Goal: Task Accomplishment & Management: Manage account settings

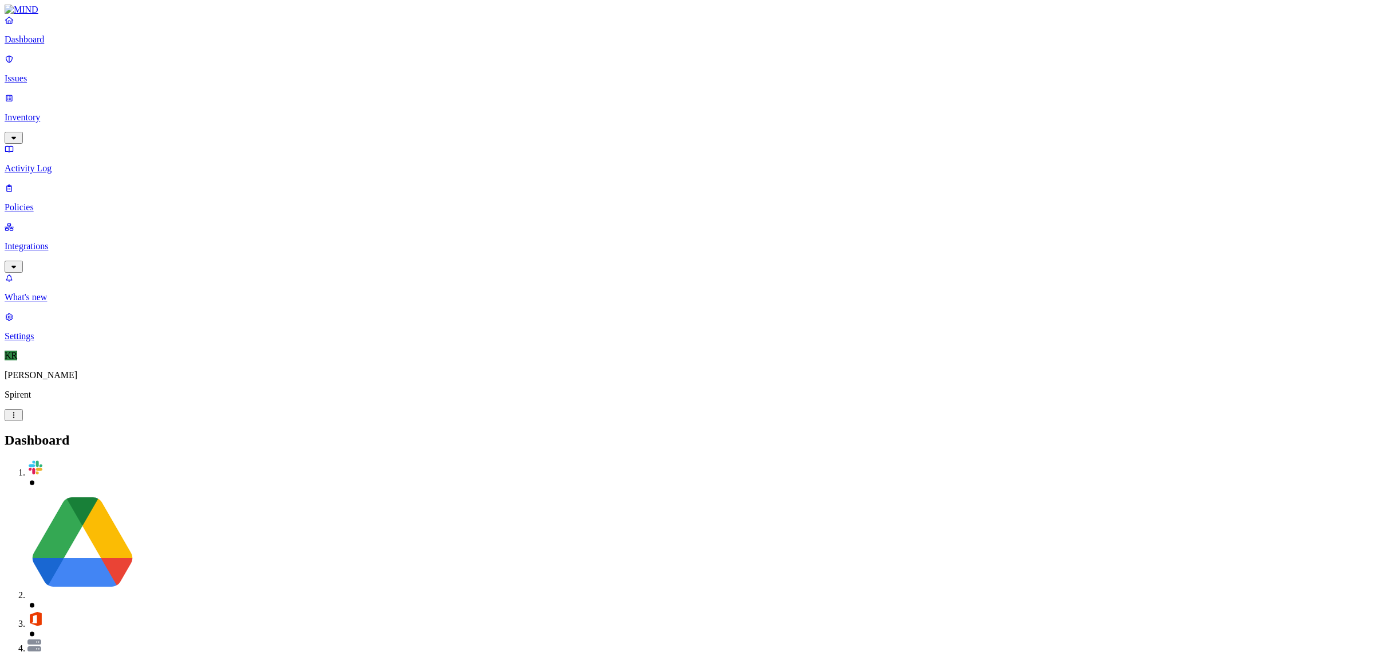
click at [30, 74] on p "Issues" at bounding box center [687, 78] width 1365 height 10
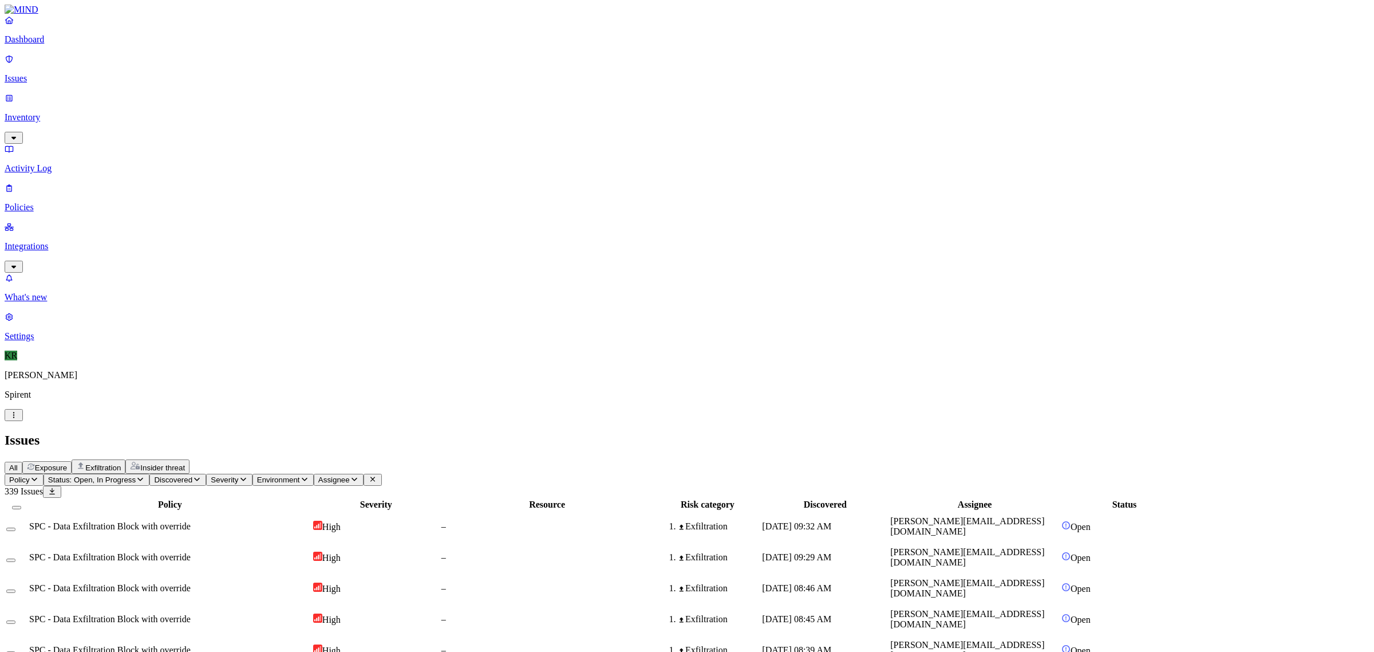
click at [185, 463] on span "Insider threat" at bounding box center [162, 467] width 45 height 9
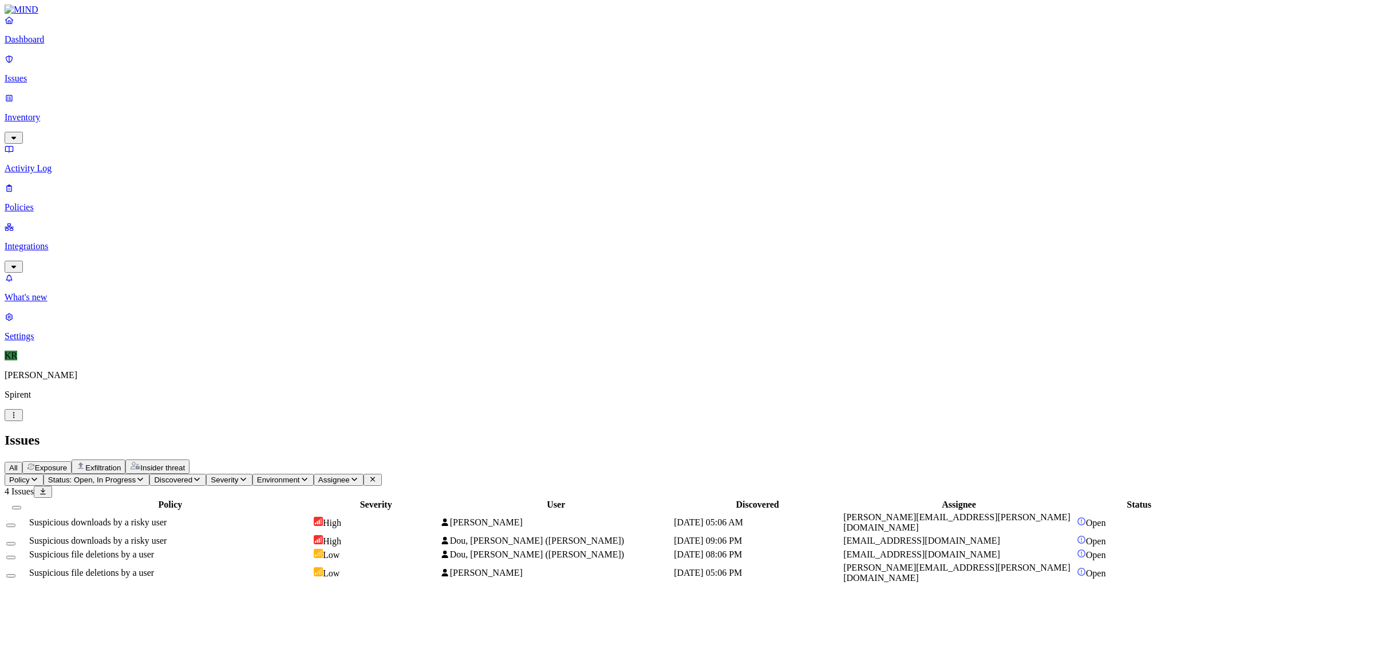
click at [67, 463] on span "Exposure" at bounding box center [51, 467] width 32 height 9
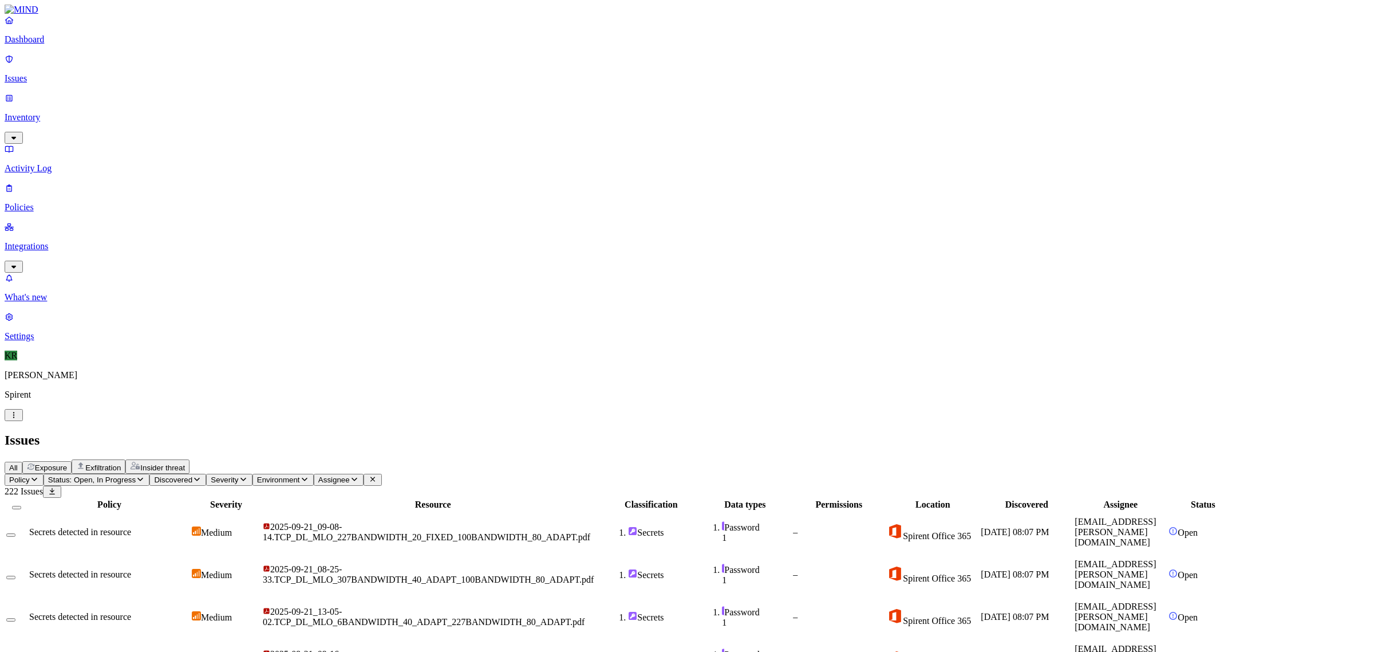
scroll to position [143, 0]
click at [125, 459] on button "Exfiltration" at bounding box center [99, 466] width 54 height 14
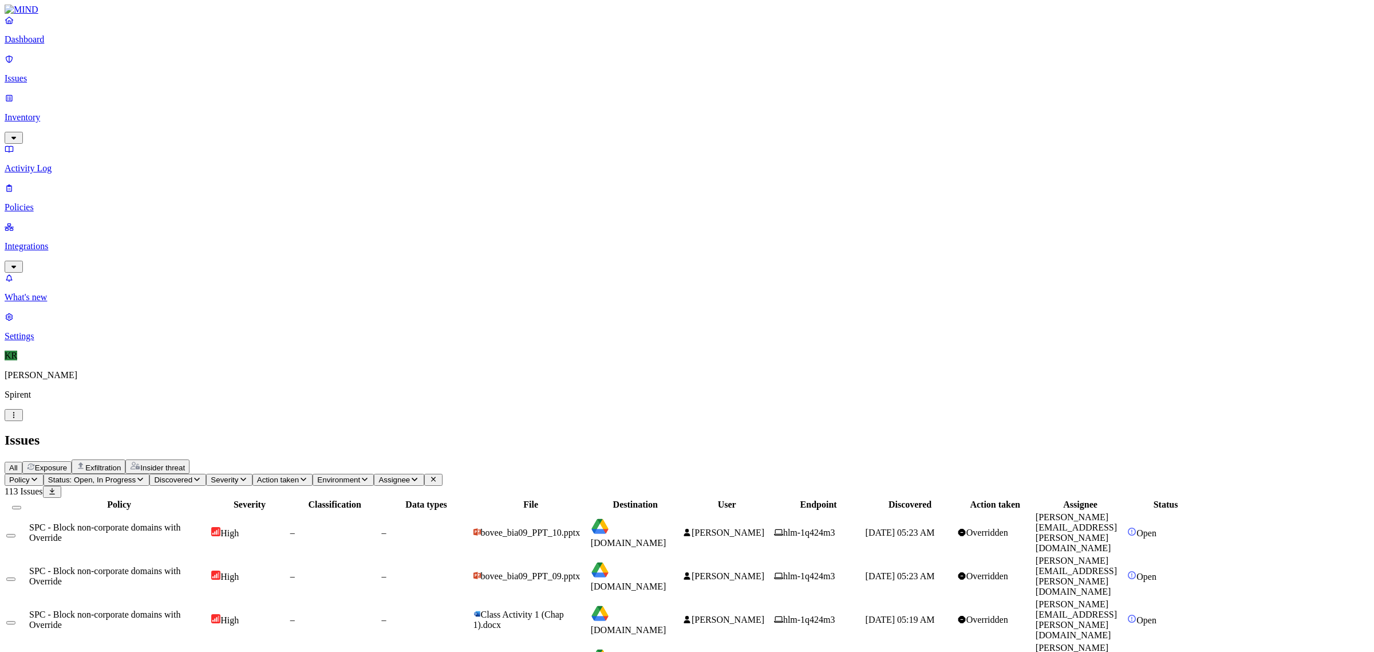
click at [185, 463] on span "Insider threat" at bounding box center [162, 467] width 45 height 9
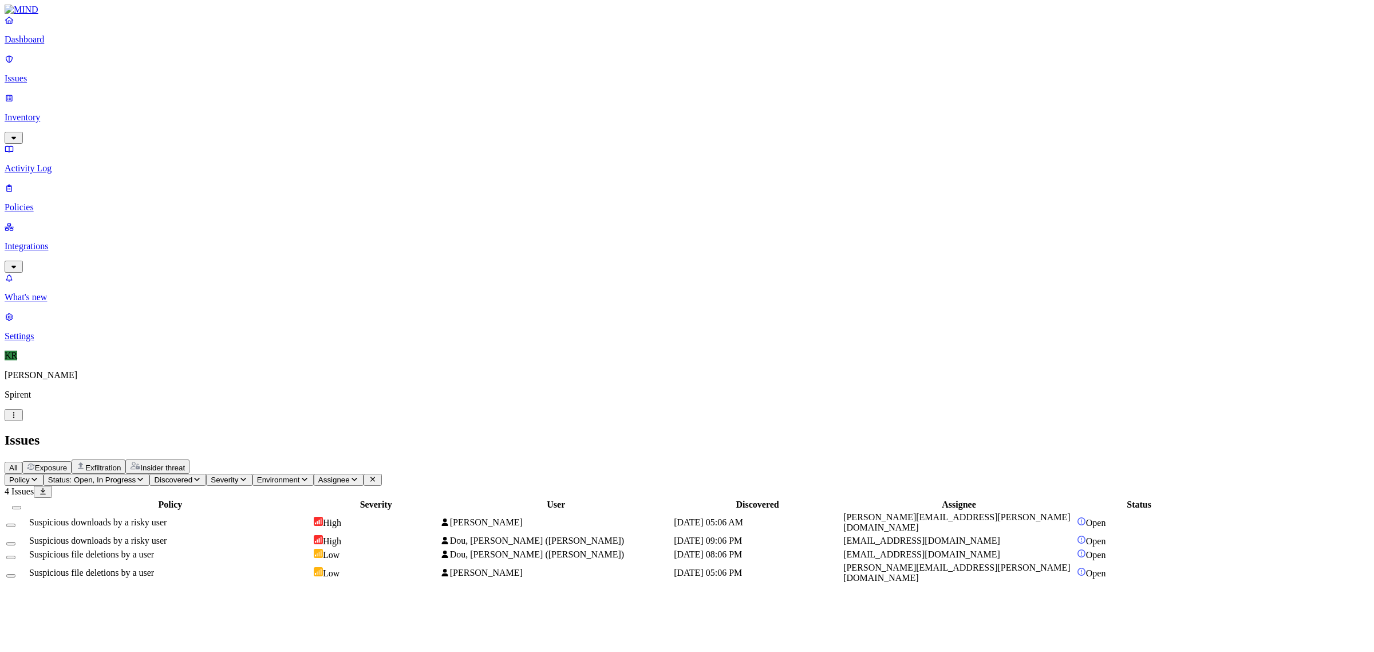
click at [67, 463] on span "Exposure" at bounding box center [51, 467] width 32 height 9
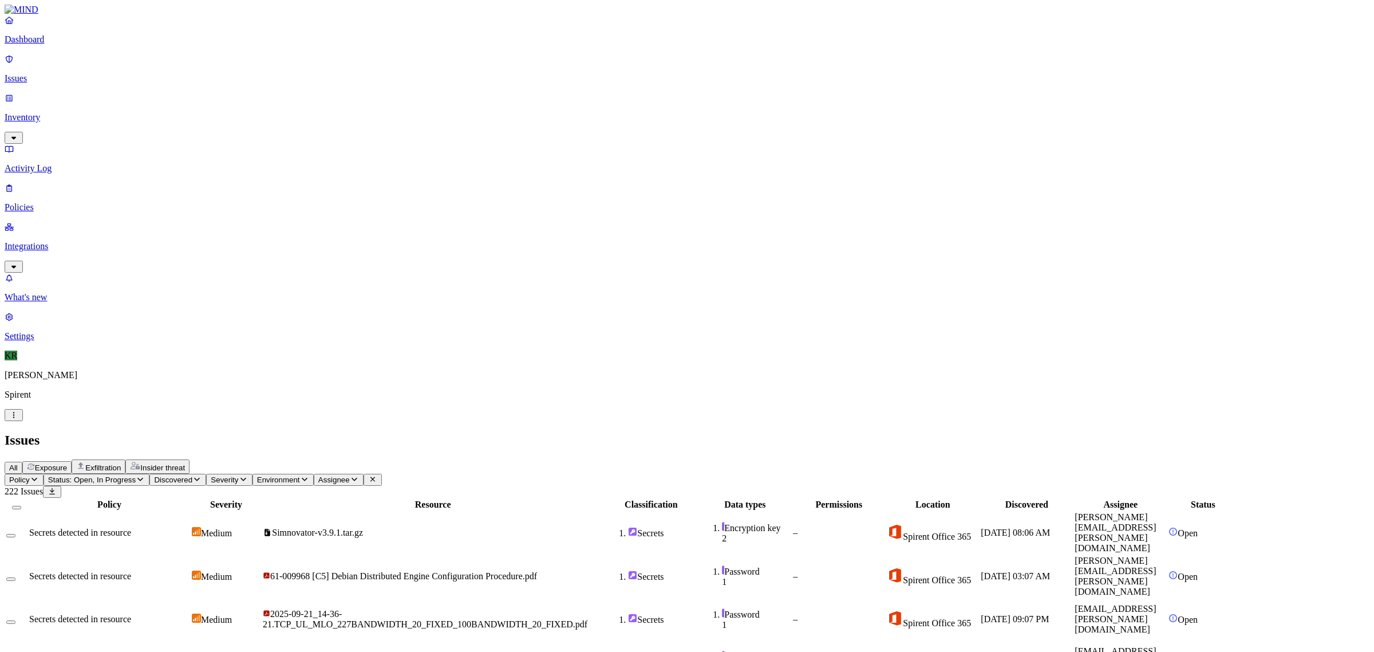
drag, startPoint x: 1268, startPoint y: 617, endPoint x: 1137, endPoint y: 621, distance: 131.2
copy link "[EMAIL_ADDRESS][PERSON_NAME][DOMAIN_NAME]"
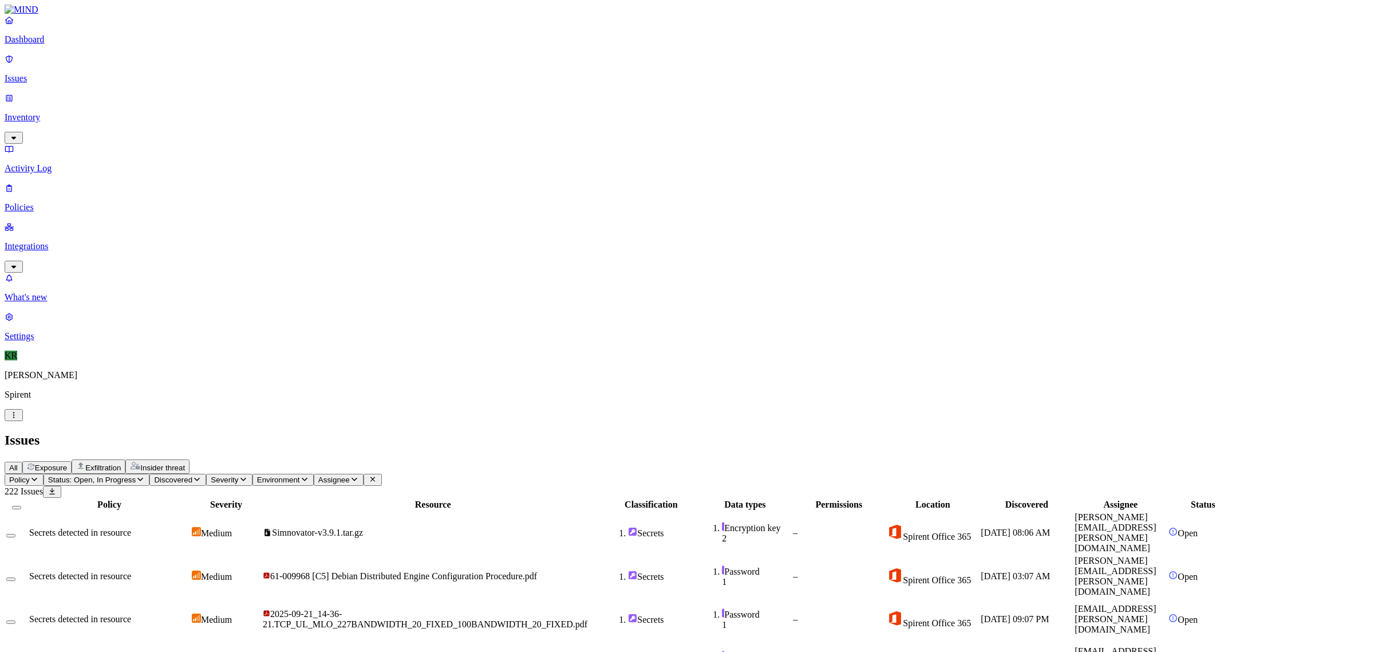
click at [890, 432] on header "Issues All Exposure Exfiltration Insider threat" at bounding box center [687, 452] width 1365 height 41
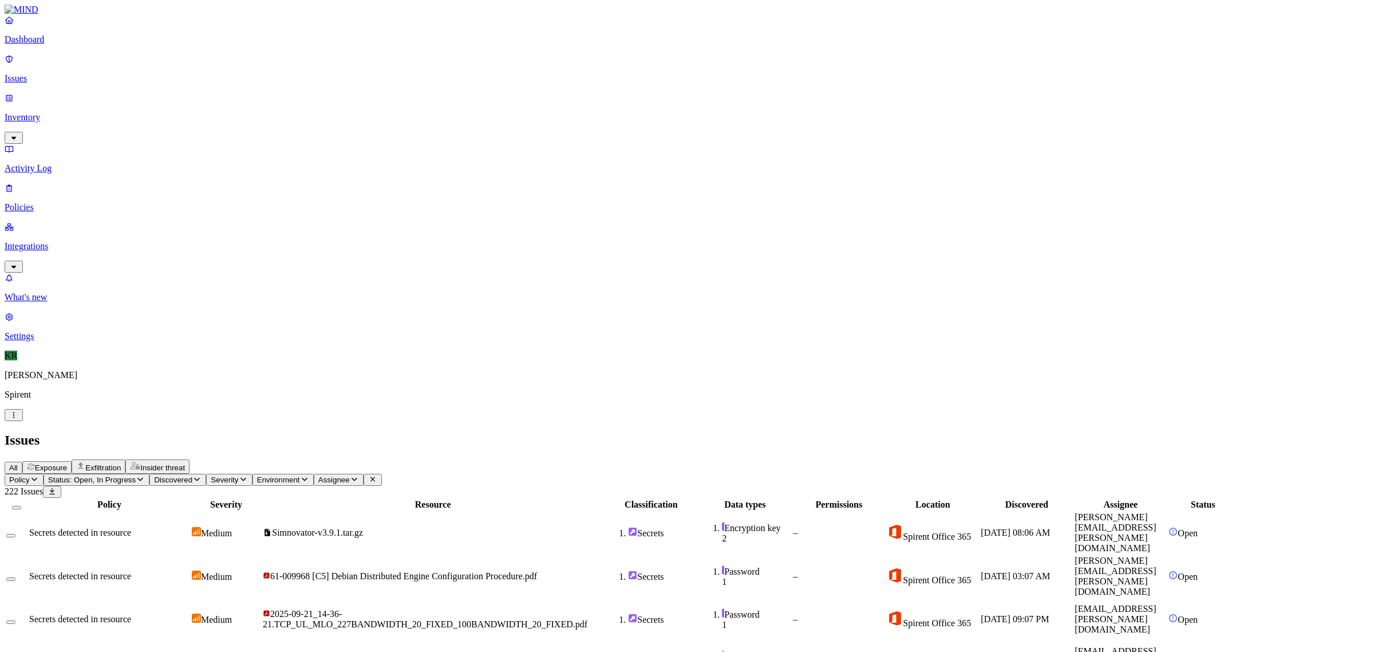
click at [1156, 555] on span "[PERSON_NAME][EMAIL_ADDRESS][PERSON_NAME][DOMAIN_NAME]" at bounding box center [1115, 575] width 81 height 41
click at [947, 598] on td "Spirent Office 365" at bounding box center [932, 618] width 93 height 41
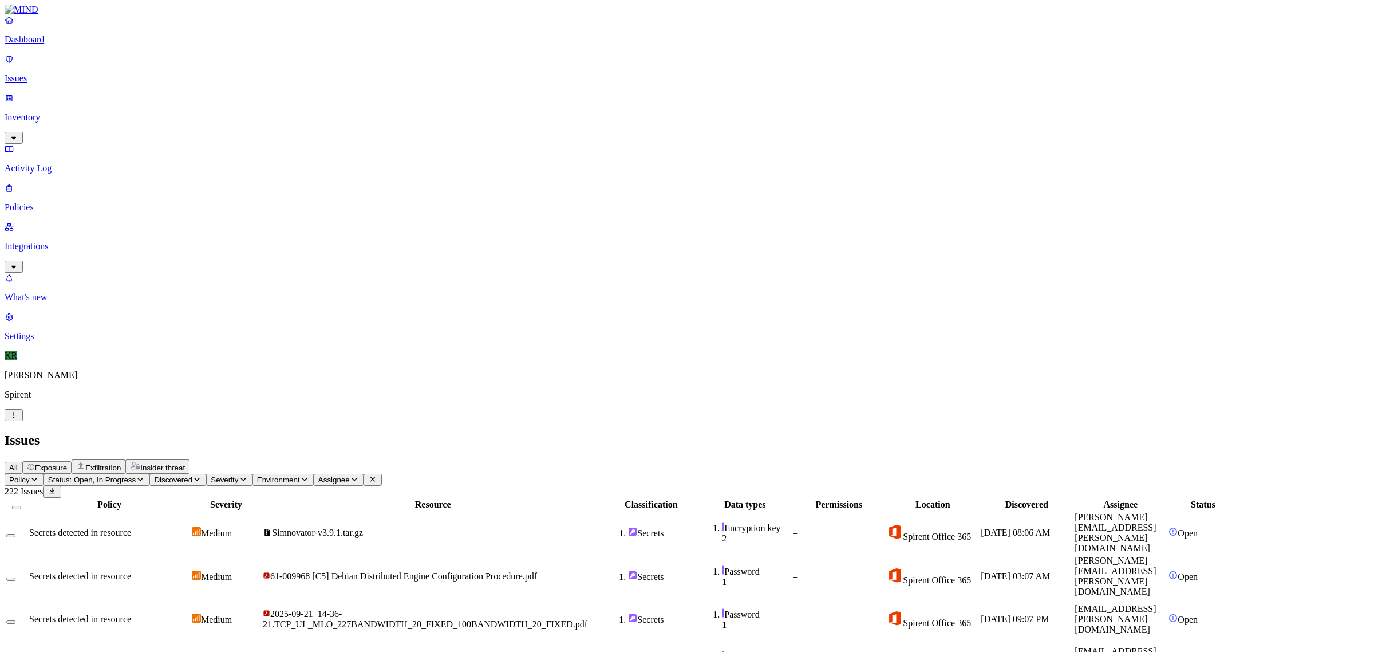
click at [350, 475] on span "Assignee" at bounding box center [333, 479] width 31 height 9
type input "[EMAIL_ADDRESS][PERSON_NAME][DOMAIN_NAME]"
click at [511, 132] on div "[EMAIL_ADDRESS][PERSON_NAME][DOMAIN_NAME]" at bounding box center [537, 124] width 111 height 31
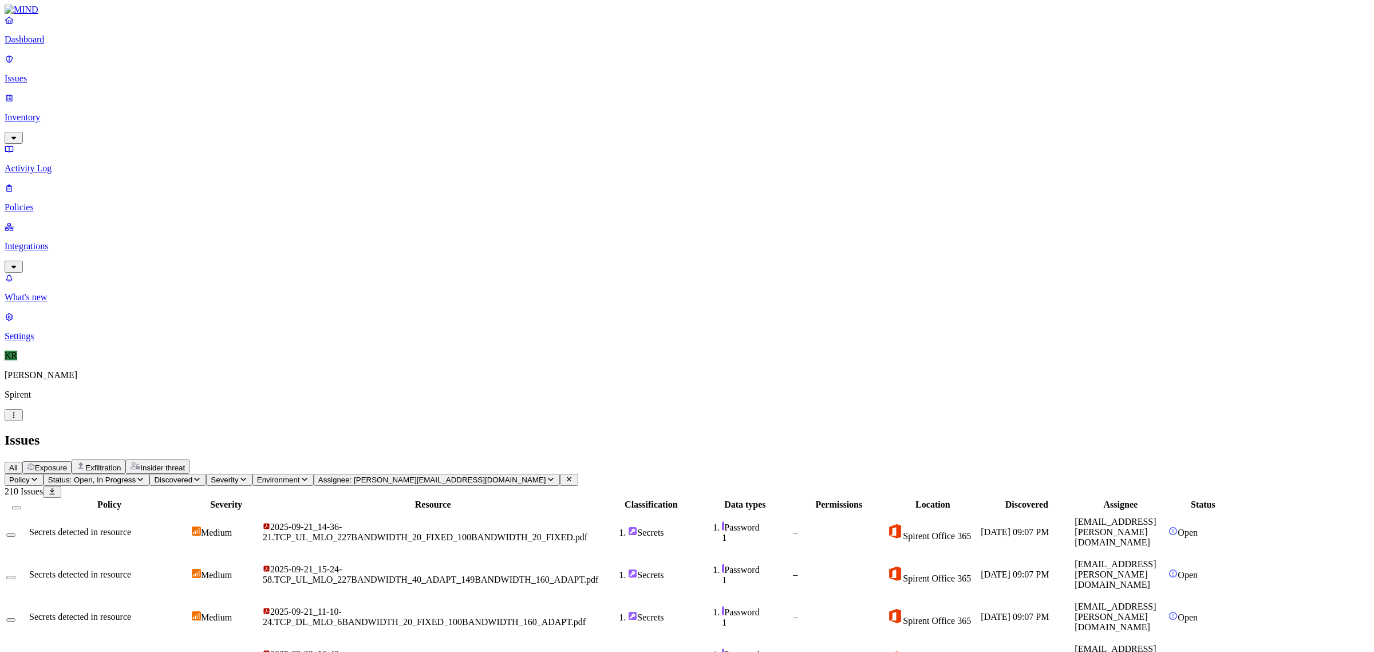
scroll to position [176, 0]
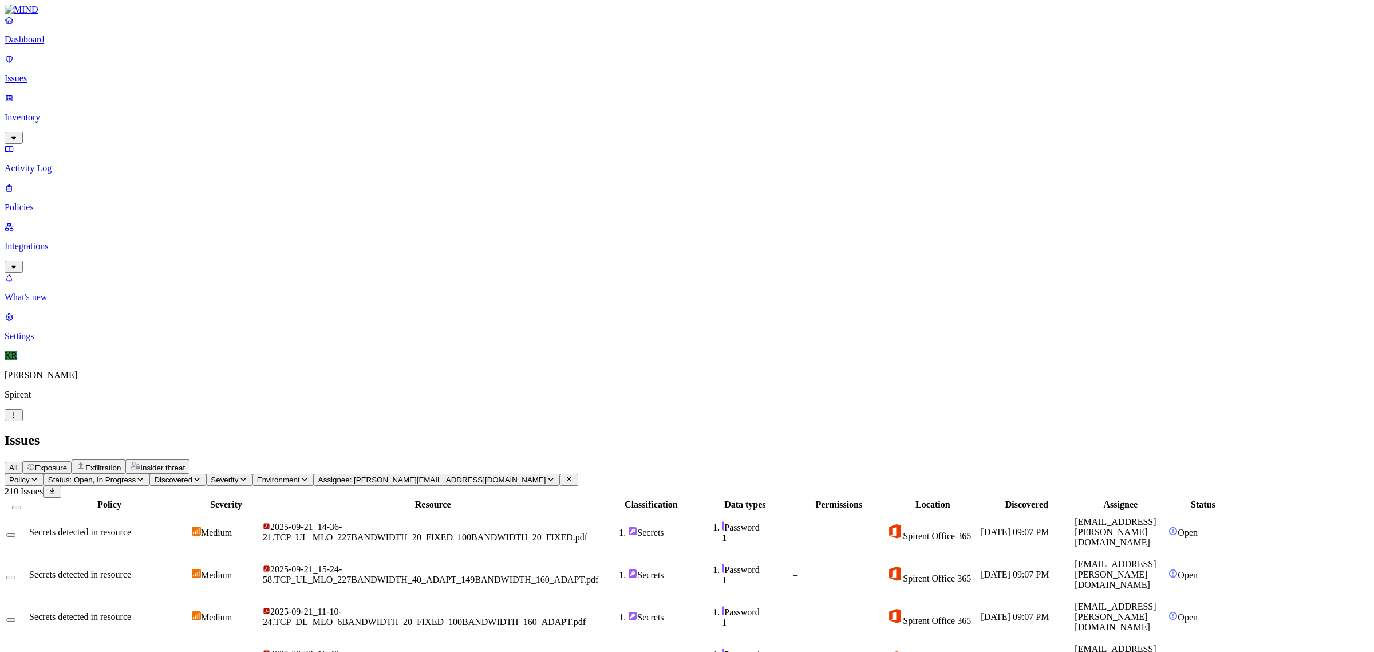
click at [21, 506] on button "Select all" at bounding box center [16, 507] width 9 height 3
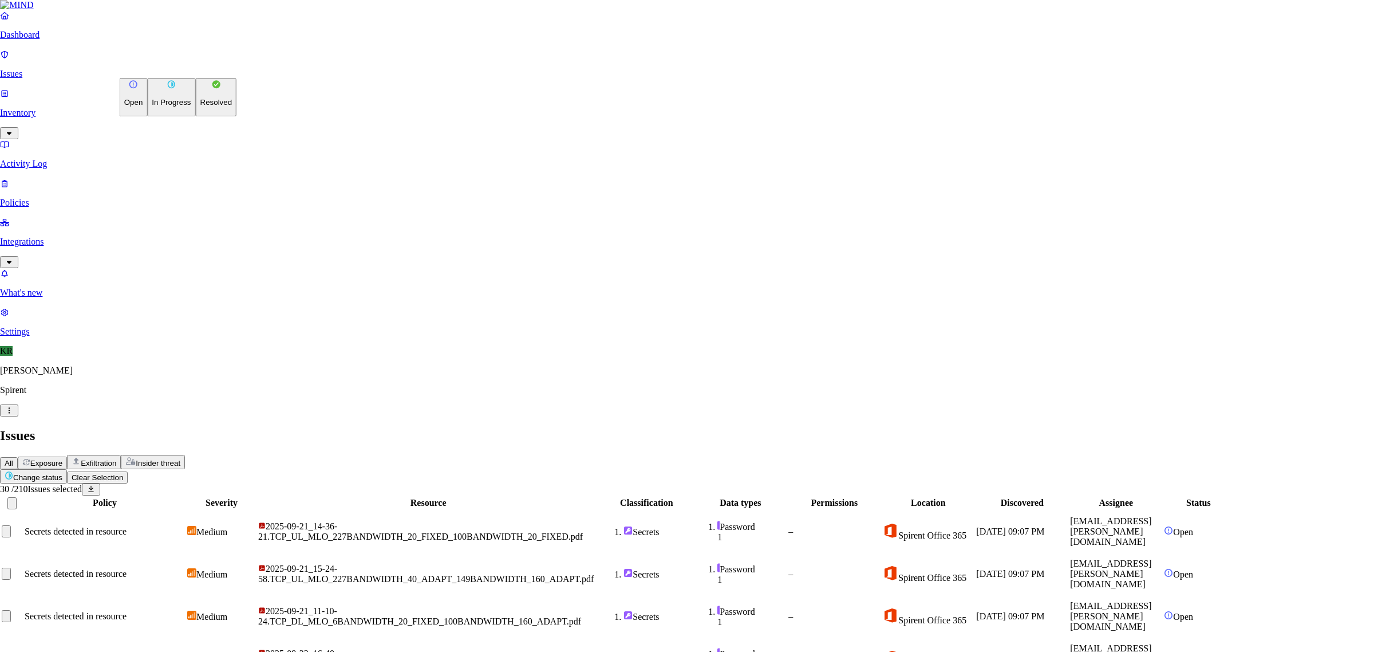
click at [200, 107] on p "Resolved" at bounding box center [216, 102] width 32 height 9
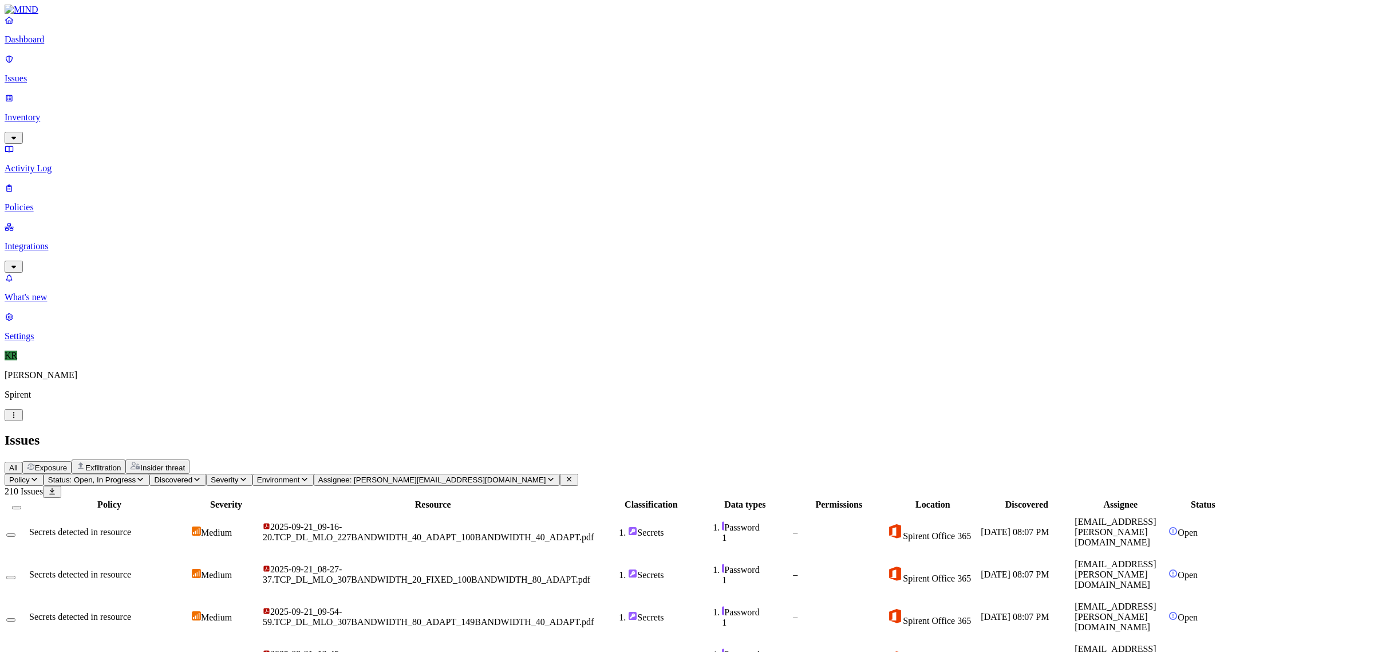
scroll to position [176, 0]
click at [21, 506] on button "Select all" at bounding box center [16, 507] width 9 height 3
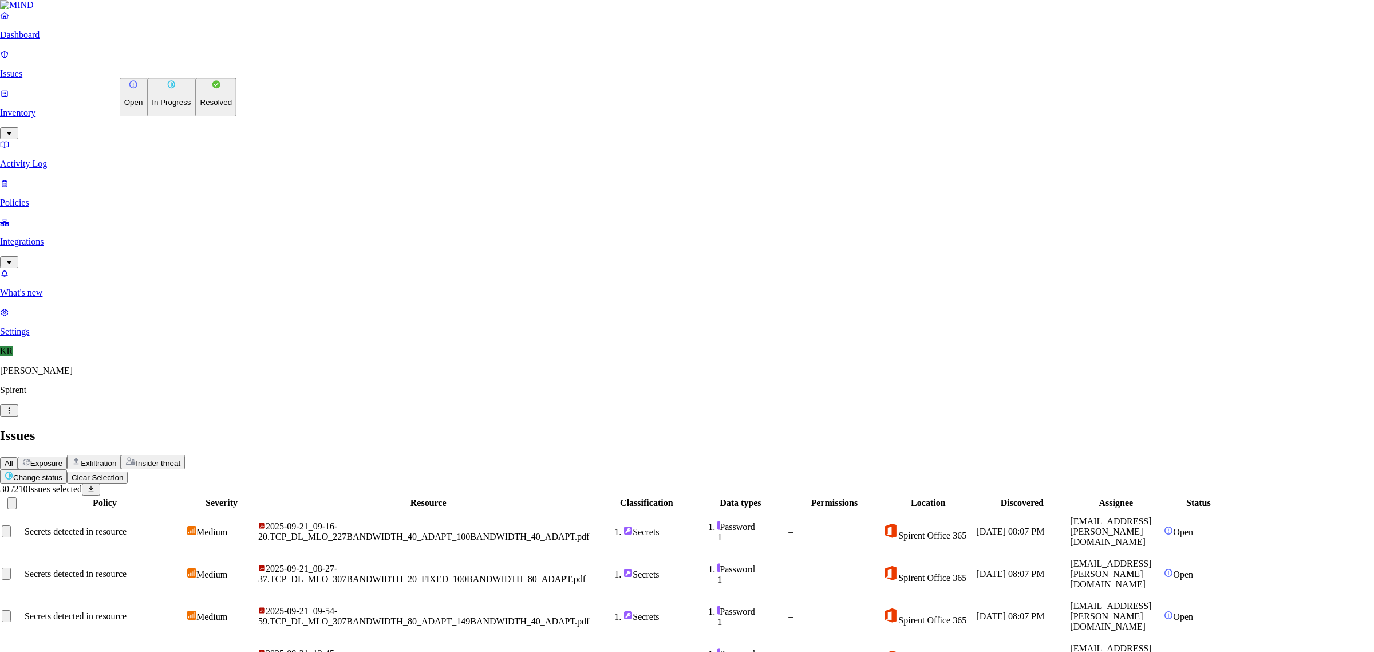
click at [196, 116] on button "Resolved" at bounding box center [216, 97] width 41 height 38
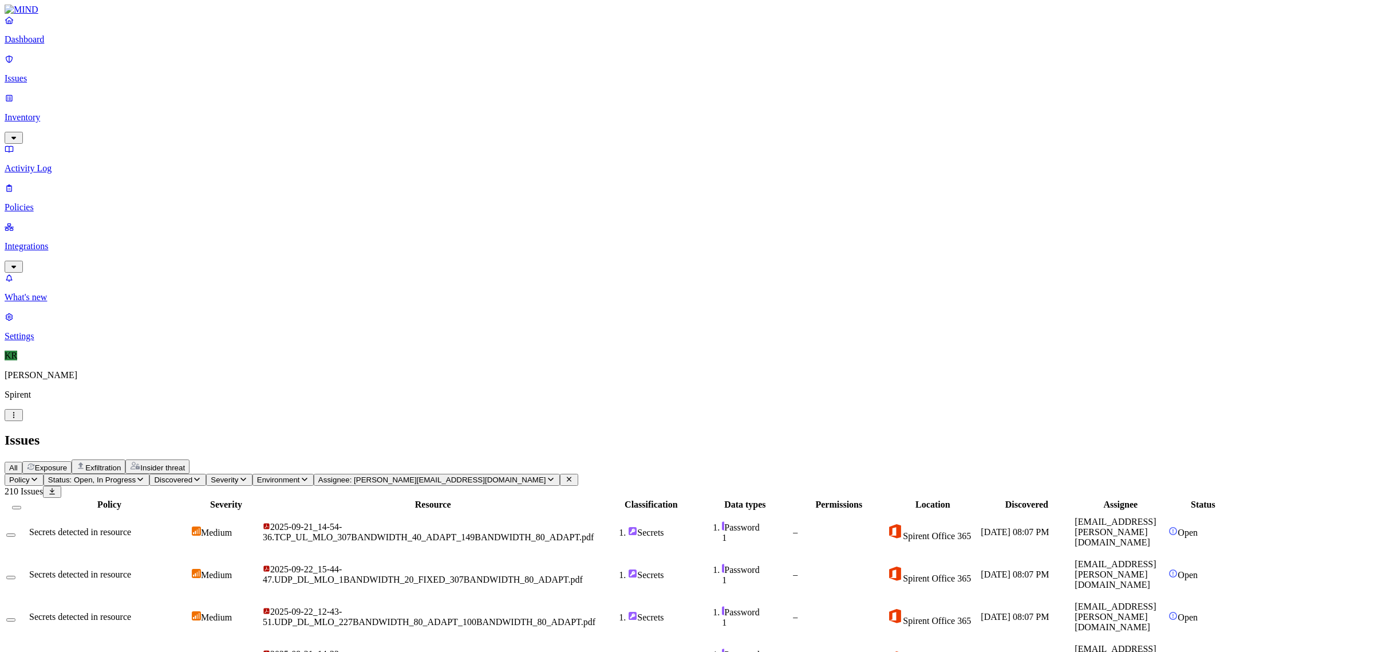
click at [21, 506] on button "Select all" at bounding box center [16, 507] width 9 height 3
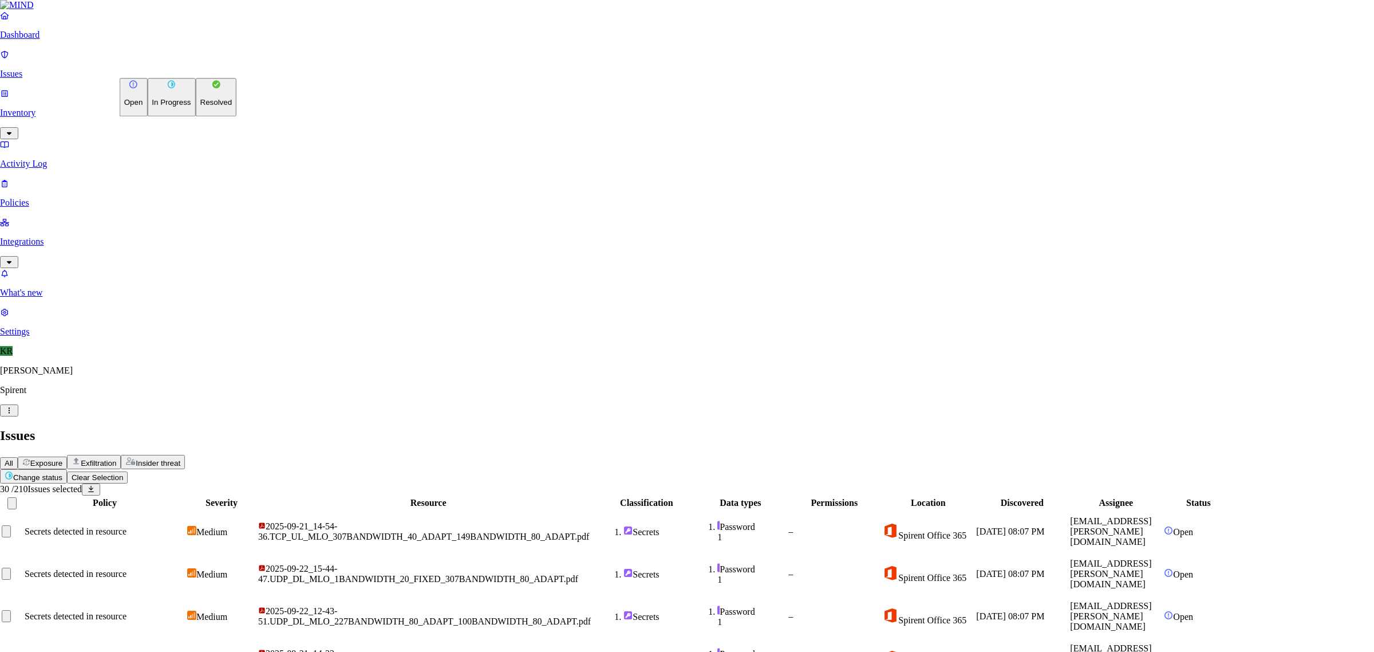
click at [200, 107] on p "Resolved" at bounding box center [216, 102] width 32 height 9
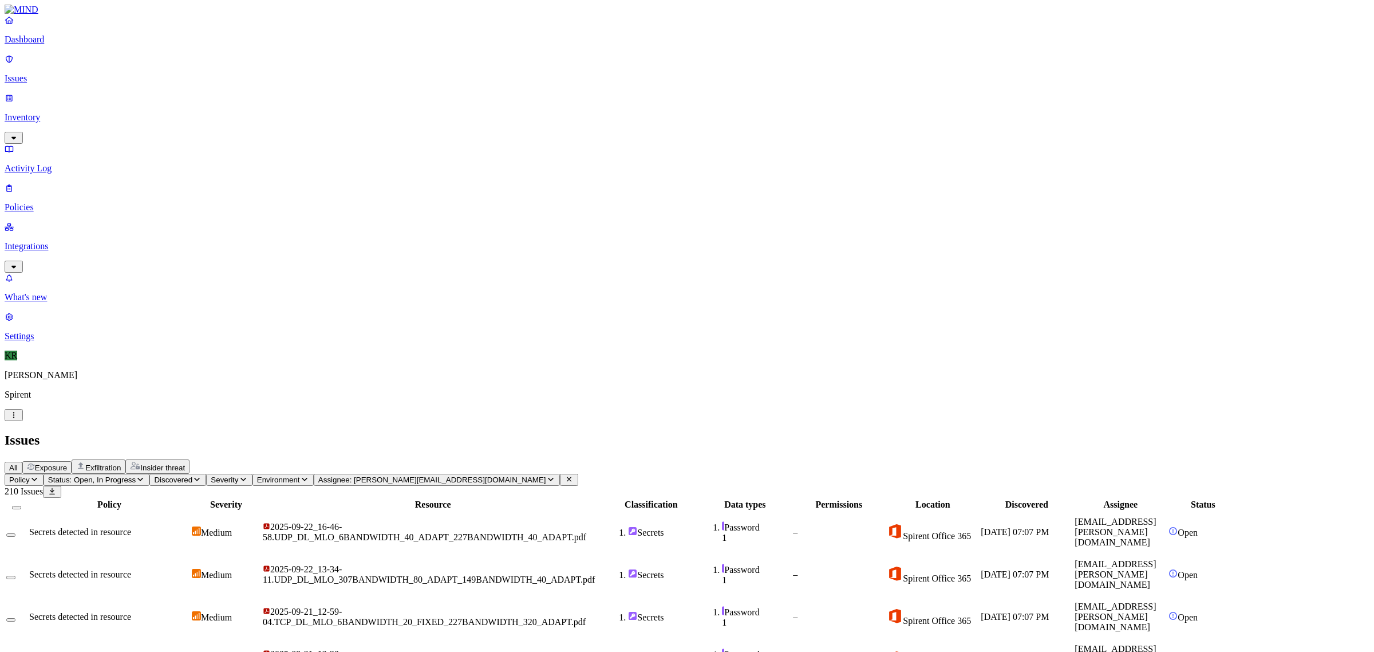
scroll to position [0, 0]
click at [27, 499] on th at bounding box center [17, 504] width 22 height 11
click at [21, 506] on button "Select all" at bounding box center [16, 507] width 9 height 3
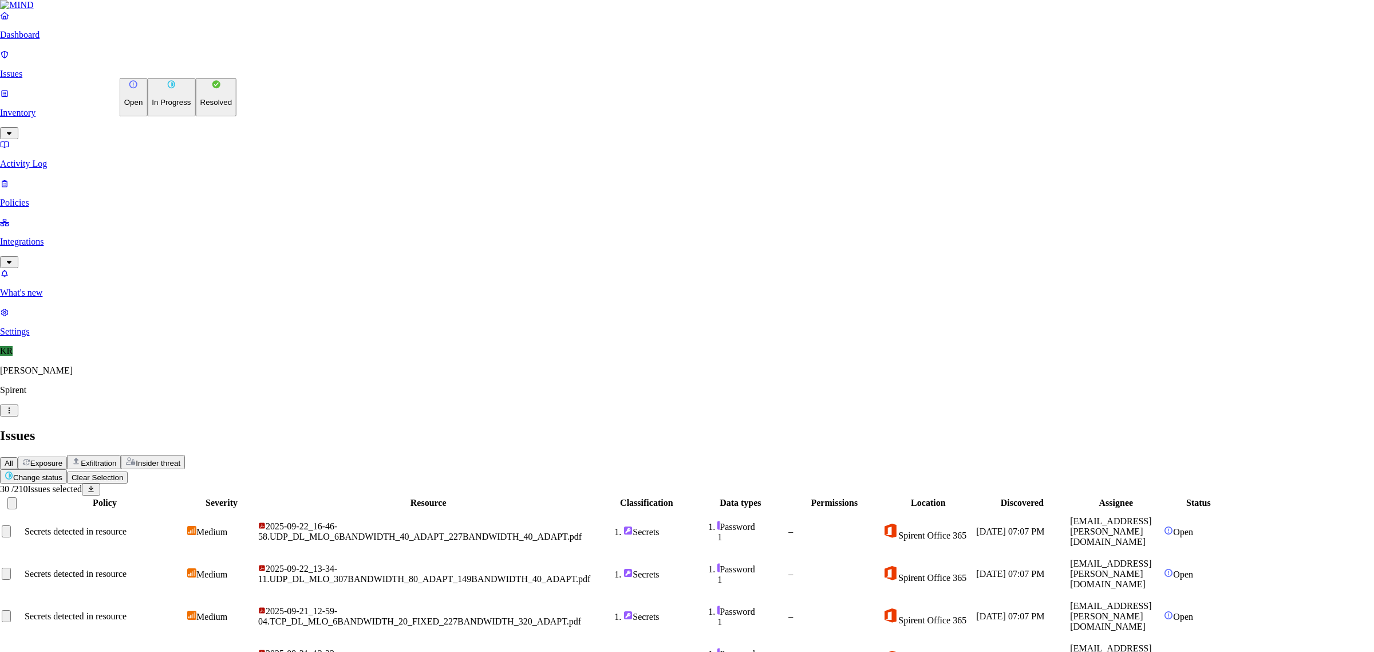
click at [196, 116] on button "Resolved" at bounding box center [216, 97] width 41 height 38
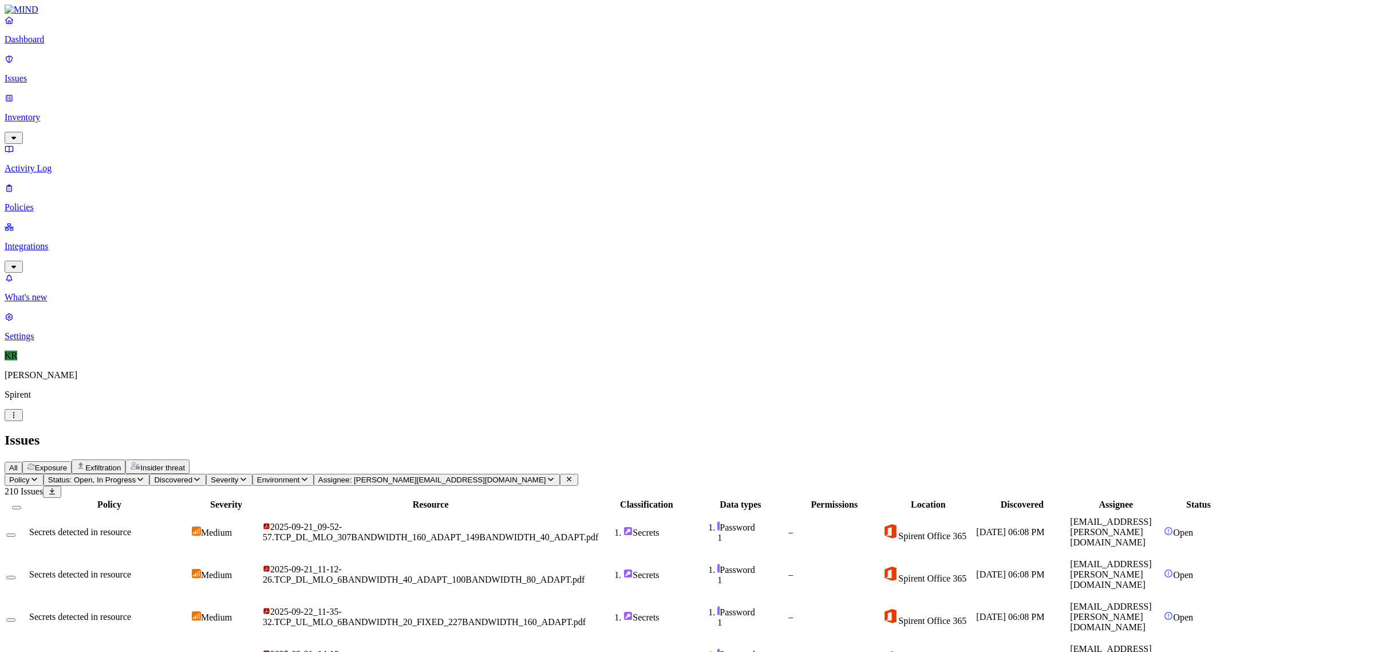
scroll to position [176, 0]
click at [21, 506] on button "Select all" at bounding box center [16, 507] width 9 height 3
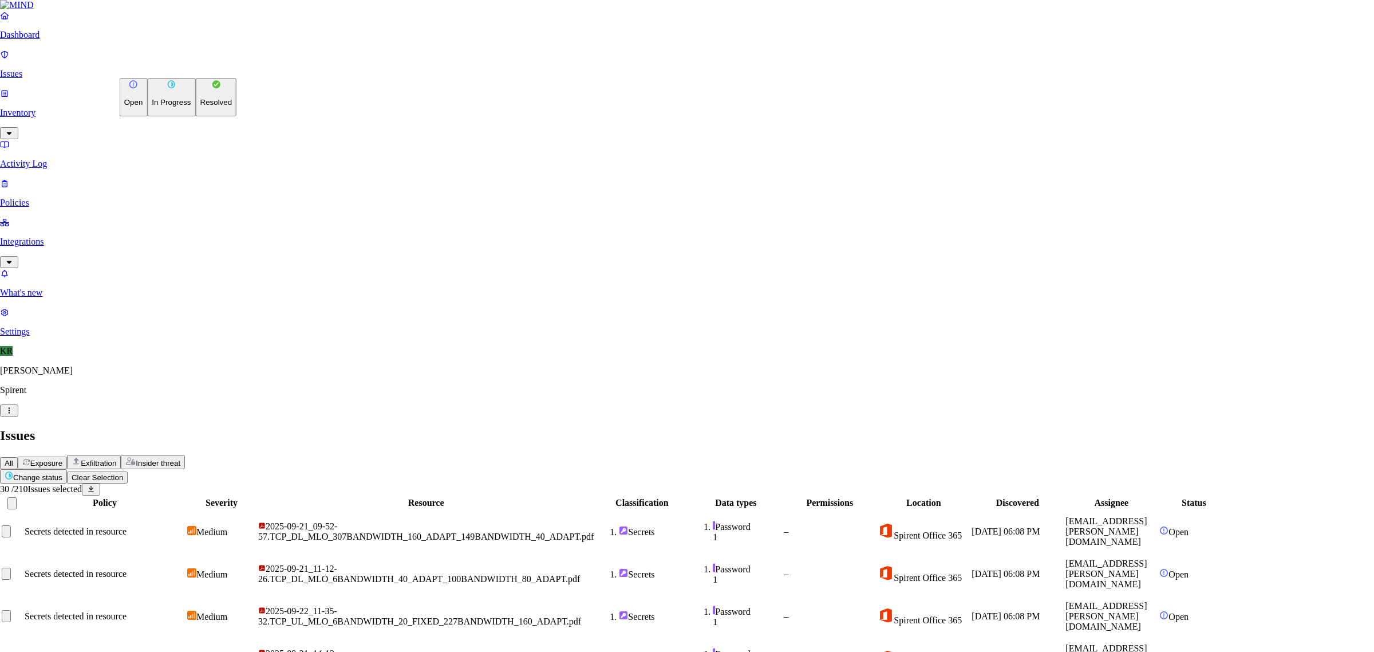
click at [200, 107] on p "Resolved" at bounding box center [216, 102] width 32 height 9
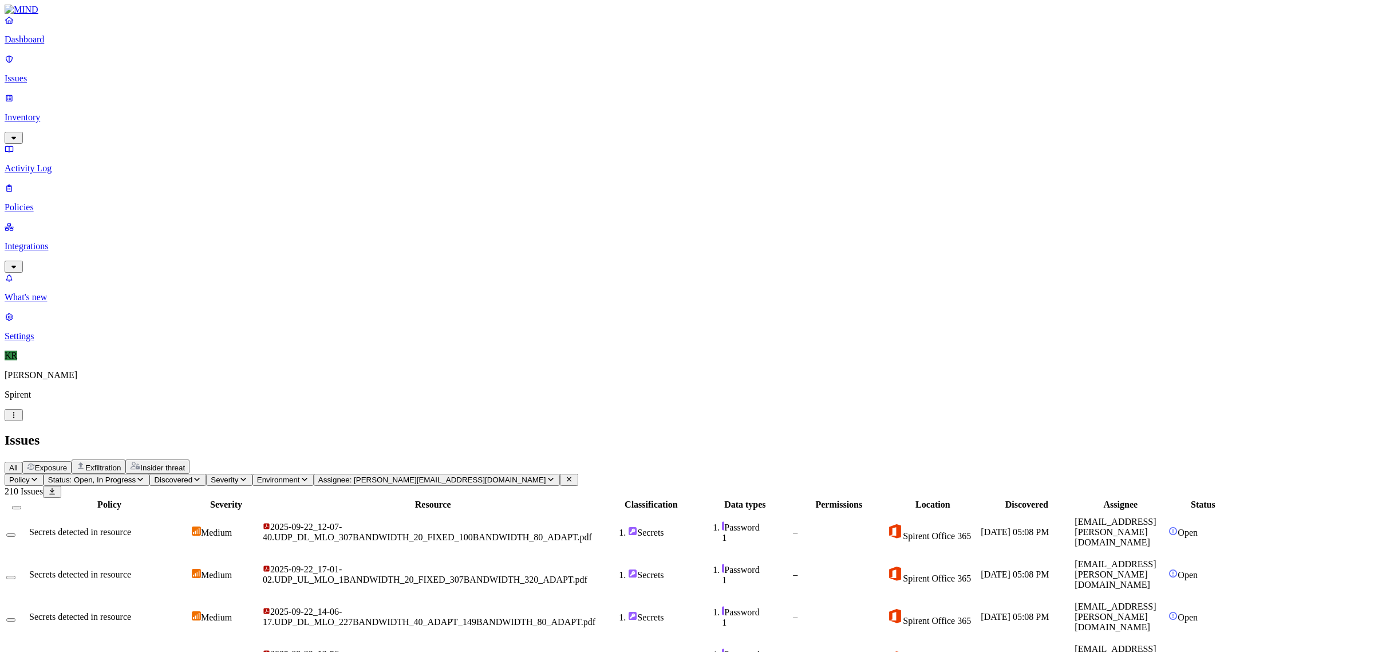
click at [21, 506] on button "Select all" at bounding box center [16, 507] width 9 height 3
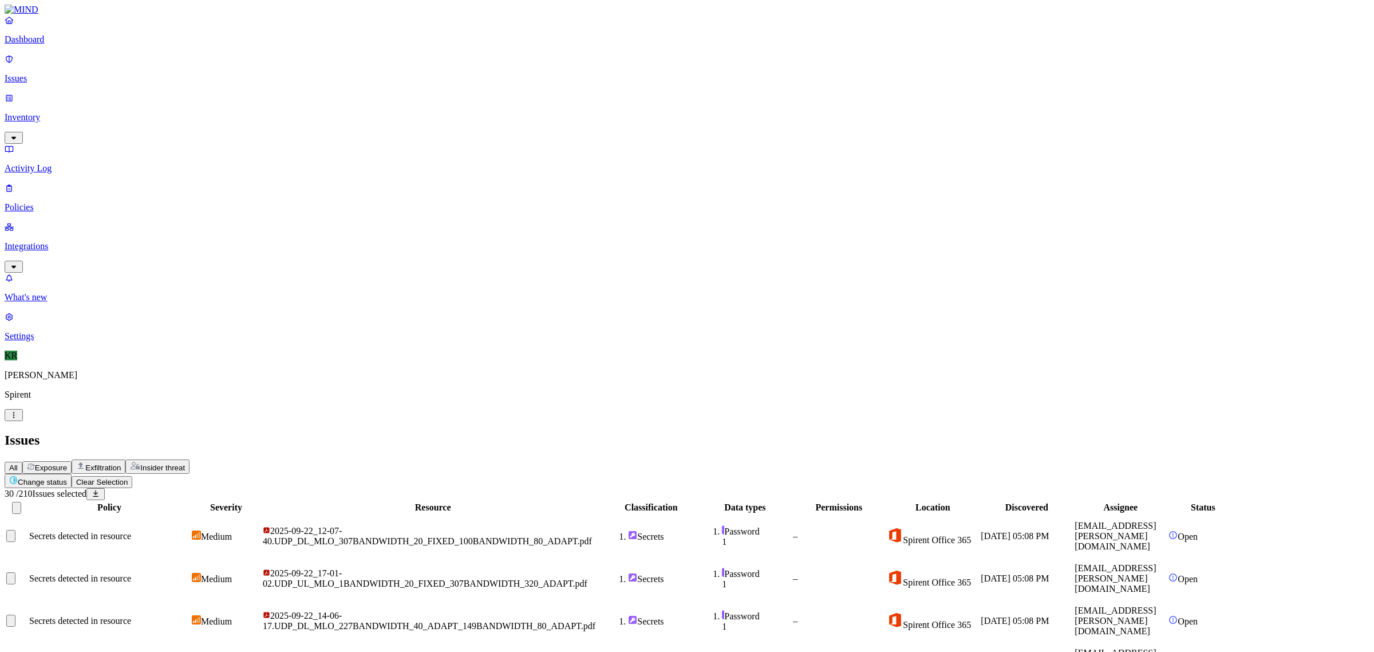
click at [72, 474] on button "Change status" at bounding box center [38, 481] width 67 height 14
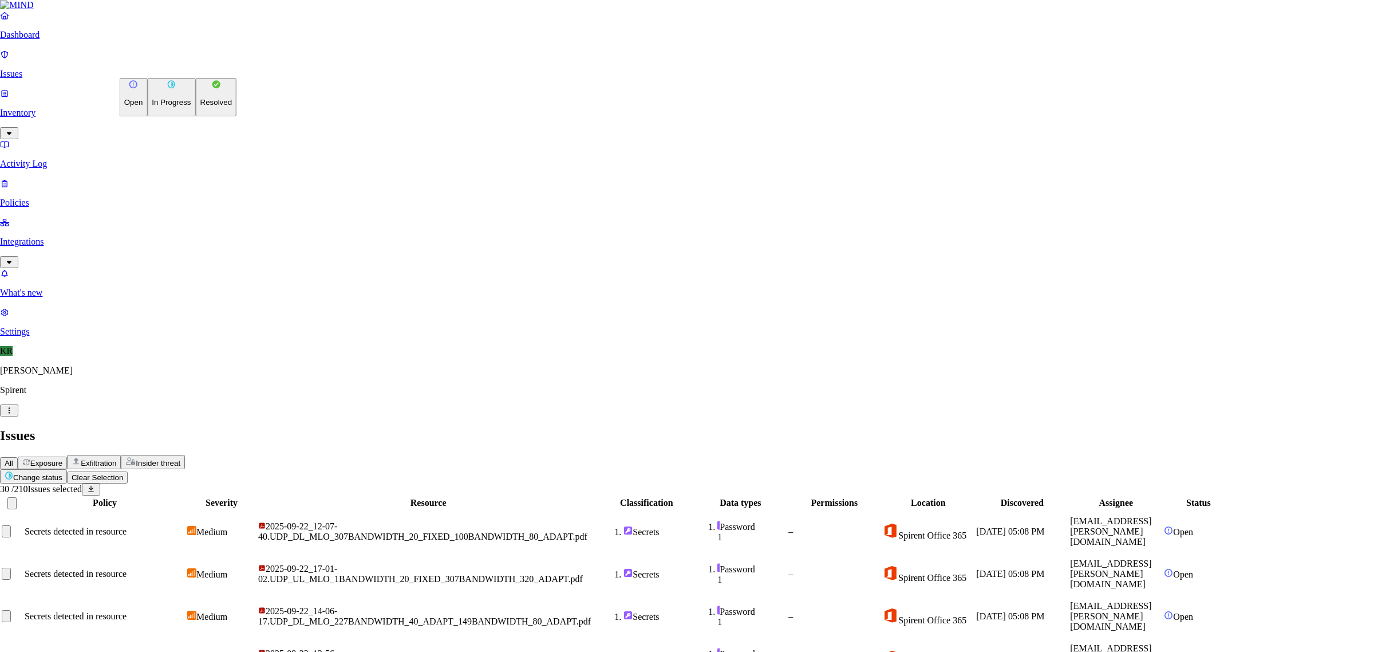
click at [196, 116] on button "Resolved" at bounding box center [216, 97] width 41 height 38
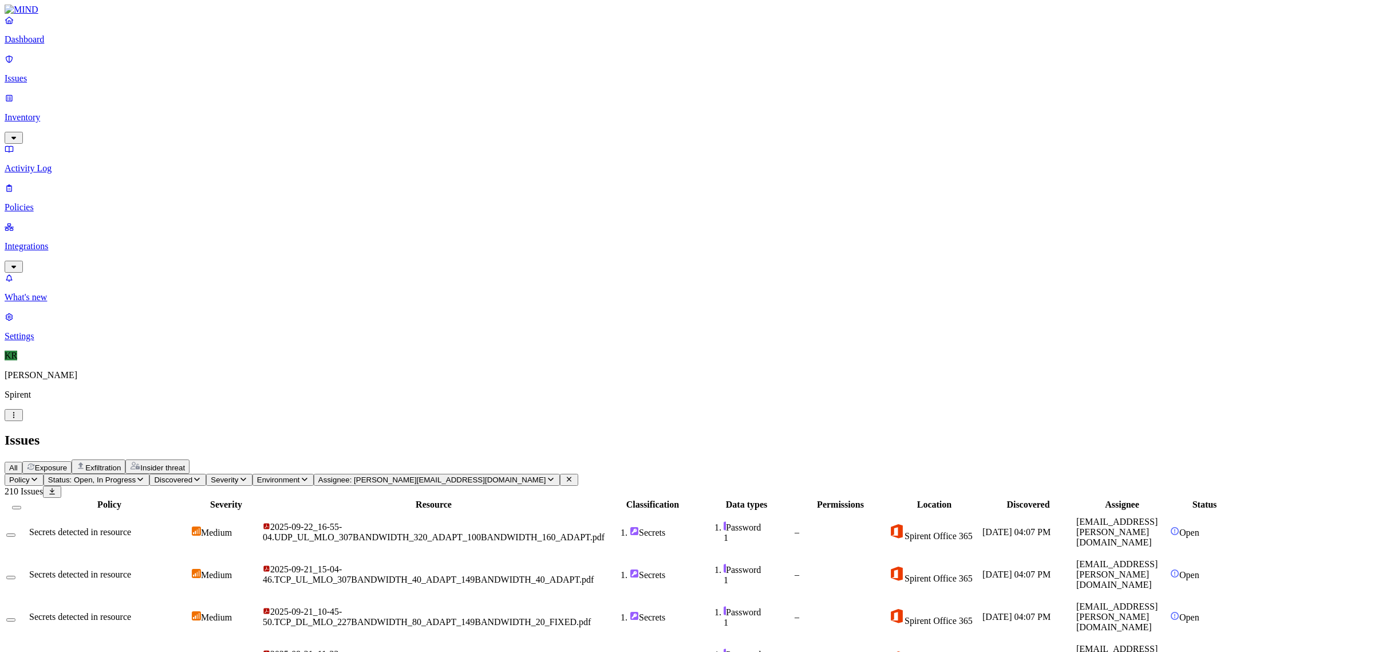
click at [21, 506] on button "Select all" at bounding box center [16, 507] width 9 height 3
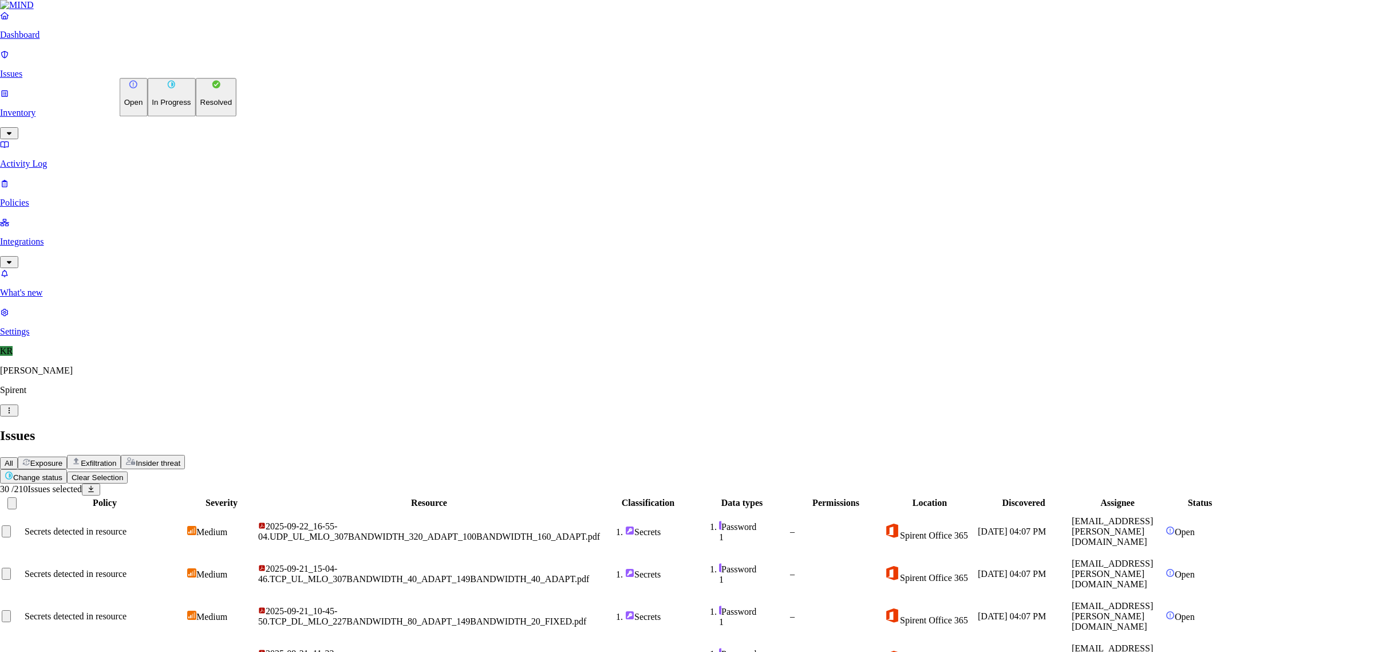
click at [196, 116] on button "Resolved" at bounding box center [216, 97] width 41 height 38
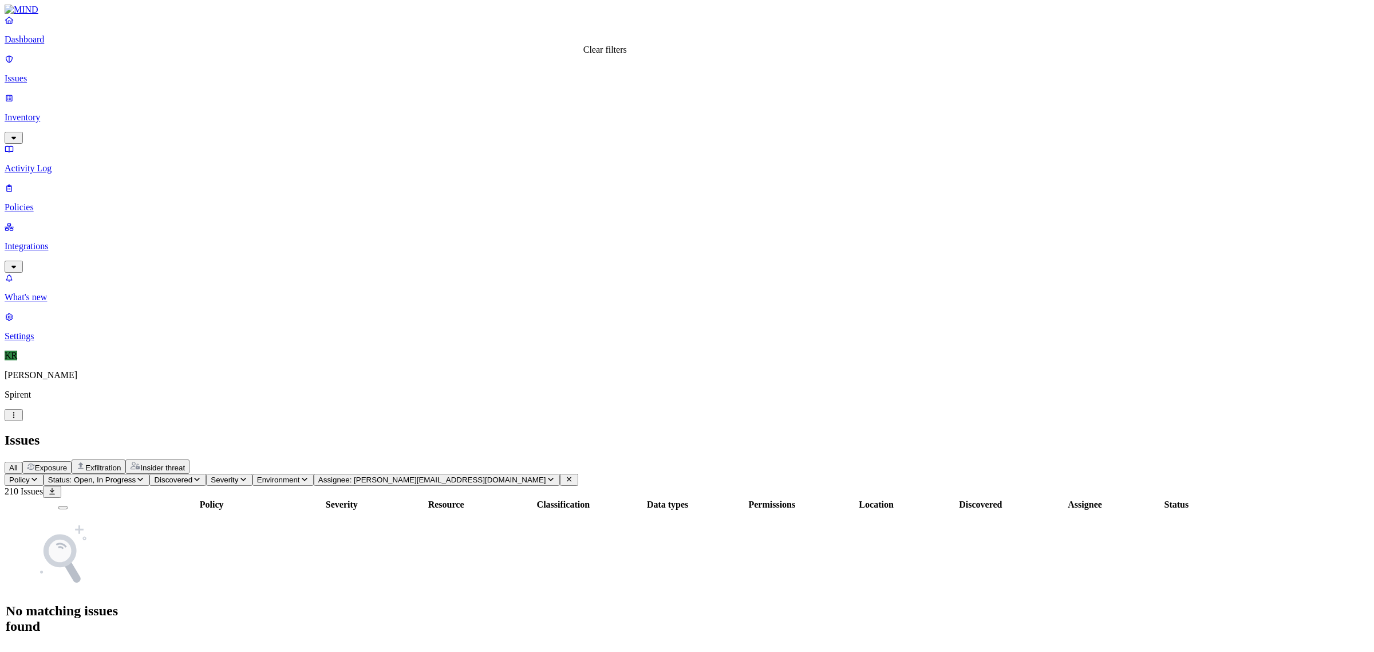
click at [574, 475] on icon at bounding box center [569, 478] width 9 height 7
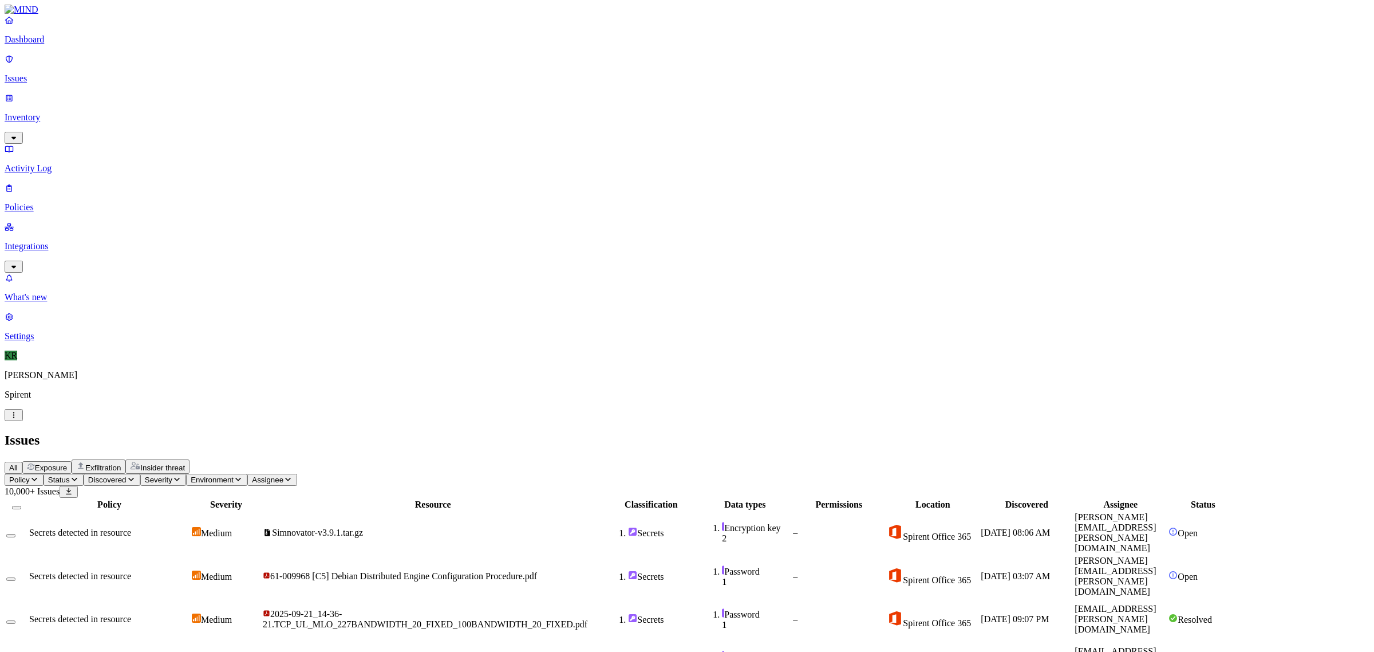
click at [84, 474] on button "Status" at bounding box center [64, 480] width 40 height 12
click at [208, 97] on div "Open" at bounding box center [208, 108] width 0 height 22
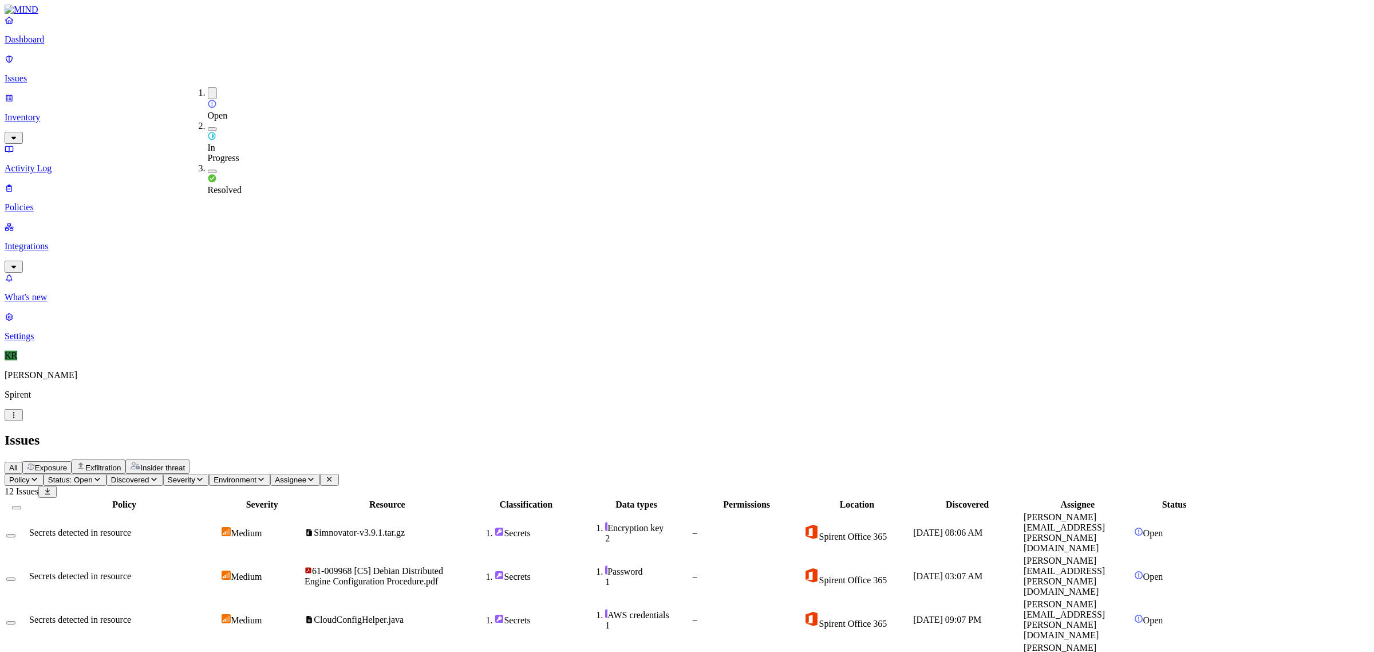
click at [391, 651] on span "LightingService.java" at bounding box center [348, 663] width 86 height 10
click at [404, 614] on span "CloudConfigHelper.java" at bounding box center [359, 619] width 90 height 10
click at [405, 527] on span "Simnovator-v3.9.1.tar.gz" at bounding box center [355, 532] width 100 height 10
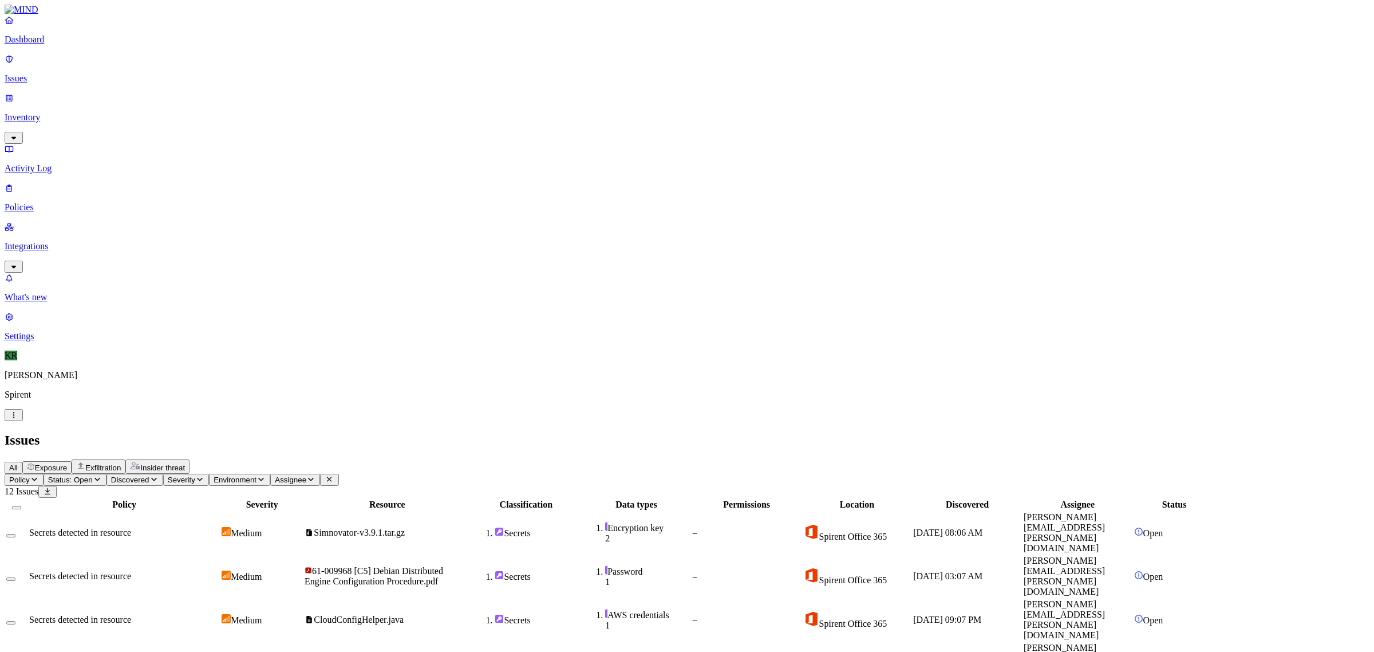
click at [21, 506] on button "Select all" at bounding box center [16, 507] width 9 height 3
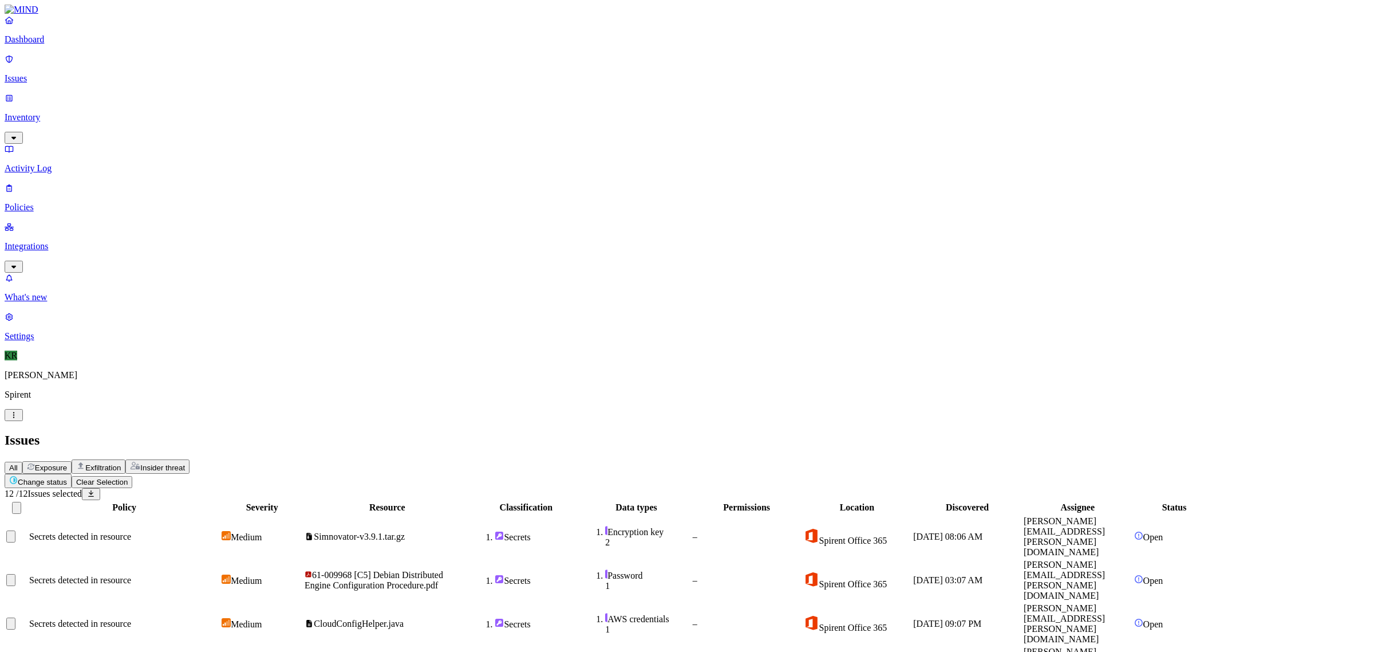
click at [72, 474] on button "Change status" at bounding box center [38, 481] width 67 height 14
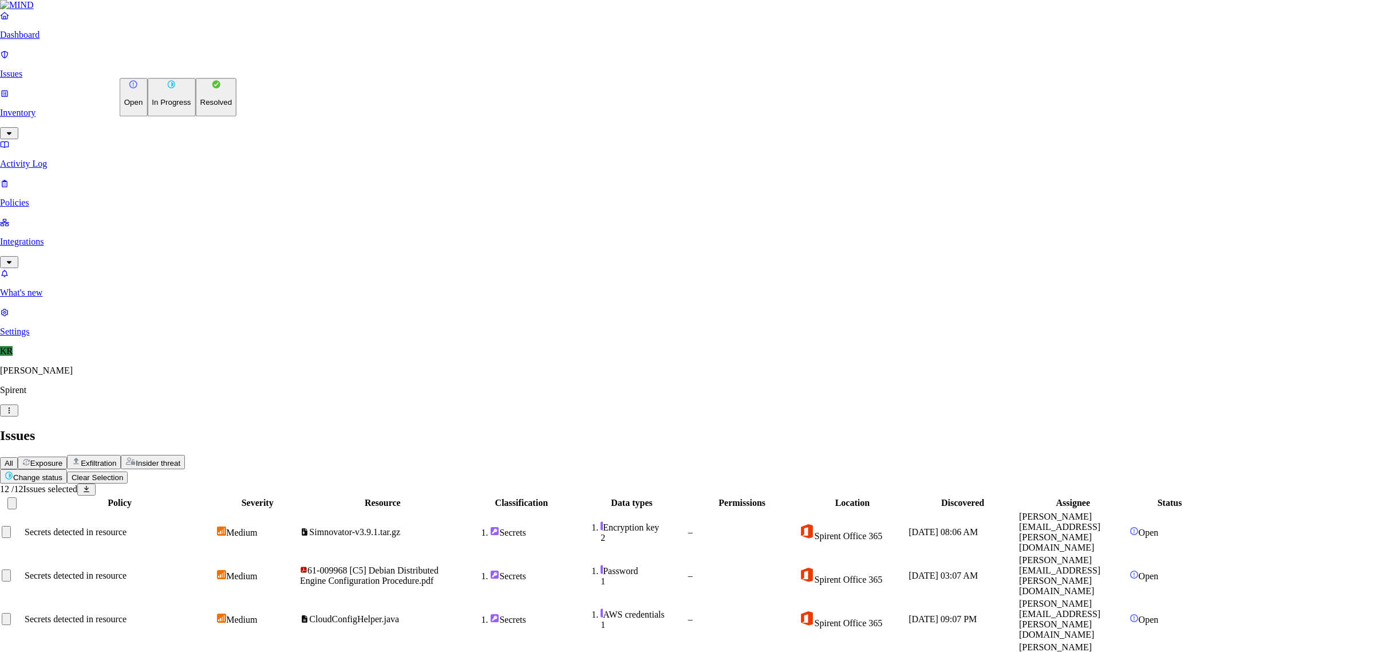
click at [196, 116] on button "Resolved" at bounding box center [216, 97] width 41 height 38
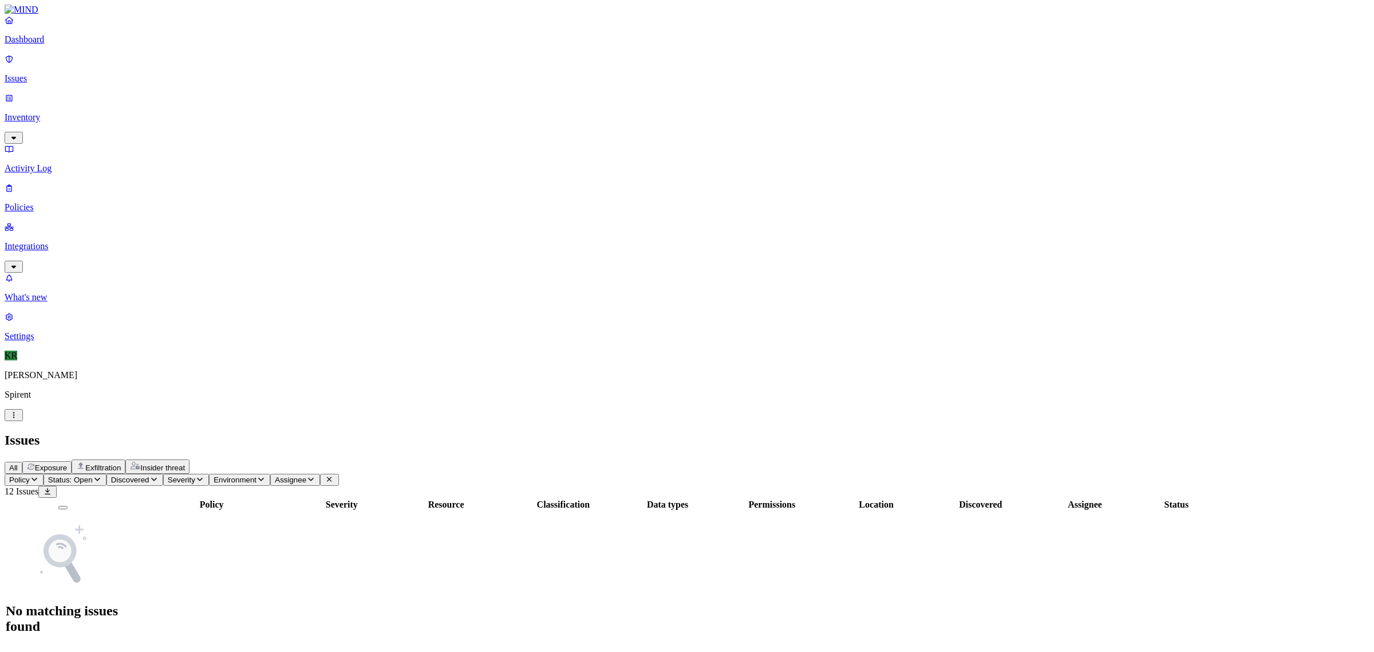
click at [185, 463] on span "Insider threat" at bounding box center [162, 467] width 45 height 9
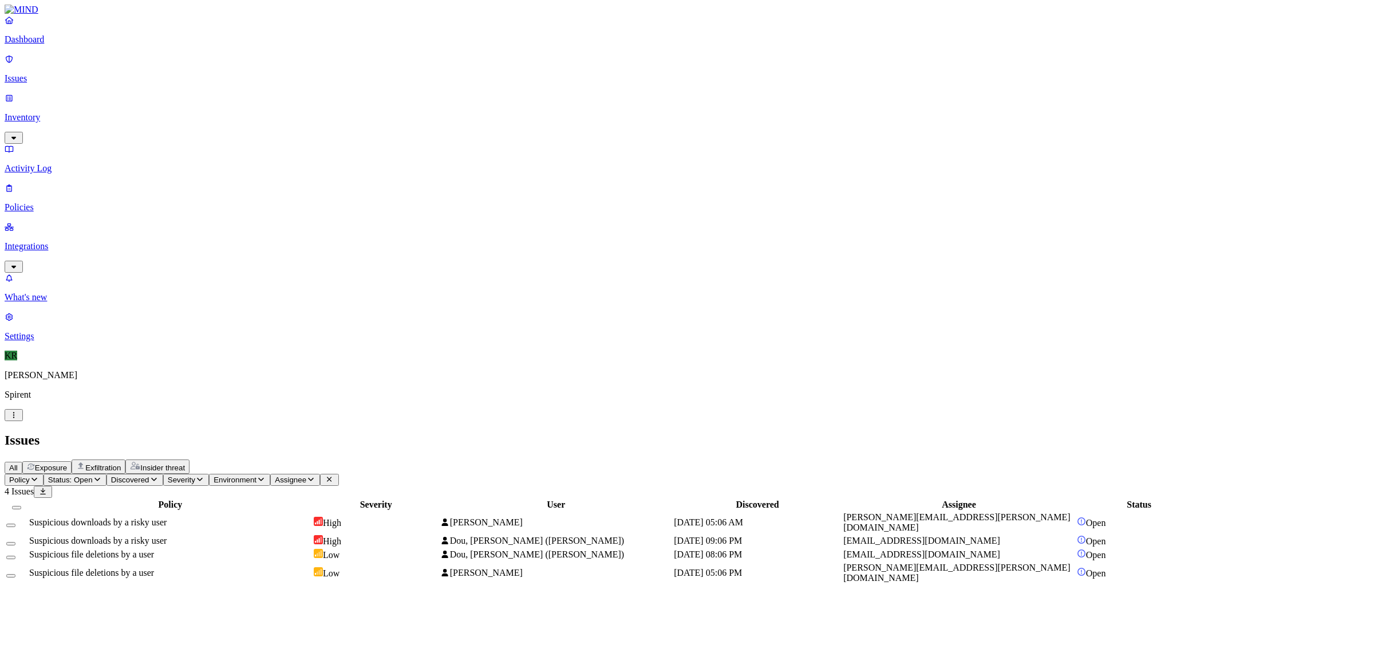
click at [311, 517] on div "Suspicious downloads by a risky user" at bounding box center [170, 522] width 282 height 10
click at [23, 606] on button at bounding box center [14, 612] width 18 height 12
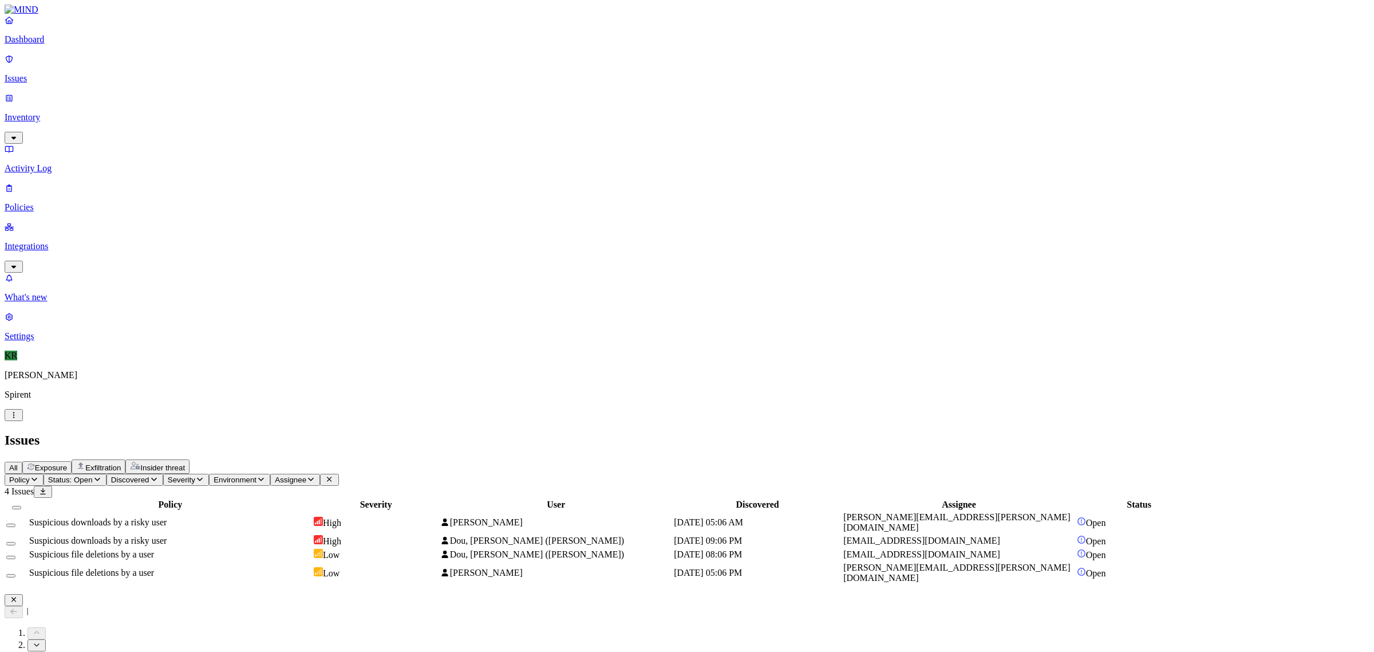
scroll to position [0, 0]
click at [18, 596] on icon "button" at bounding box center [13, 599] width 9 height 7
click at [624, 549] on span "Dou, [PERSON_NAME] ([PERSON_NAME])" at bounding box center [532, 554] width 184 height 10
click at [624, 535] on span "Dou, [PERSON_NAME] ([PERSON_NAME])" at bounding box center [532, 540] width 184 height 10
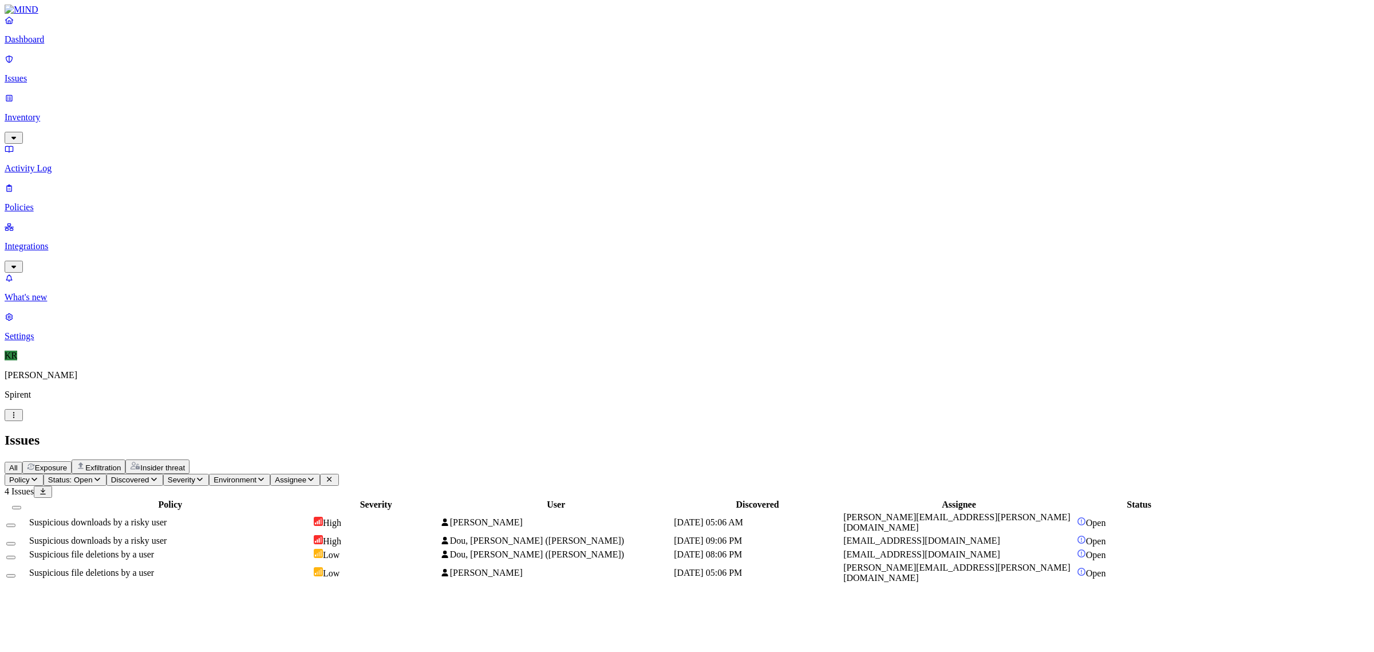
click at [705, 498] on div "Policy Severity User Discovered Assignee Status Suspicious downloads by a risky…" at bounding box center [687, 541] width 1365 height 87
click at [522, 567] on span "[PERSON_NAME]" at bounding box center [481, 572] width 82 height 10
click at [21, 506] on button "Select all" at bounding box center [16, 507] width 9 height 3
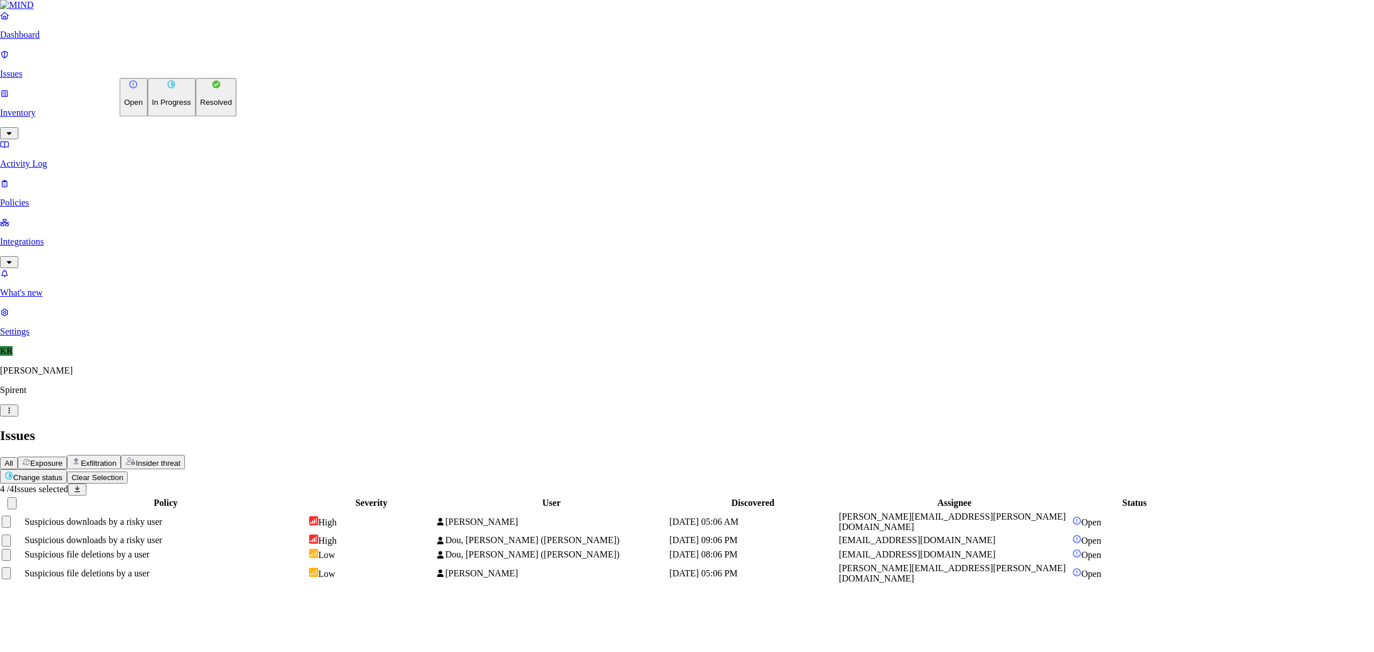
click at [183, 72] on html "Dashboard Issues Inventory Activity Log Policies Integrations What's new 1 Sett…" at bounding box center [687, 297] width 1374 height 594
click at [196, 116] on button "Resolved" at bounding box center [216, 97] width 41 height 38
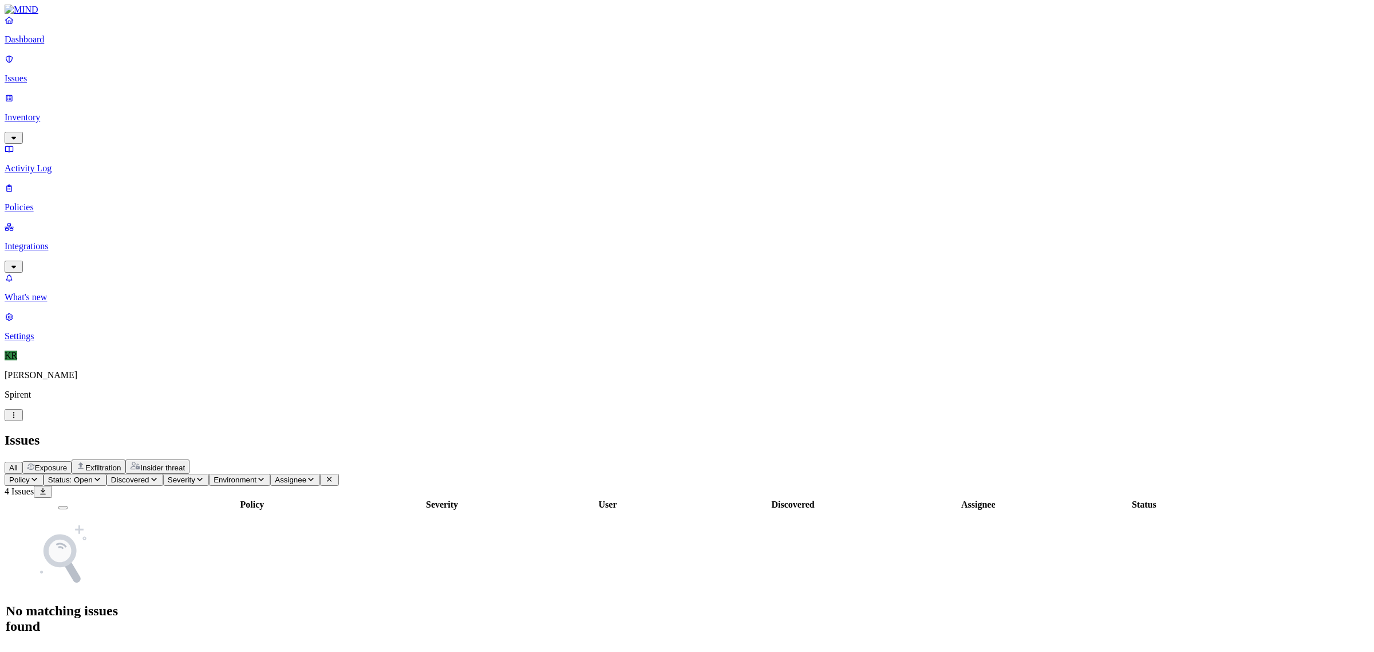
click at [125, 459] on button "Exfiltration" at bounding box center [99, 466] width 54 height 14
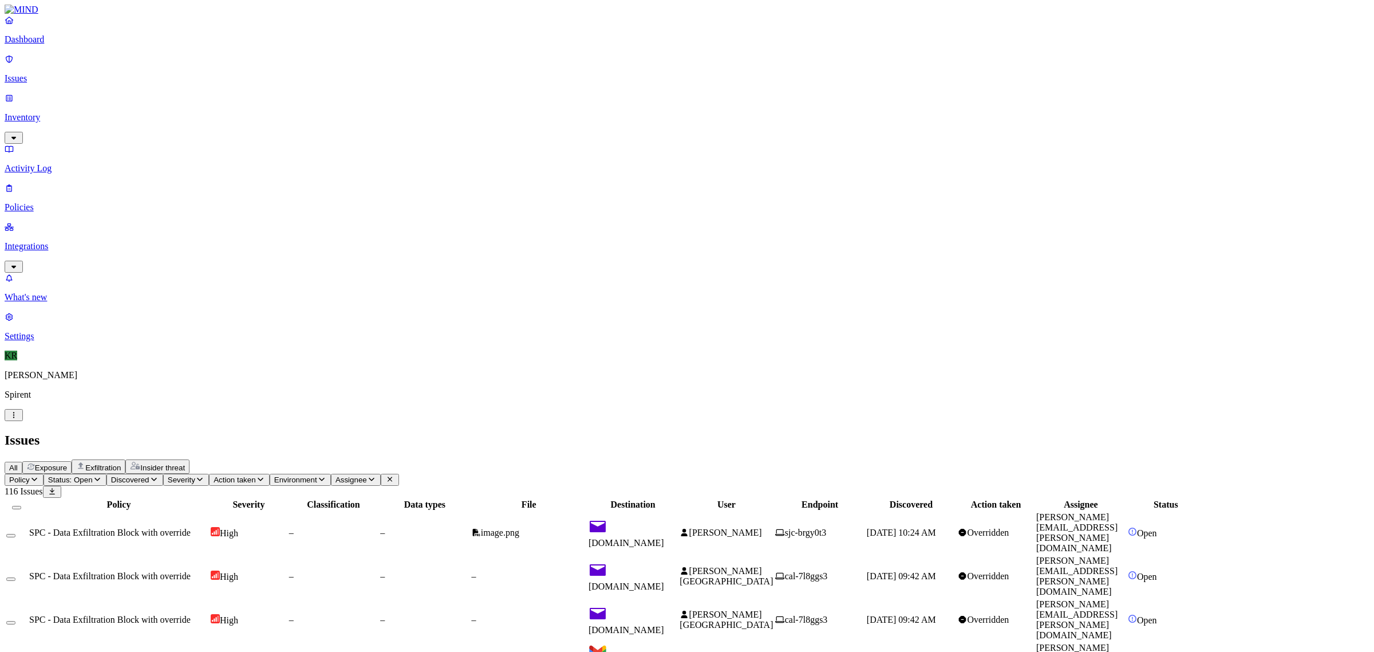
click at [827, 527] on span "sjc-brgy0t3" at bounding box center [806, 532] width 42 height 10
click at [827, 571] on span "cal-7l8ggs3" at bounding box center [801, 576] width 52 height 10
click at [378, 614] on div "–" at bounding box center [333, 619] width 89 height 10
click at [27, 598] on td at bounding box center [17, 619] width 22 height 42
click at [15, 577] on button "Select row" at bounding box center [10, 578] width 9 height 3
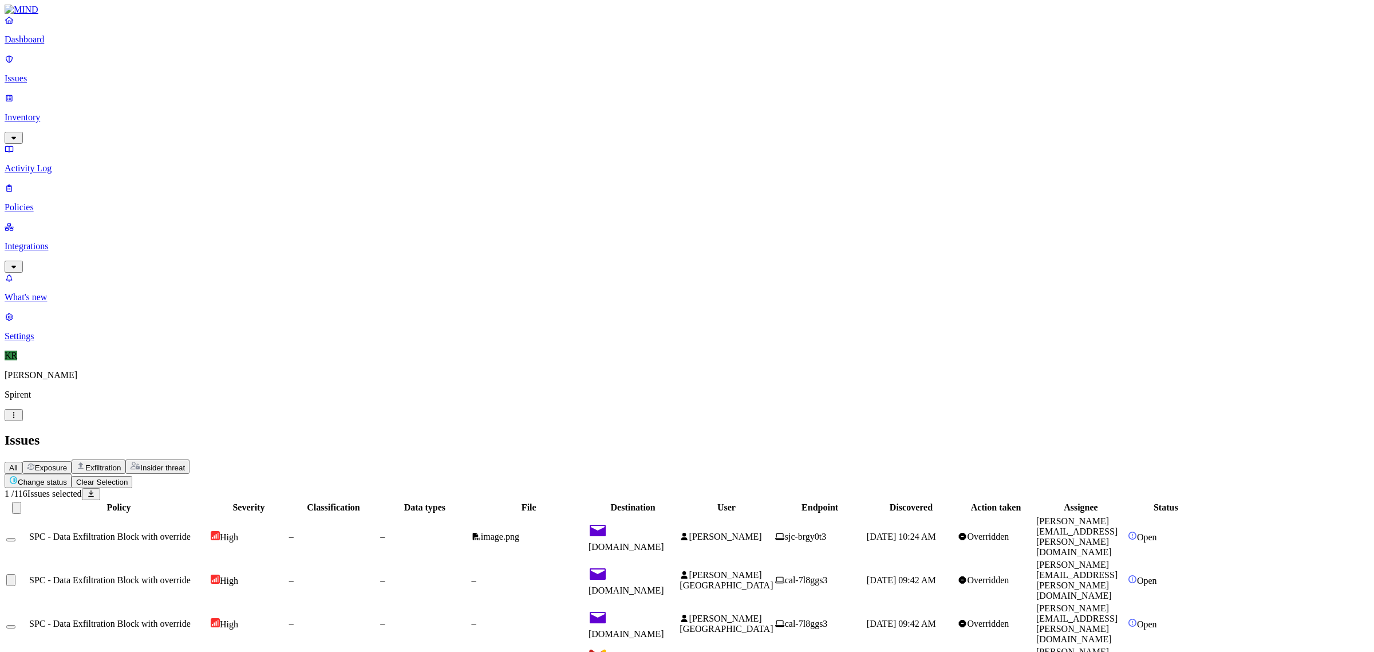
click at [27, 602] on td at bounding box center [17, 623] width 22 height 42
click at [15, 625] on button "Select row" at bounding box center [10, 626] width 9 height 3
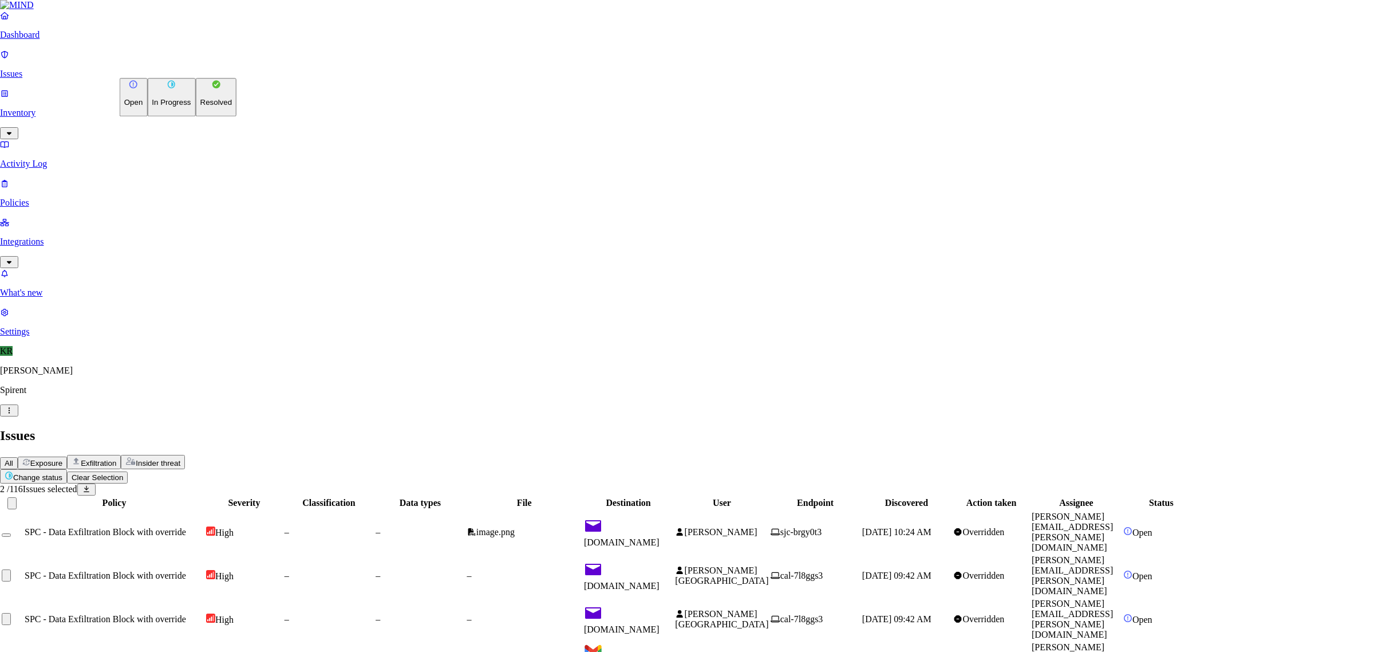
click at [167, 107] on p "In Progress" at bounding box center [171, 102] width 39 height 9
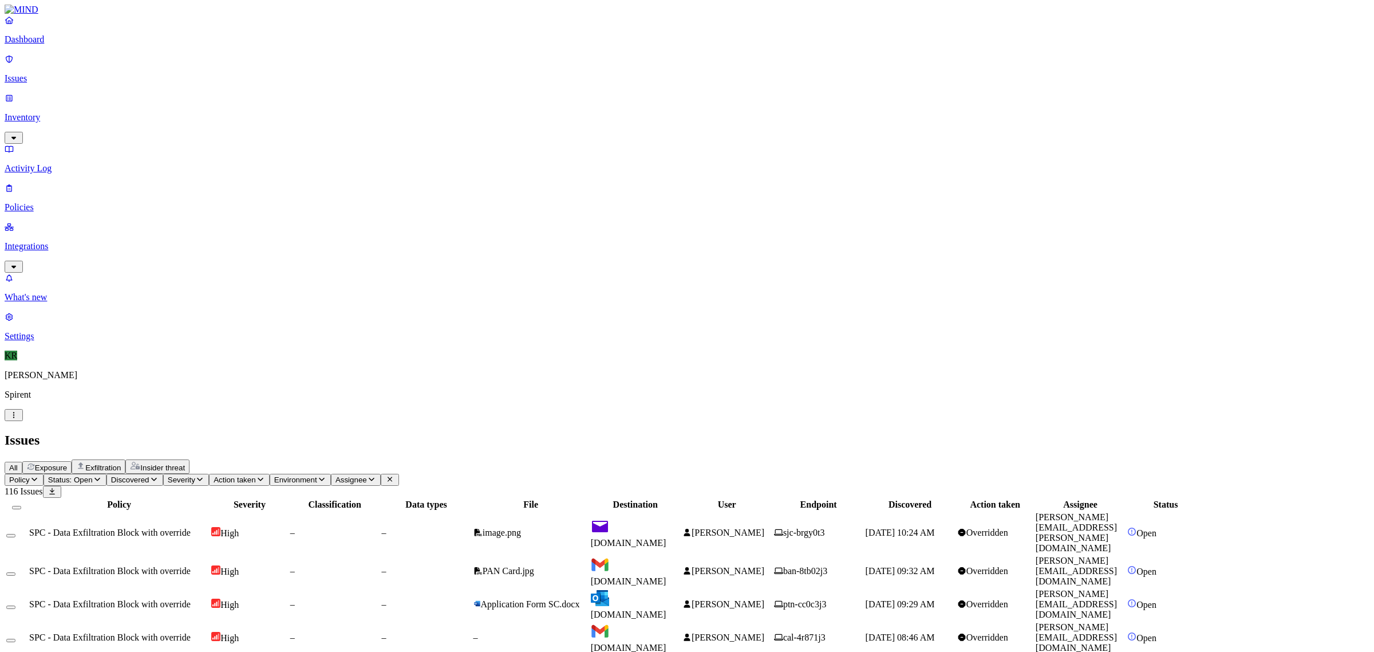
click at [667, 576] on span "[DOMAIN_NAME]" at bounding box center [629, 581] width 76 height 10
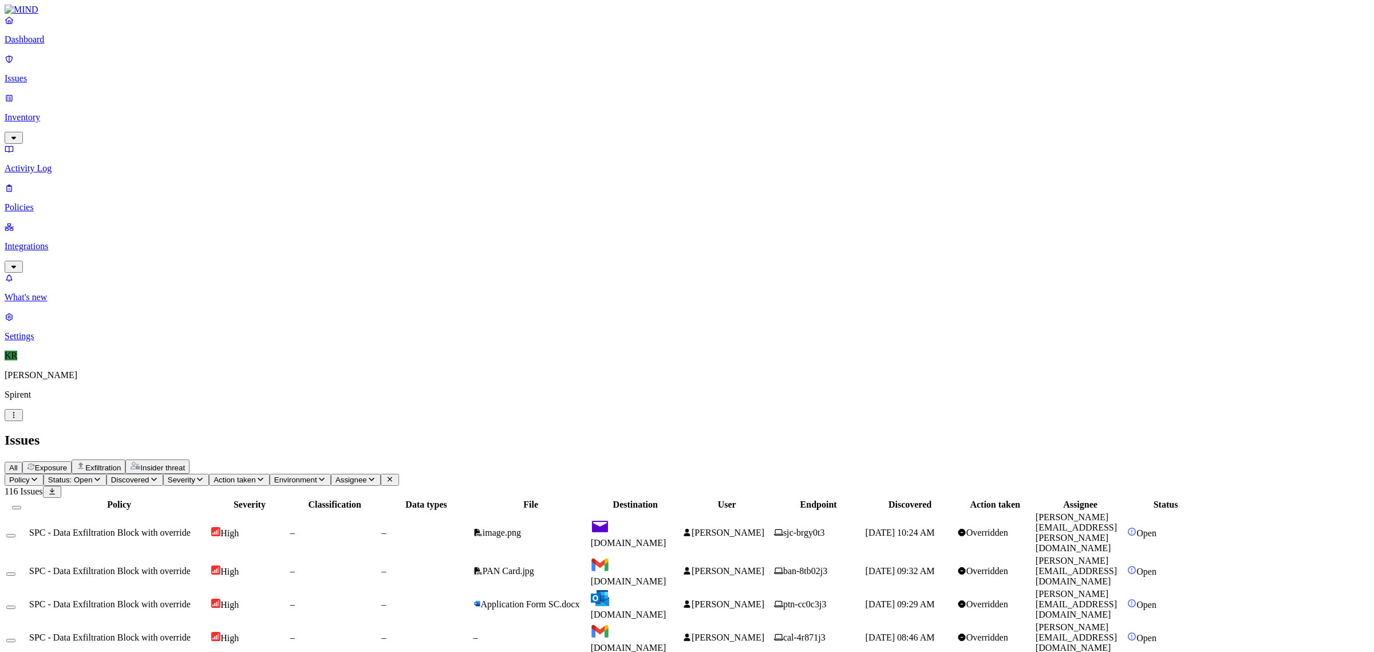
click at [27, 621] on td at bounding box center [17, 637] width 22 height 32
click at [15, 638] on button "Select row" at bounding box center [10, 639] width 9 height 3
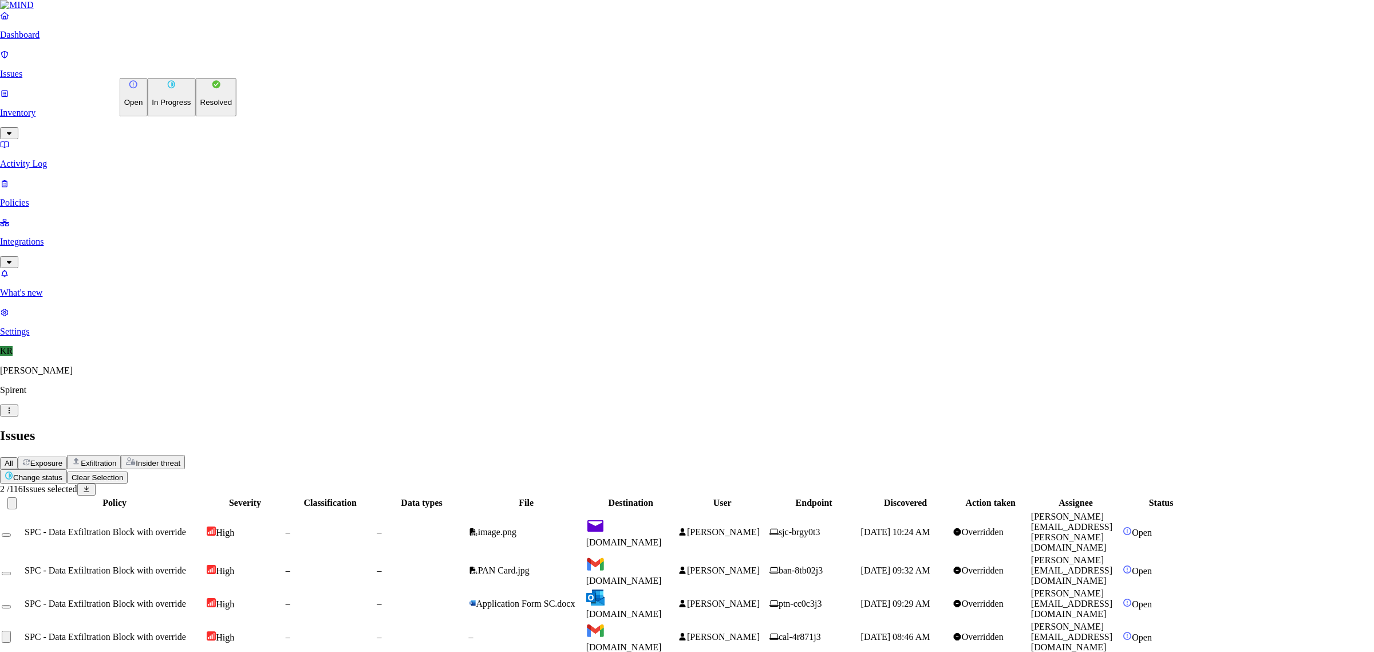
click at [173, 107] on p "In Progress" at bounding box center [171, 102] width 39 height 9
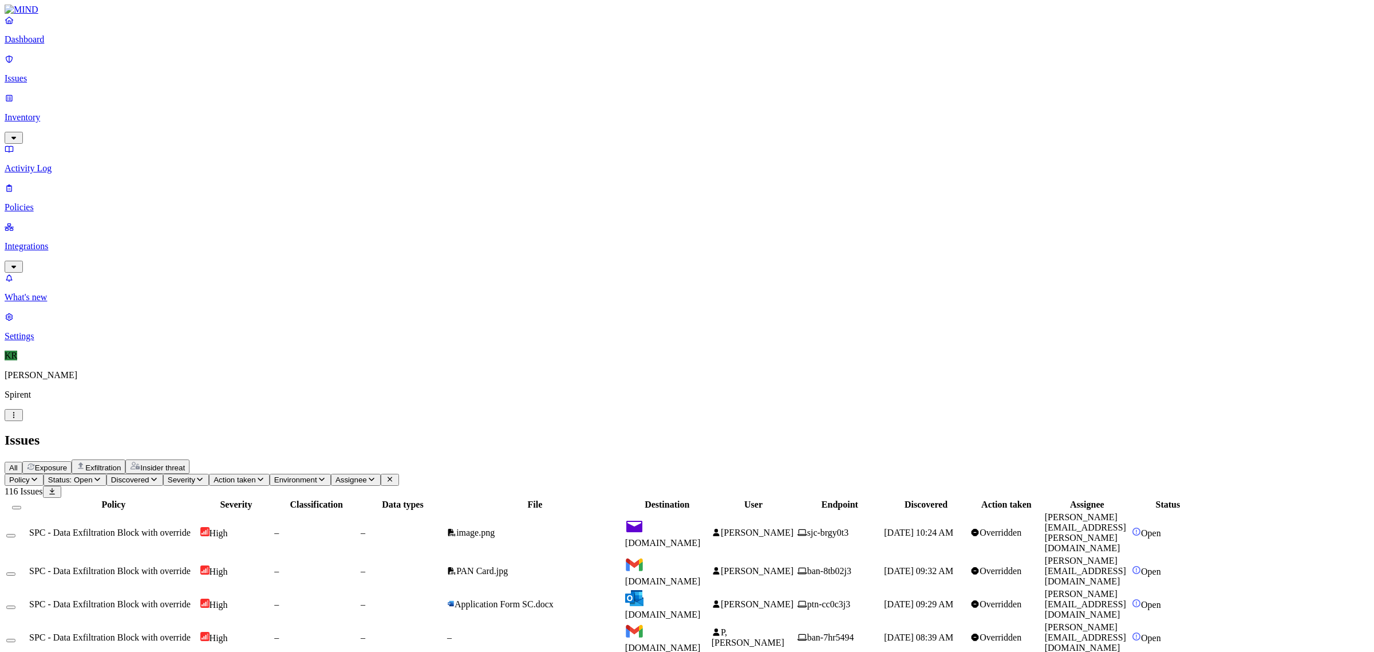
click at [854, 632] on span "ban-7hr5494" at bounding box center [830, 637] width 47 height 10
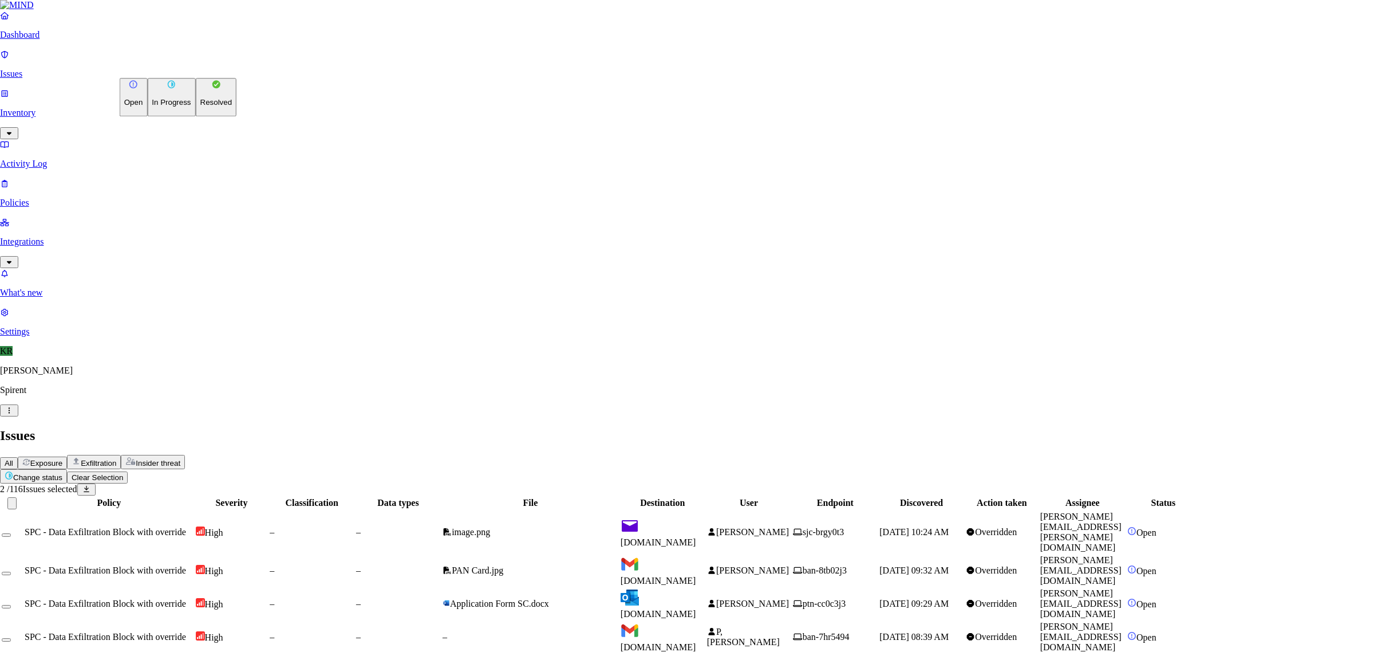
click at [162, 107] on p "In Progress" at bounding box center [171, 102] width 39 height 9
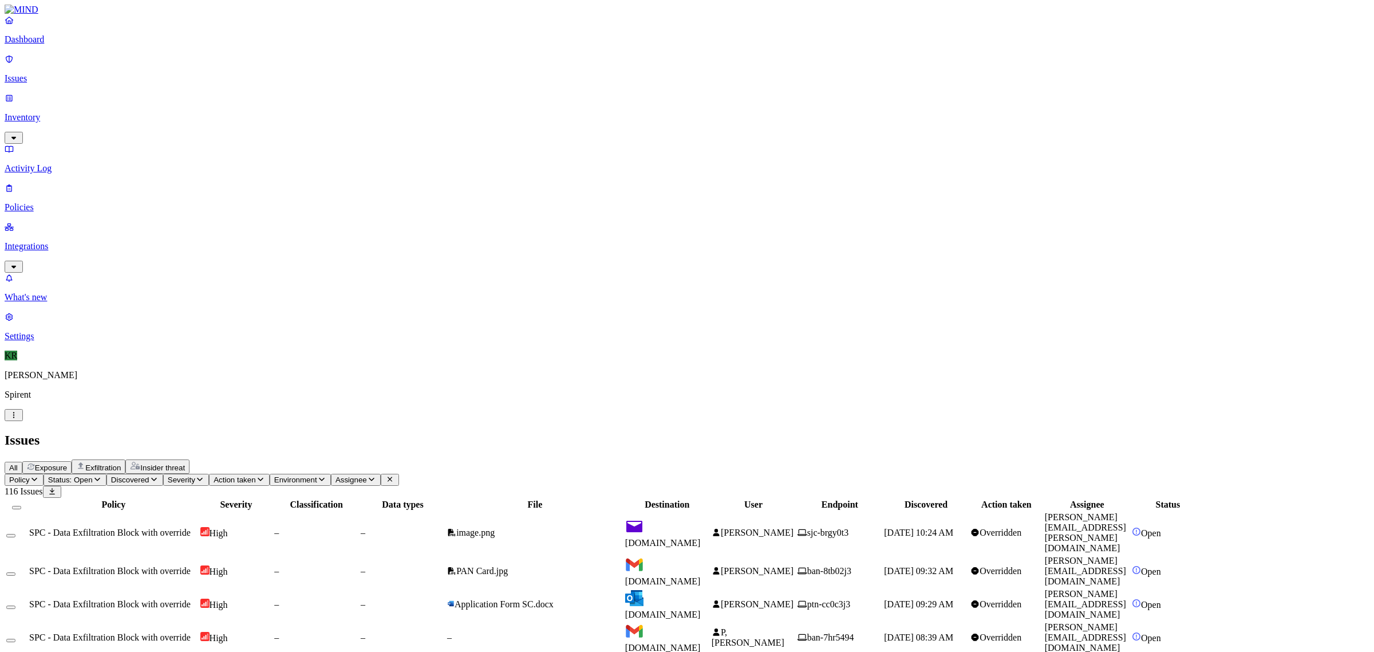
click at [21, 506] on button "Select all" at bounding box center [16, 507] width 9 height 3
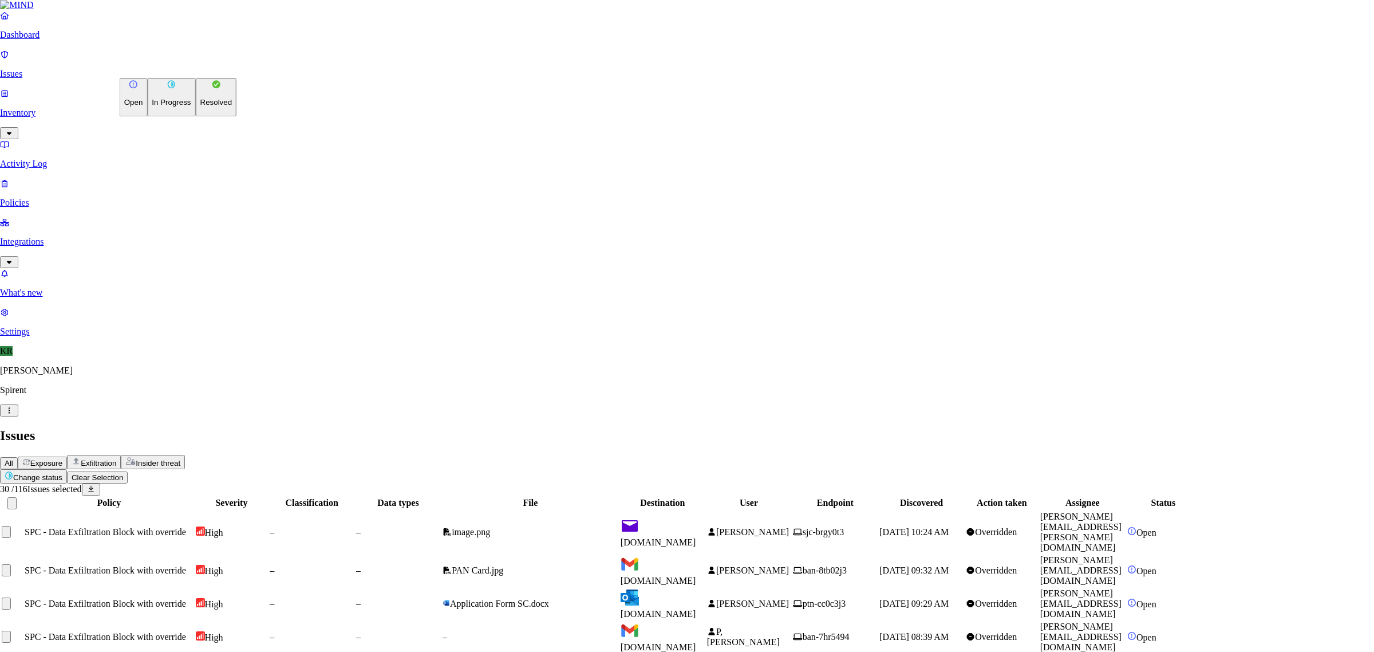
click at [200, 107] on p "Resolved" at bounding box center [216, 102] width 32 height 9
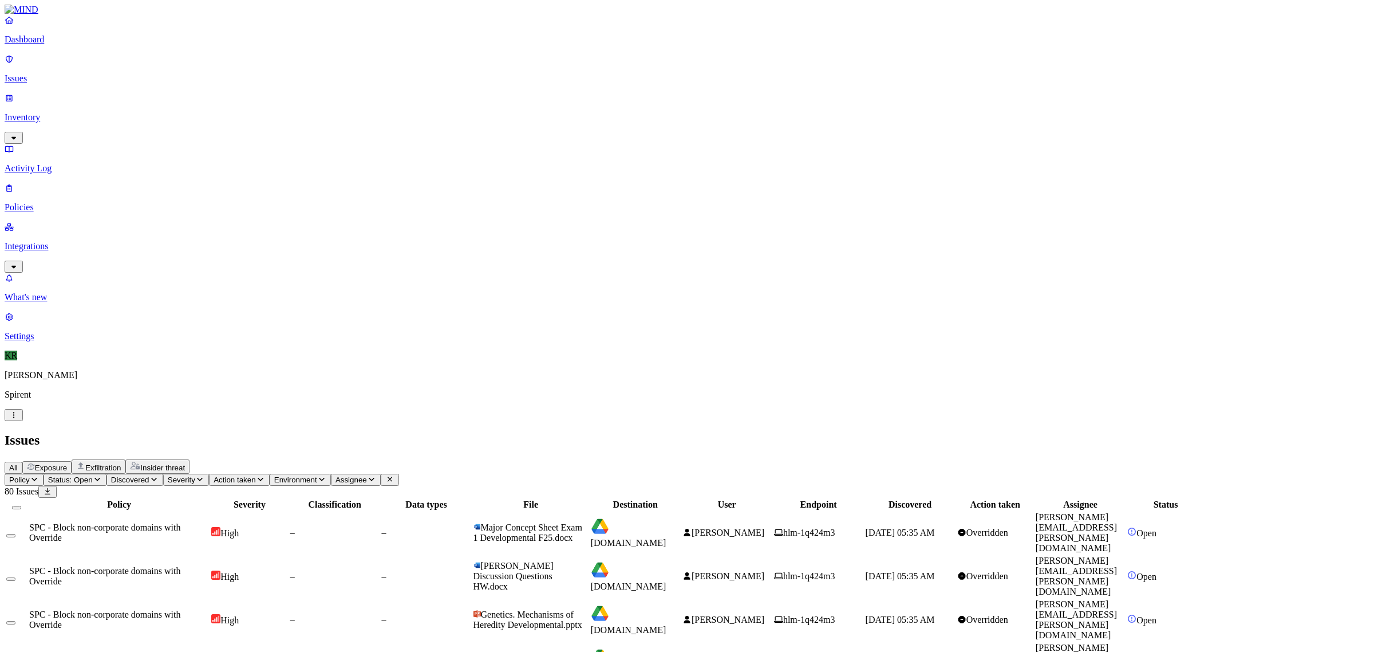
scroll to position [176, 0]
click at [21, 506] on button "Select all" at bounding box center [16, 507] width 9 height 3
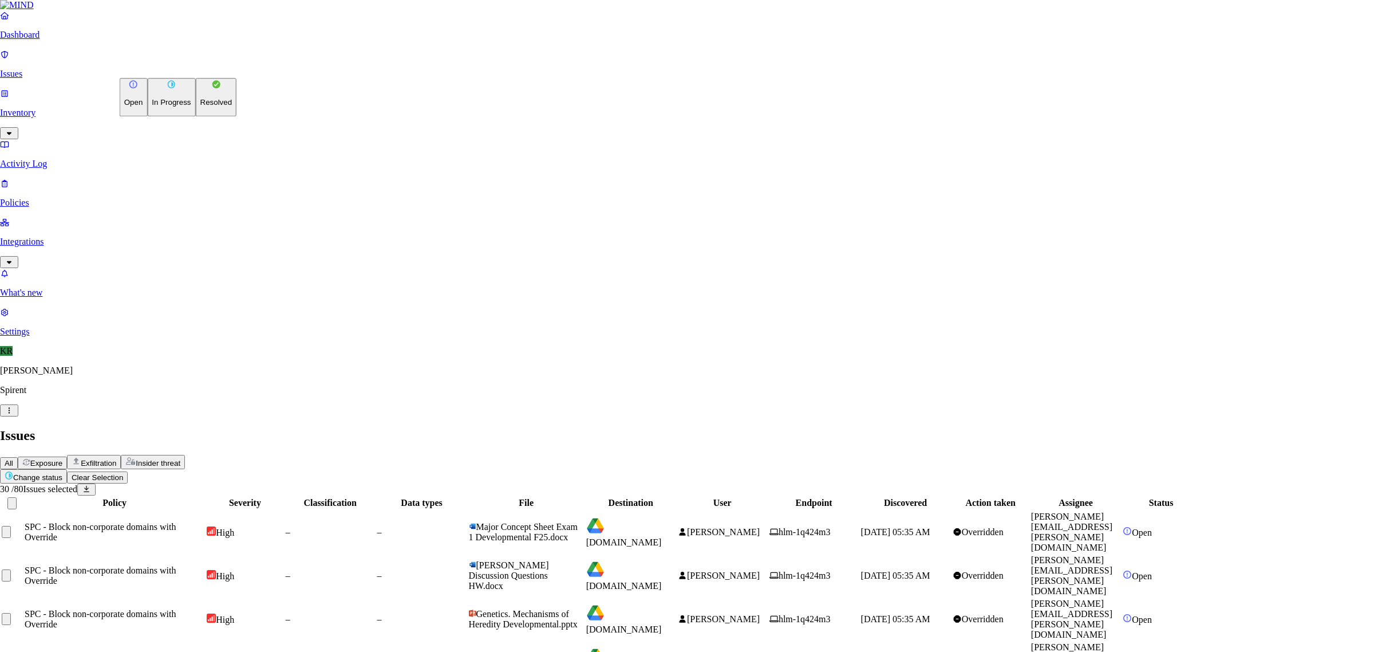
click at [200, 107] on p "Resolved" at bounding box center [216, 102] width 32 height 9
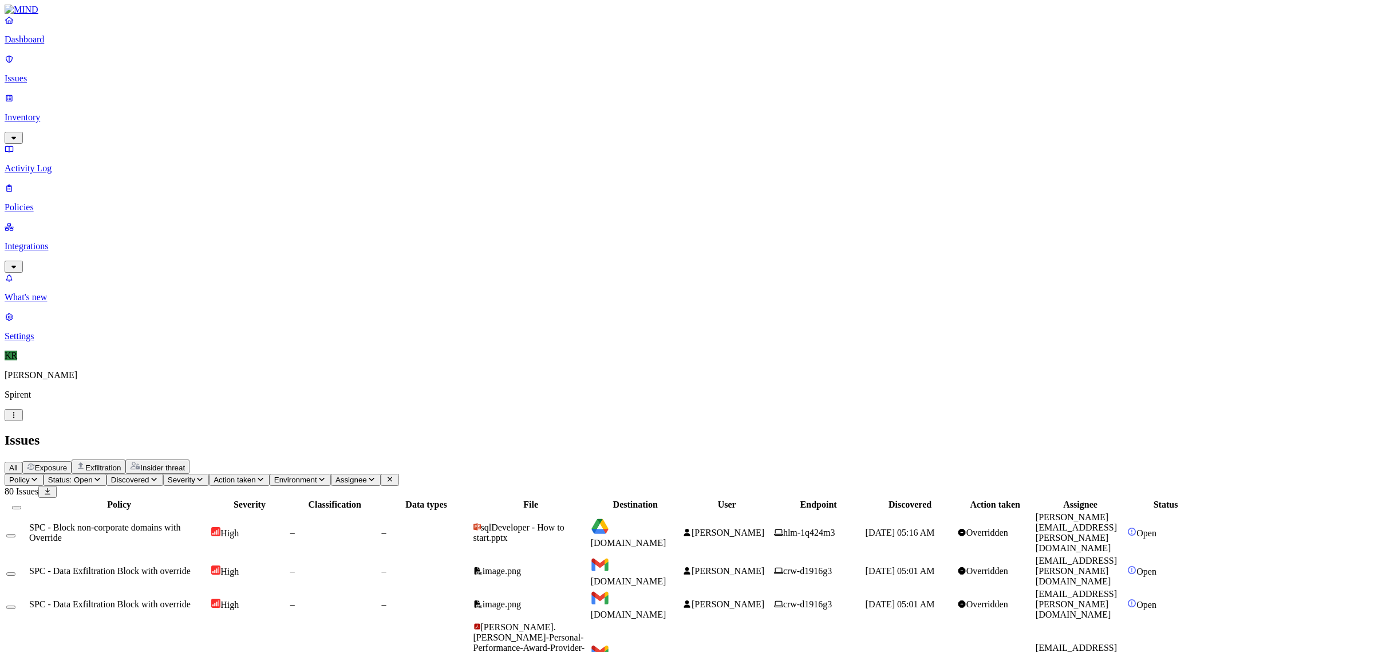
click at [764, 527] on span "[PERSON_NAME]" at bounding box center [728, 532] width 73 height 10
click at [764, 566] on span "Cresswell, Nicholas" at bounding box center [728, 571] width 73 height 10
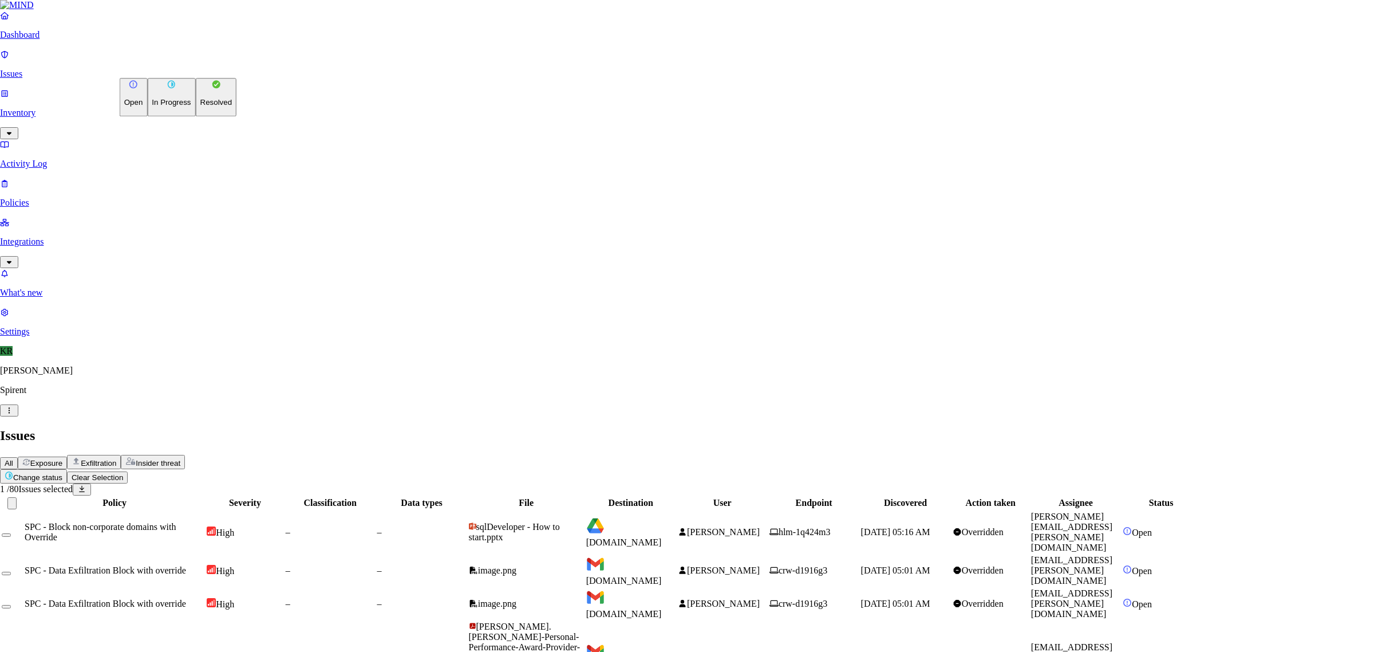
click at [172, 107] on p "In Progress" at bounding box center [171, 102] width 39 height 9
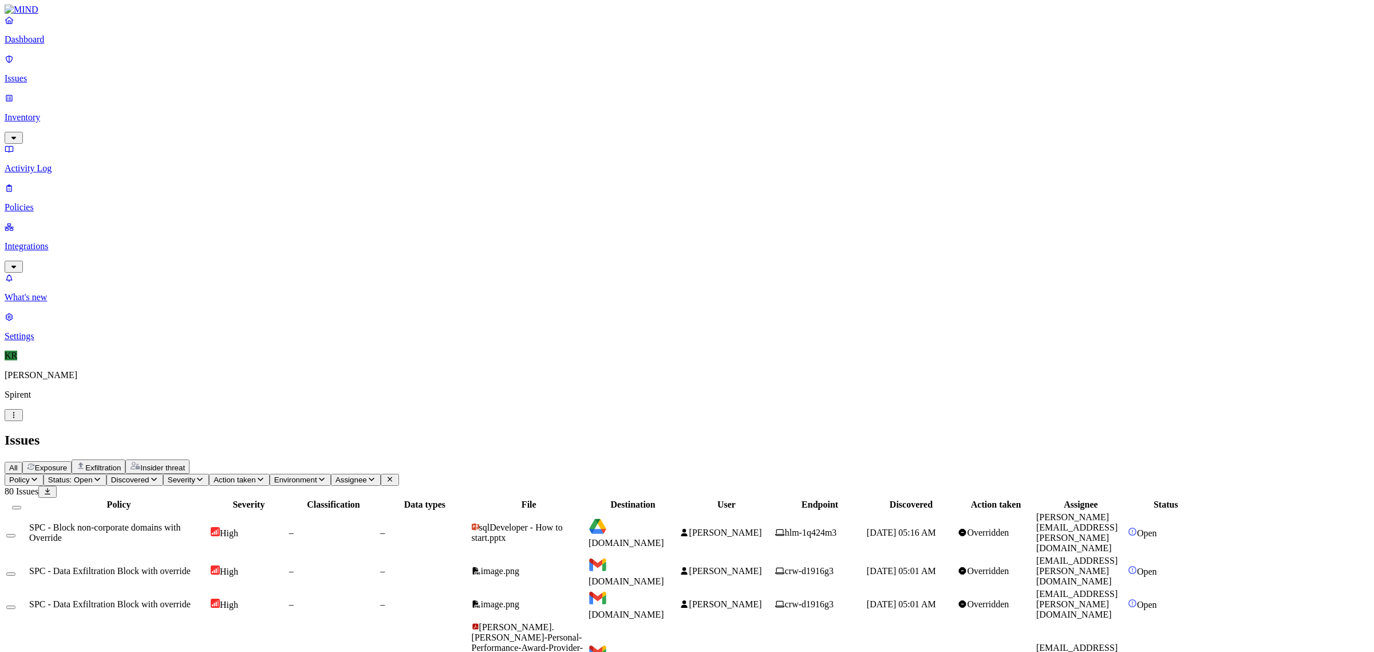
scroll to position [176, 0]
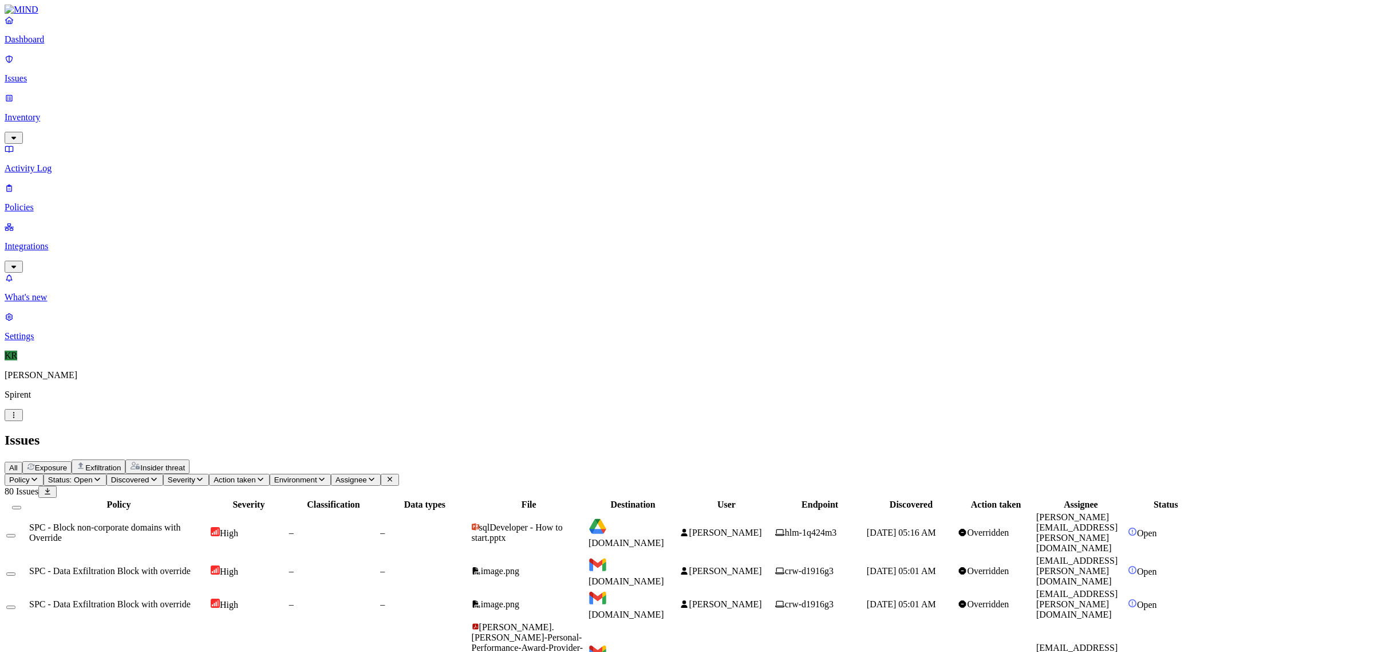
click at [21, 506] on button "Select all" at bounding box center [16, 507] width 9 height 3
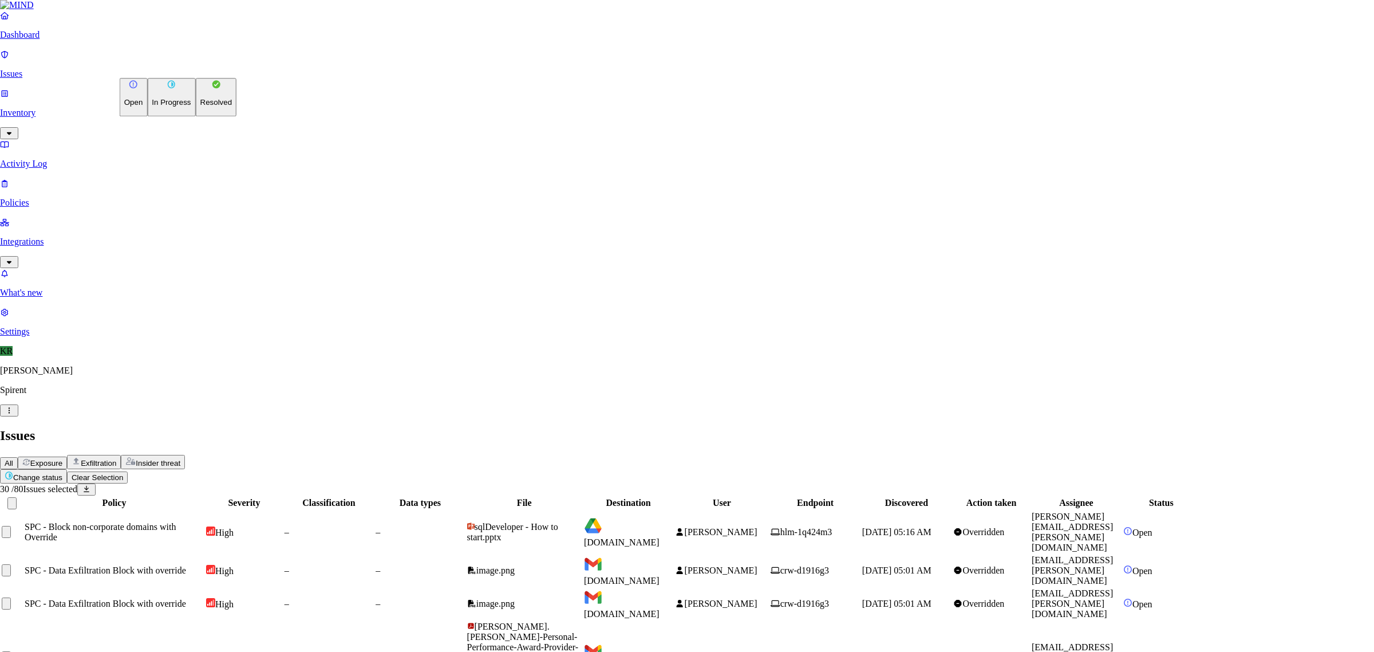
click at [200, 107] on p "Resolved" at bounding box center [216, 102] width 32 height 9
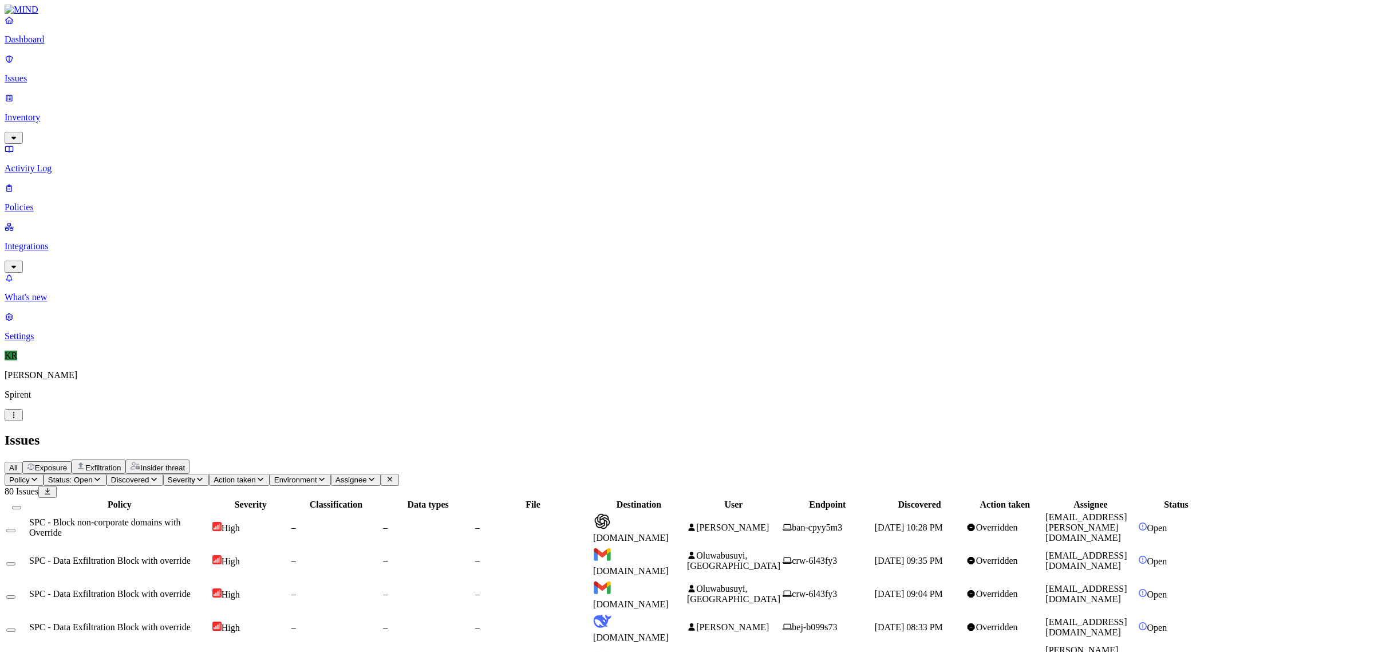
drag, startPoint x: 826, startPoint y: 90, endPoint x: 882, endPoint y: 102, distance: 57.9
click at [742, 510] on div at bounding box center [696, 510] width 92 height 0
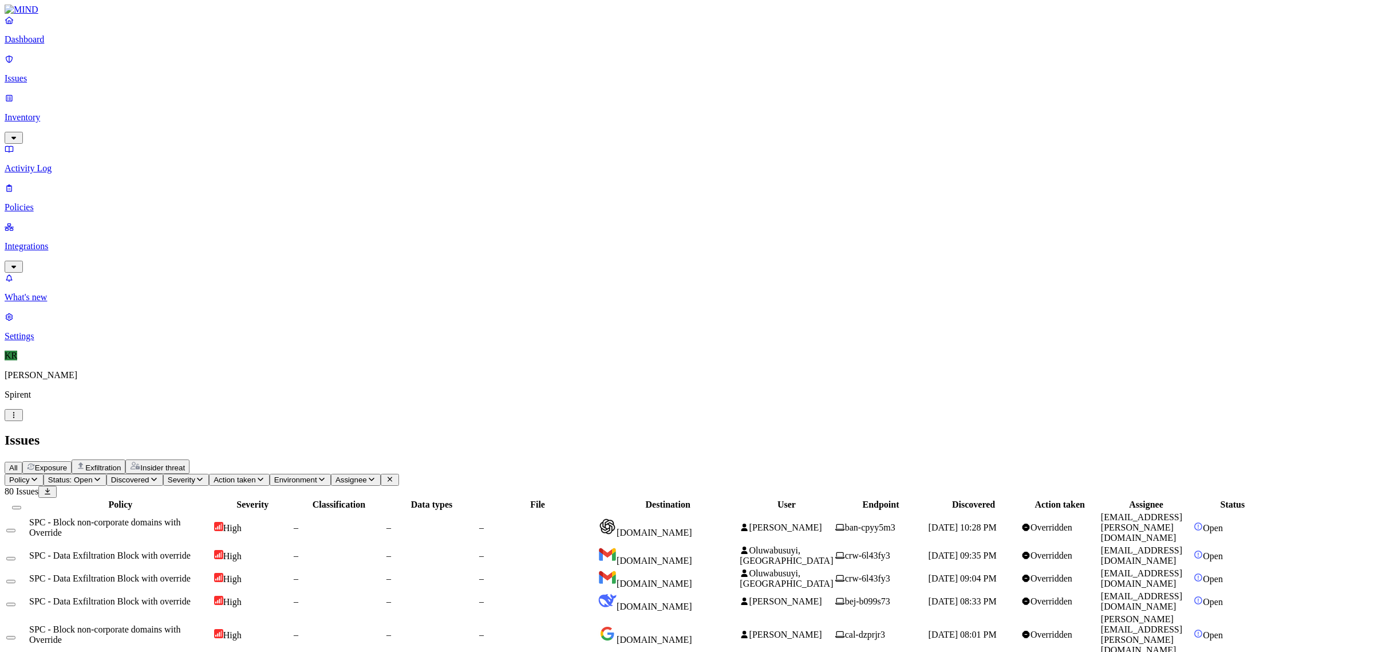
drag, startPoint x: 1244, startPoint y: 270, endPoint x: 1155, endPoint y: 268, distance: 89.4
copy div "spirent1.sharepoint.com"
click at [738, 511] on td "[DOMAIN_NAME]" at bounding box center [668, 527] width 140 height 32
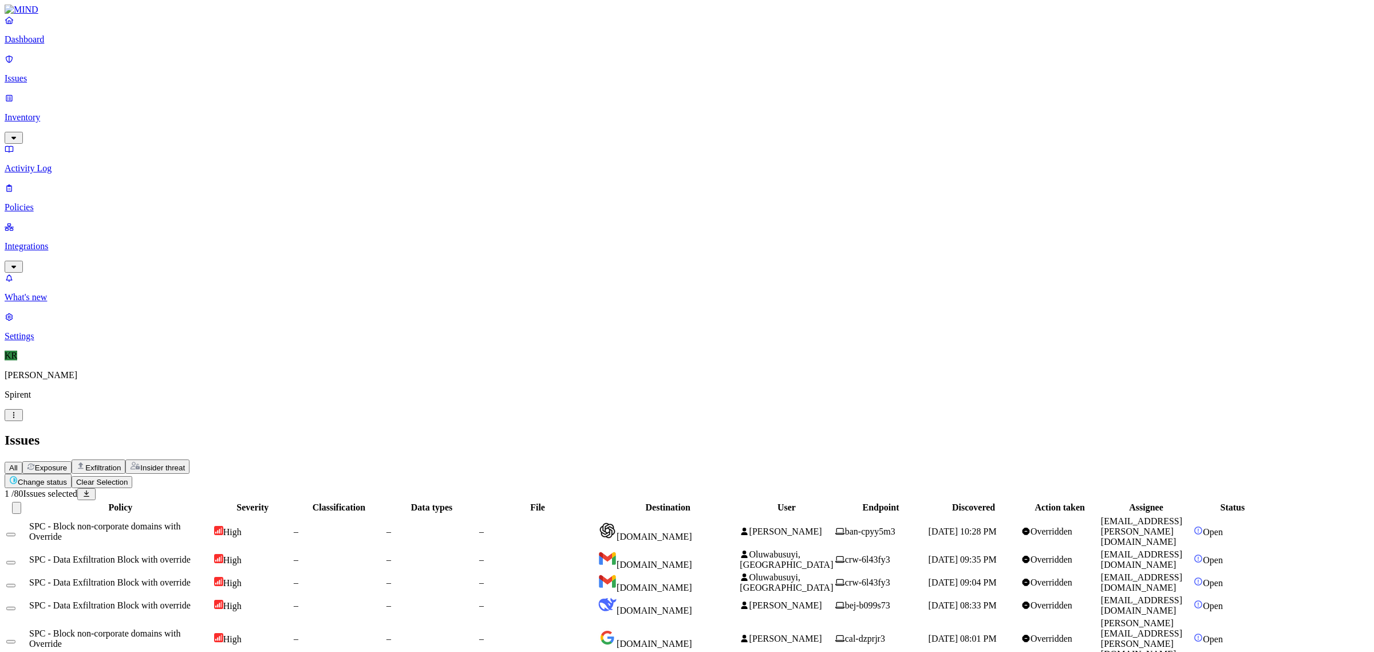
click at [15, 640] on button "Select row" at bounding box center [10, 641] width 9 height 3
click at [15, 606] on button "Select row" at bounding box center [10, 607] width 9 height 3
click at [15, 583] on button "Select row" at bounding box center [10, 584] width 9 height 3
click at [15, 561] on button "Select row" at bounding box center [10, 562] width 9 height 3
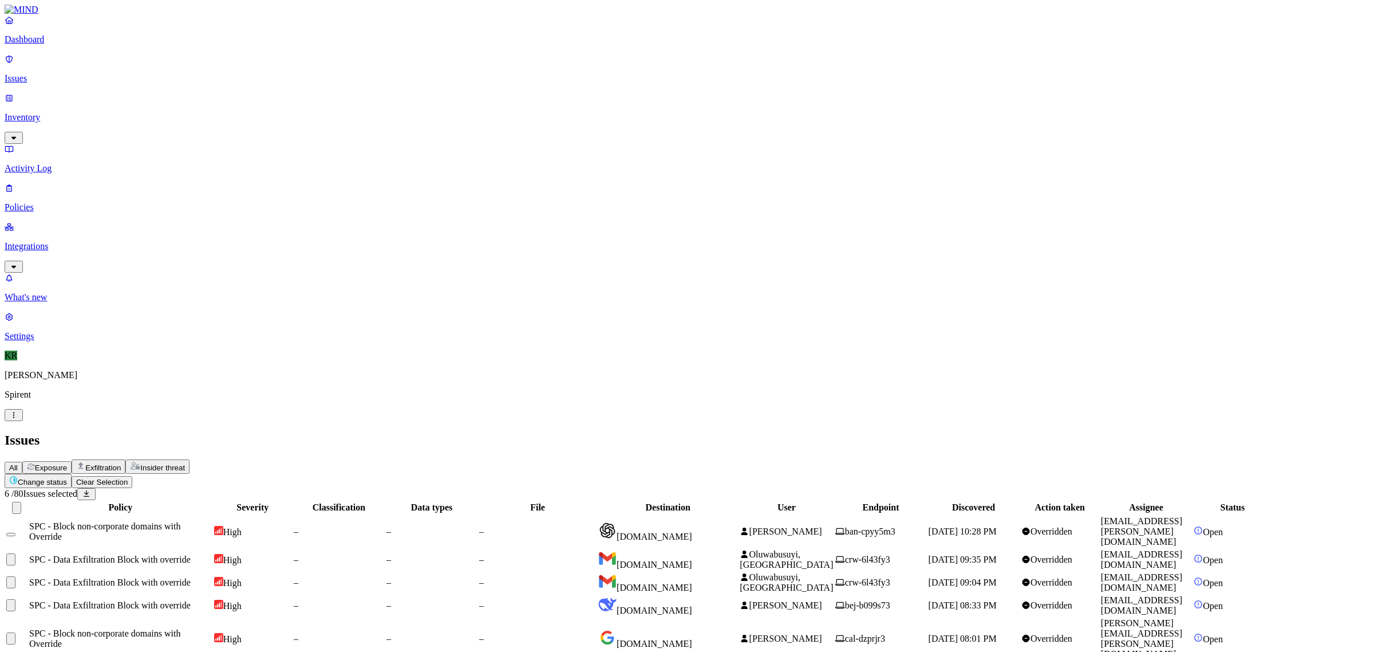
click at [15, 533] on button "Select row" at bounding box center [10, 534] width 9 height 3
click at [173, 69] on html "Dashboard Issues Inventory Activity Log Policies Integrations What's new 1 Sett…" at bounding box center [687, 606] width 1374 height 1212
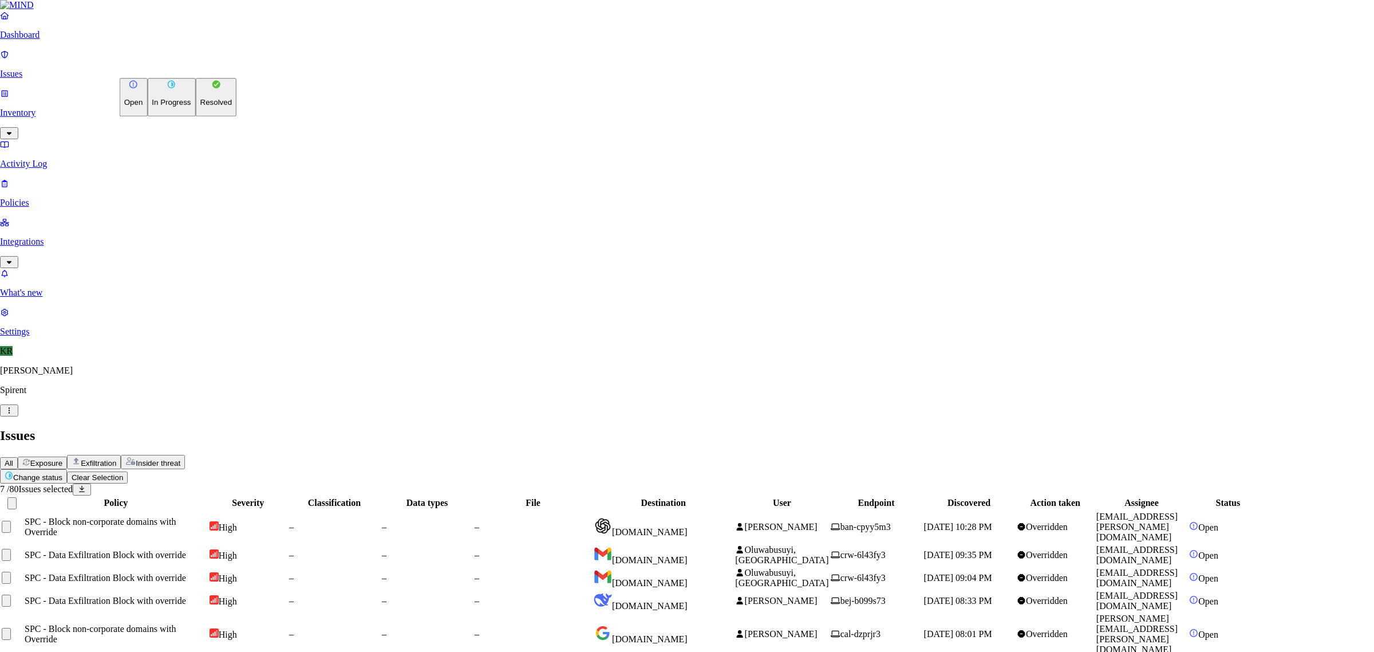
click at [196, 116] on button "Resolved" at bounding box center [216, 97] width 41 height 38
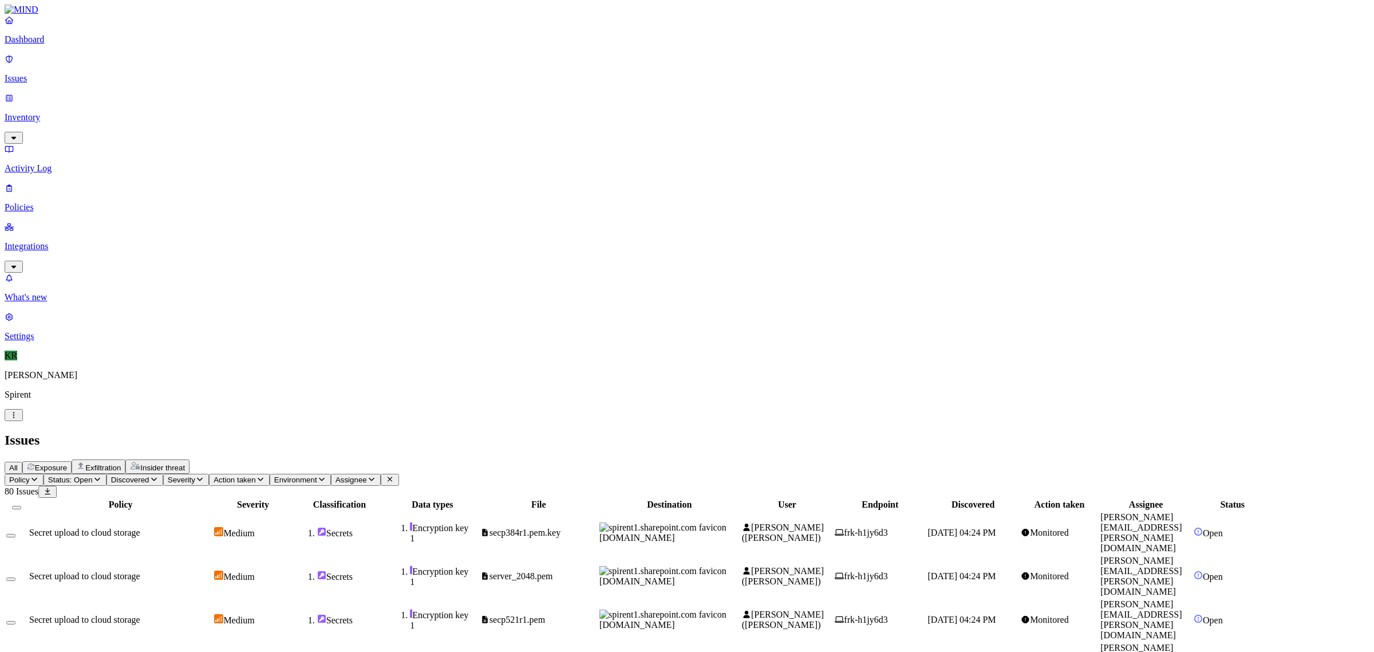
click at [38, 202] on p "Policies" at bounding box center [687, 207] width 1365 height 10
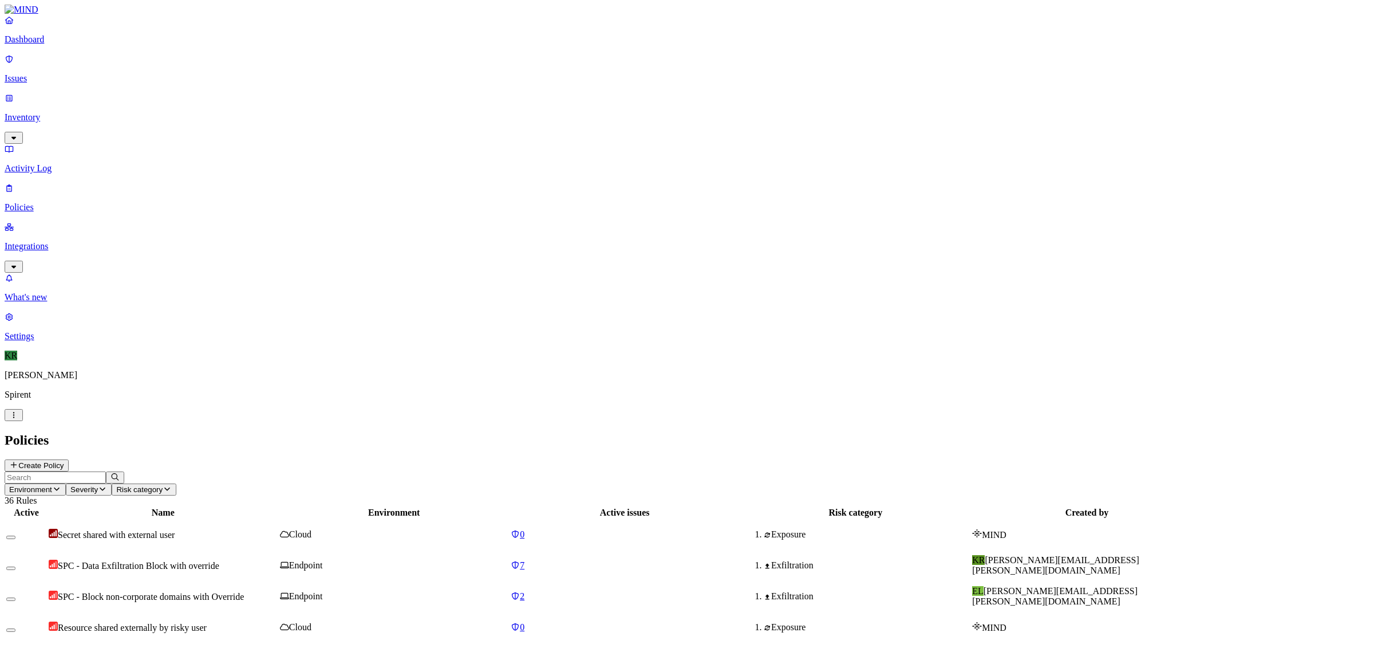
click at [106, 471] on input "text" at bounding box center [55, 477] width 101 height 12
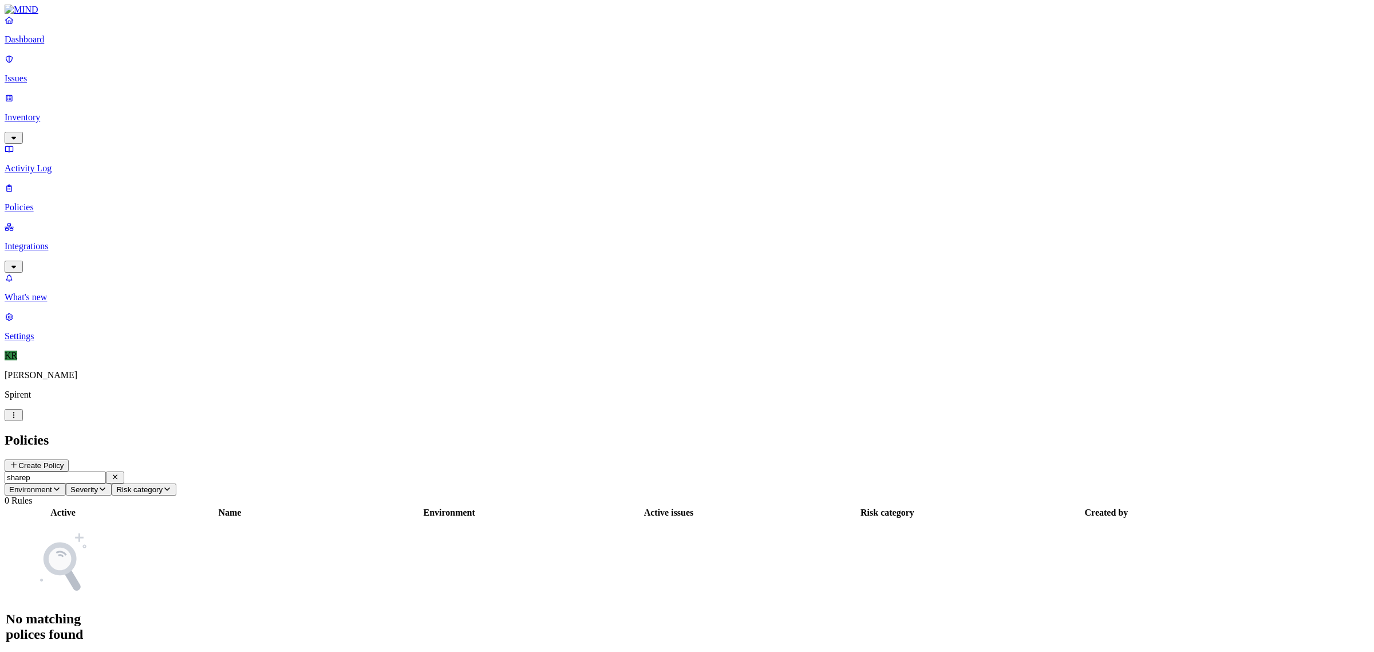
type input "share"
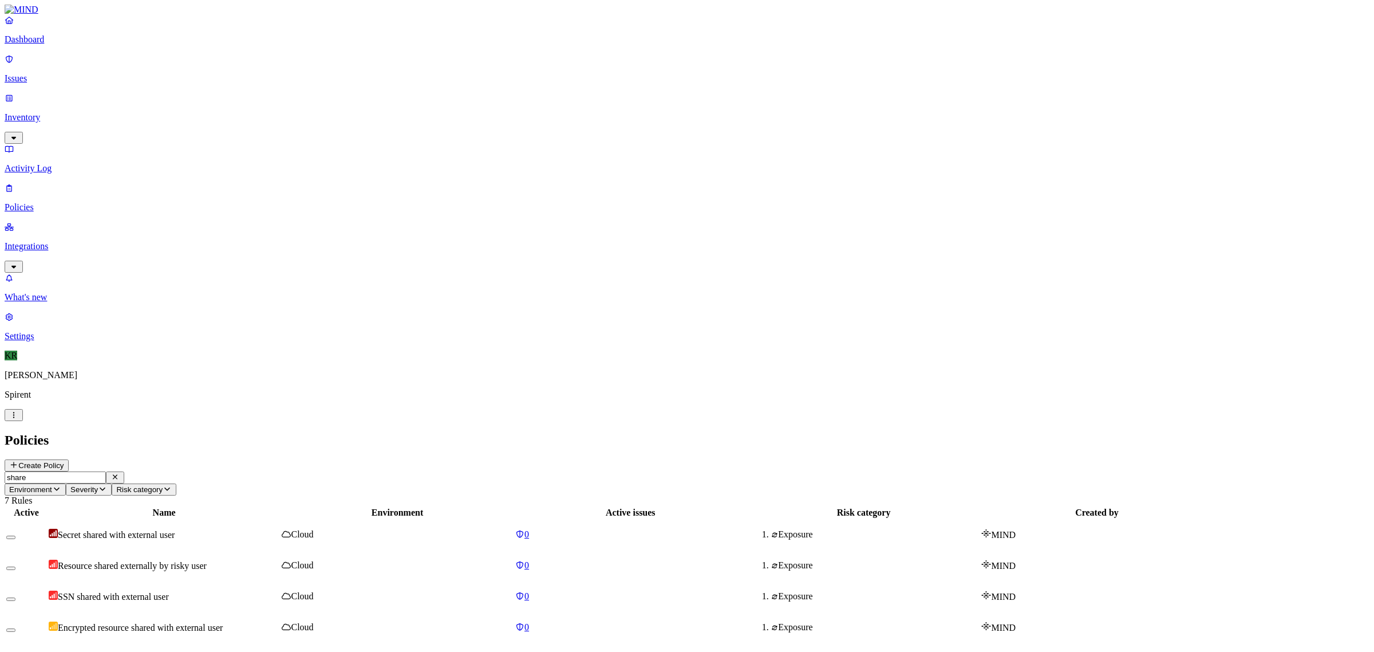
click at [120, 473] on icon "button" at bounding box center [115, 476] width 9 height 7
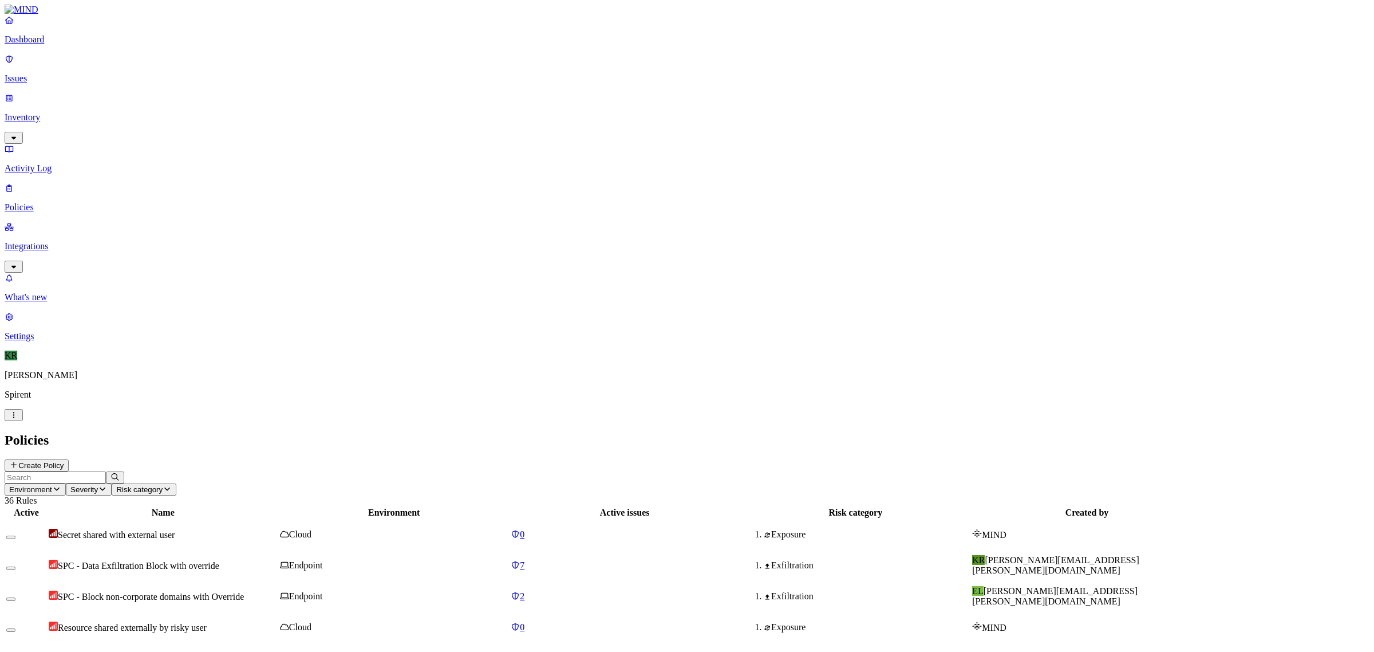
click at [31, 73] on p "Issues" at bounding box center [687, 78] width 1365 height 10
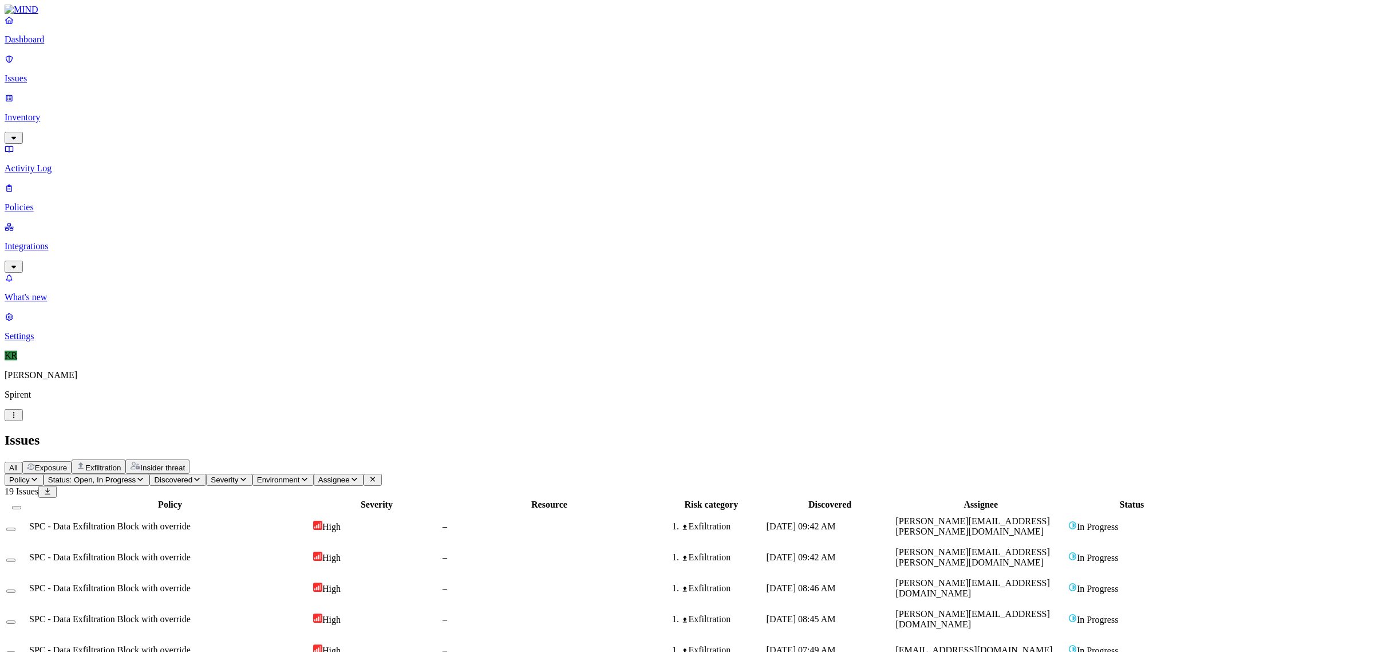
click at [44, 202] on p "Policies" at bounding box center [687, 207] width 1365 height 10
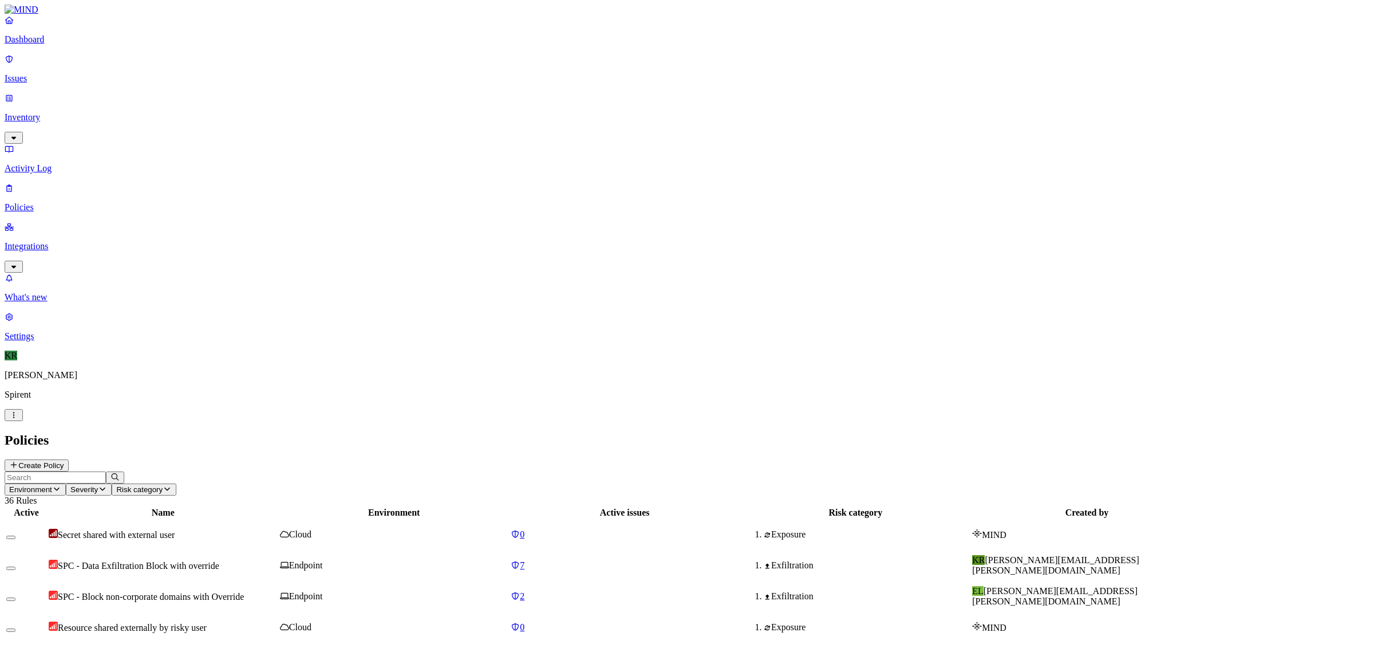
click at [106, 471] on input "text" at bounding box center [55, 477] width 101 height 12
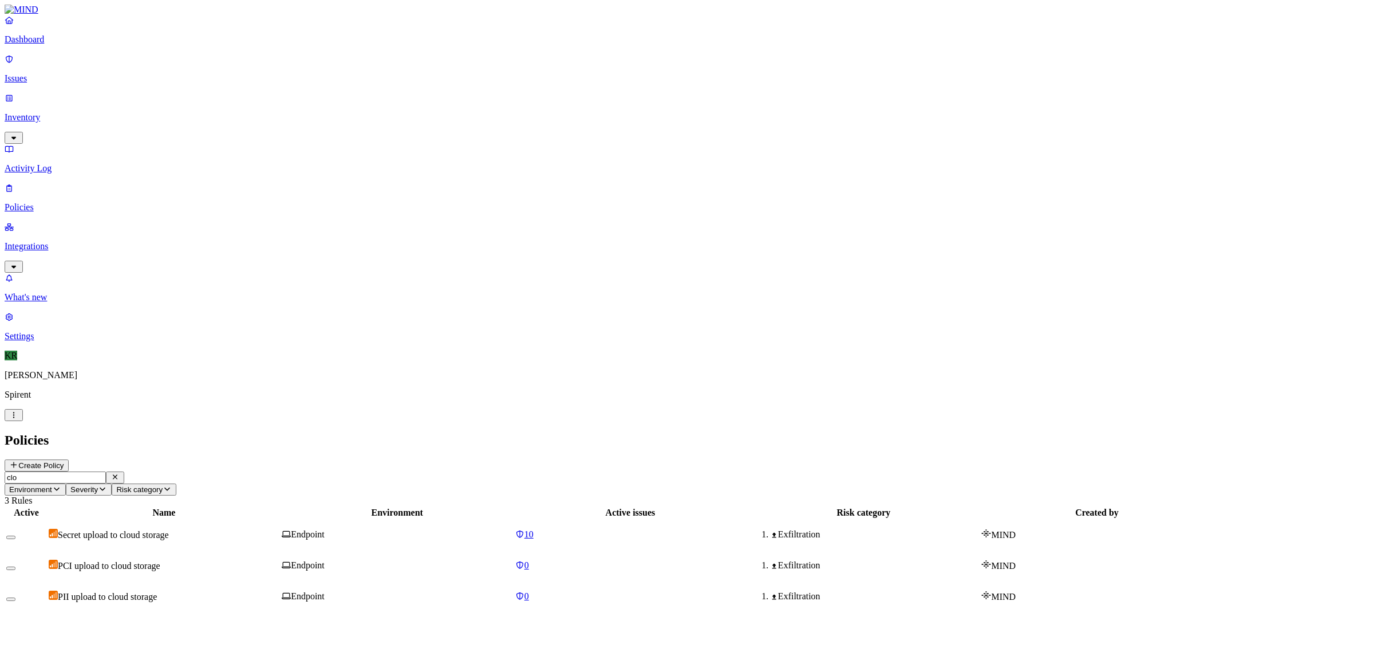
type input "clou"
click at [120, 473] on icon "button" at bounding box center [115, 476] width 9 height 7
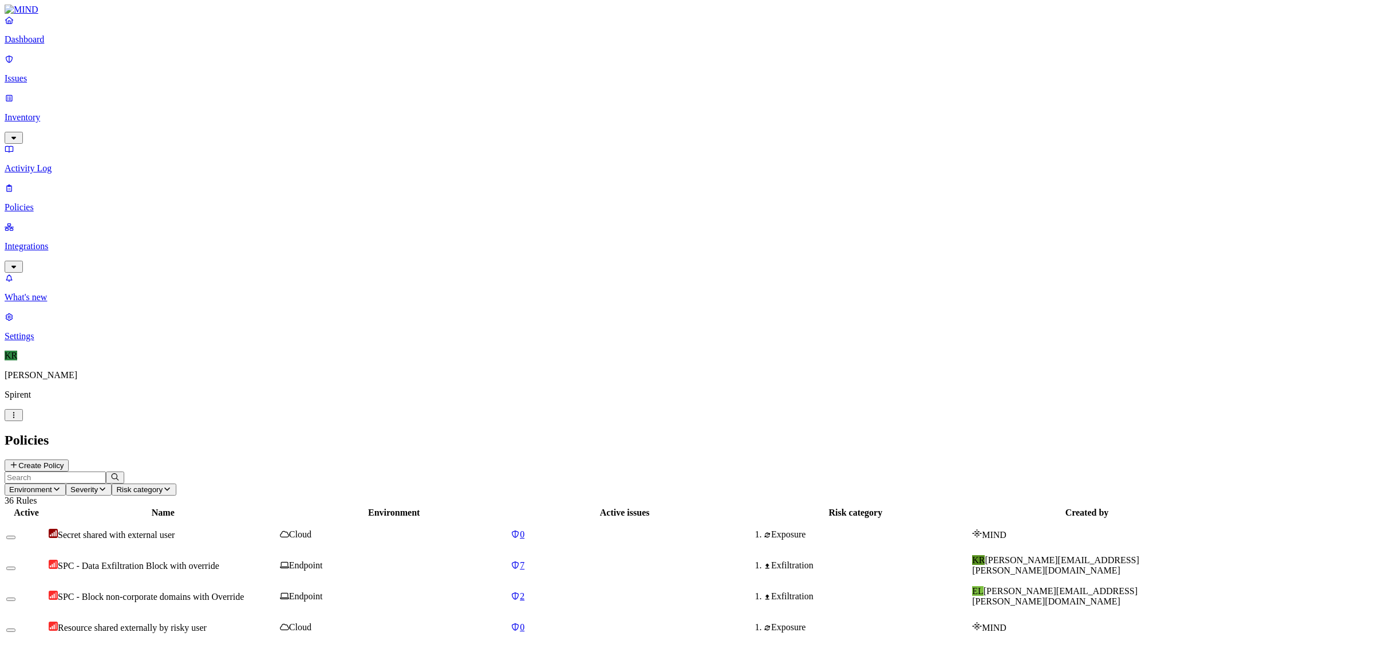
click at [42, 241] on p "Integrations" at bounding box center [687, 246] width 1365 height 10
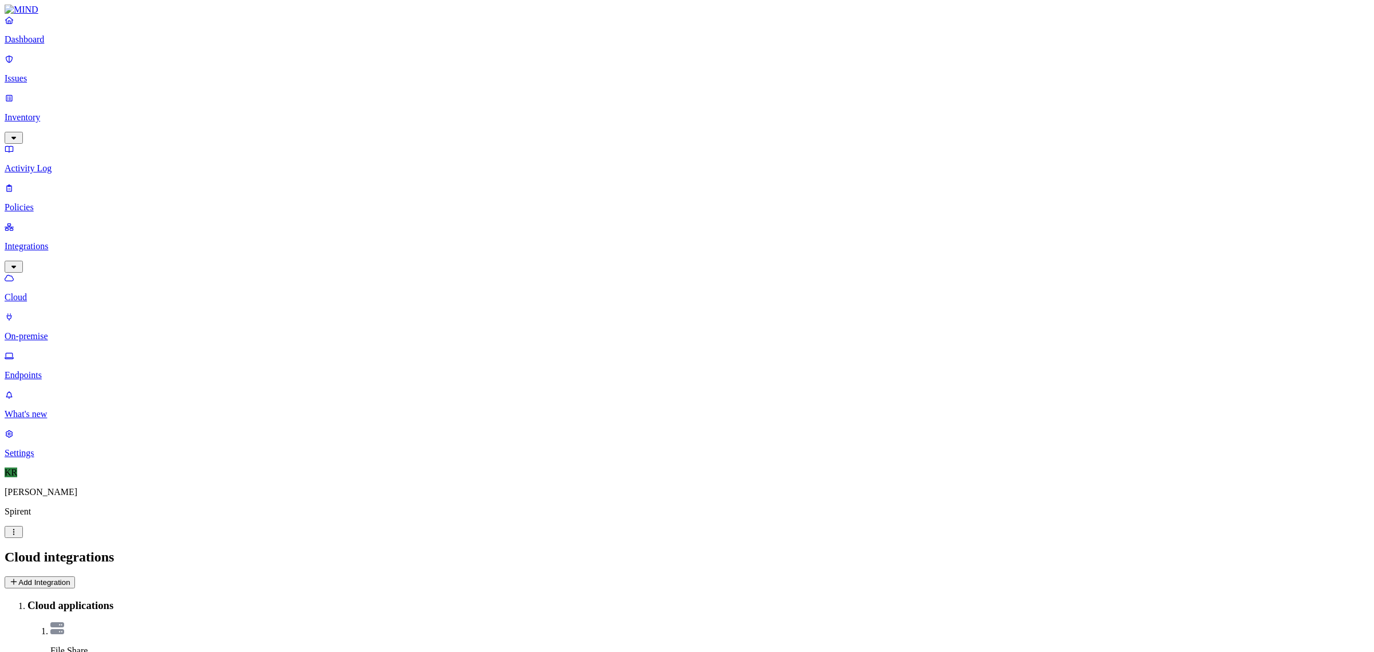
click at [33, 183] on link "Policies" at bounding box center [687, 198] width 1365 height 30
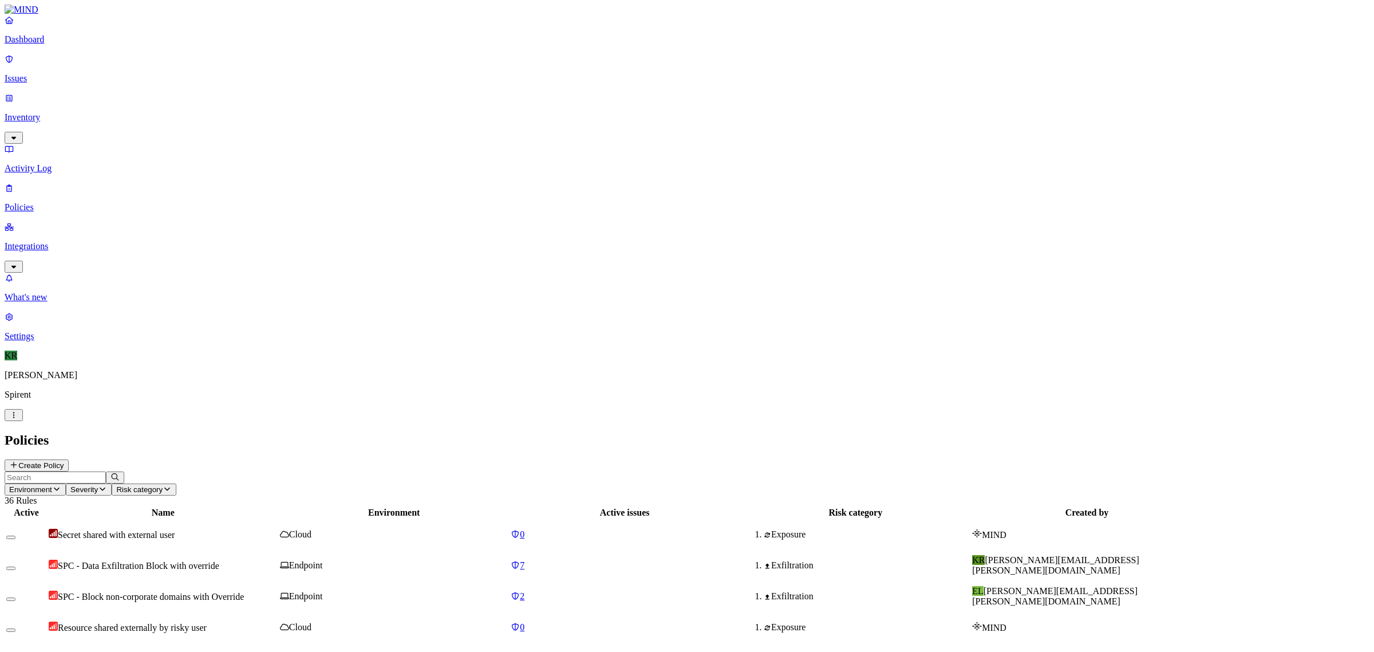
click at [244, 592] on span "SPC - Block non-corporate domains with Override" at bounding box center [151, 597] width 186 height 10
click at [39, 341] on p "Settings" at bounding box center [687, 336] width 1365 height 10
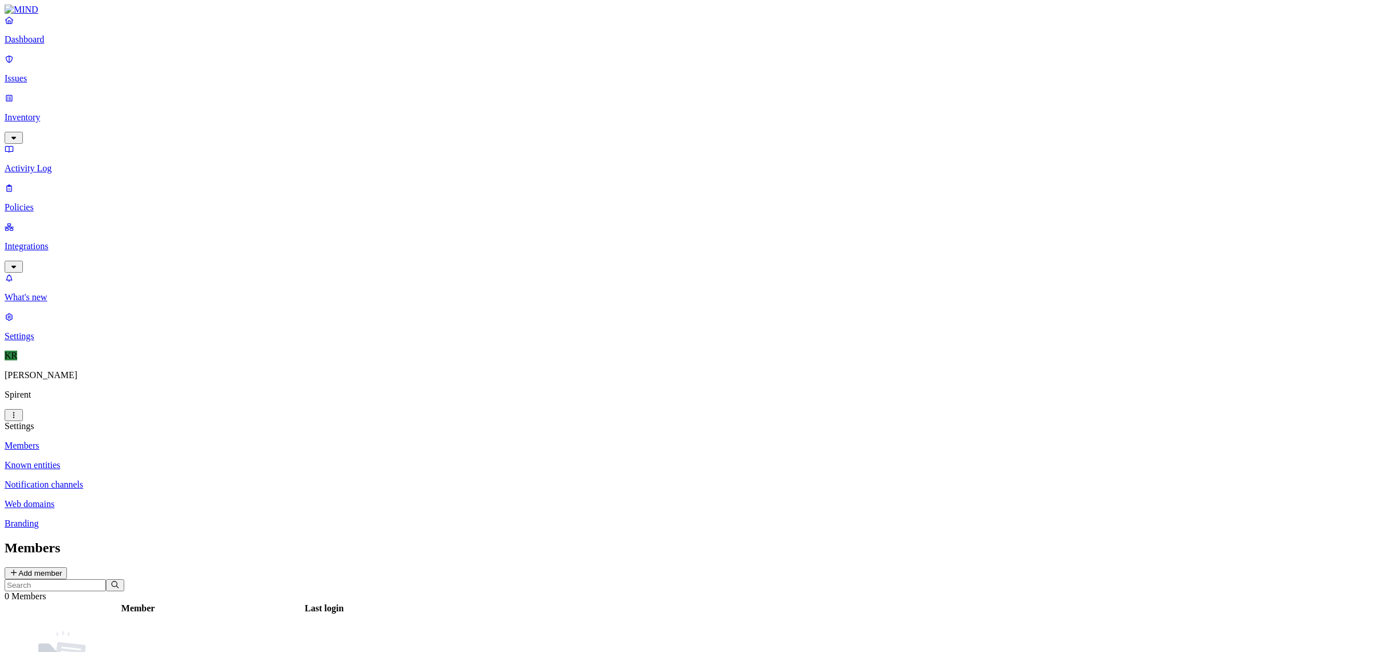
click at [149, 460] on p "Known entities" at bounding box center [687, 465] width 1365 height 10
click at [168, 499] on p "Web domains" at bounding box center [687, 504] width 1365 height 10
click at [57, 610] on icon "button" at bounding box center [52, 613] width 9 height 7
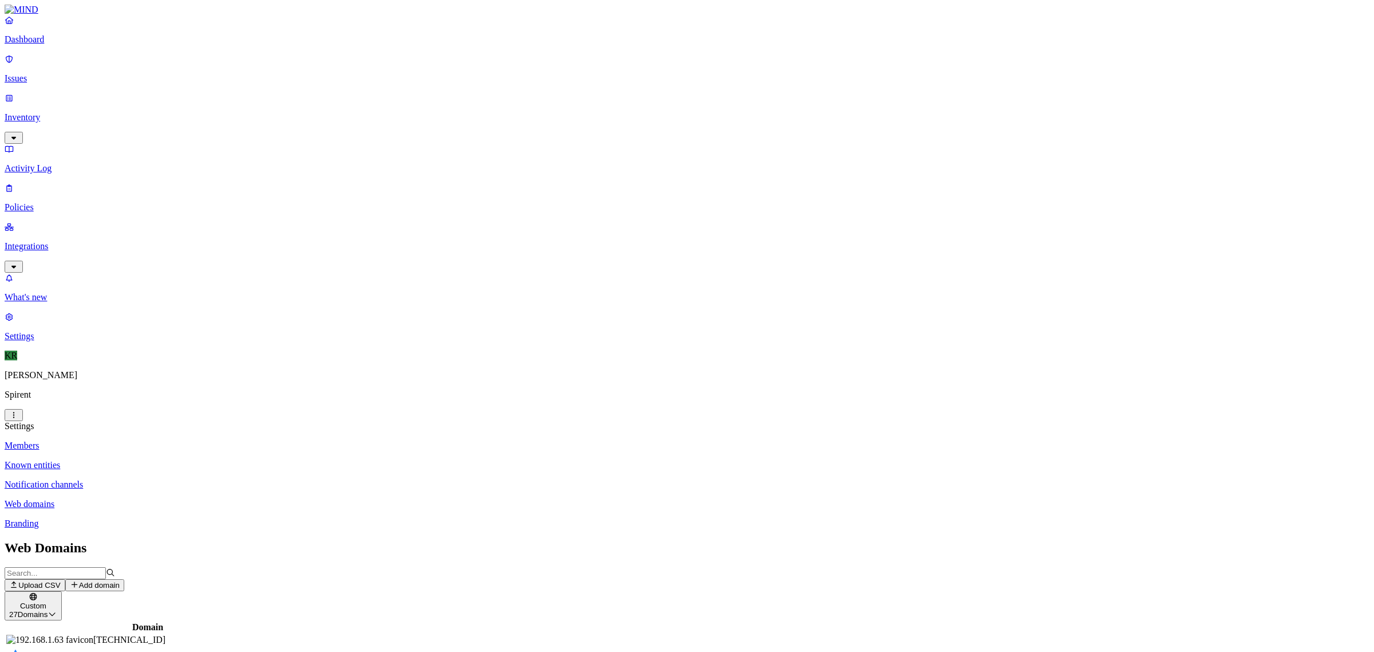
click at [58, 73] on p "Issues" at bounding box center [687, 78] width 1365 height 10
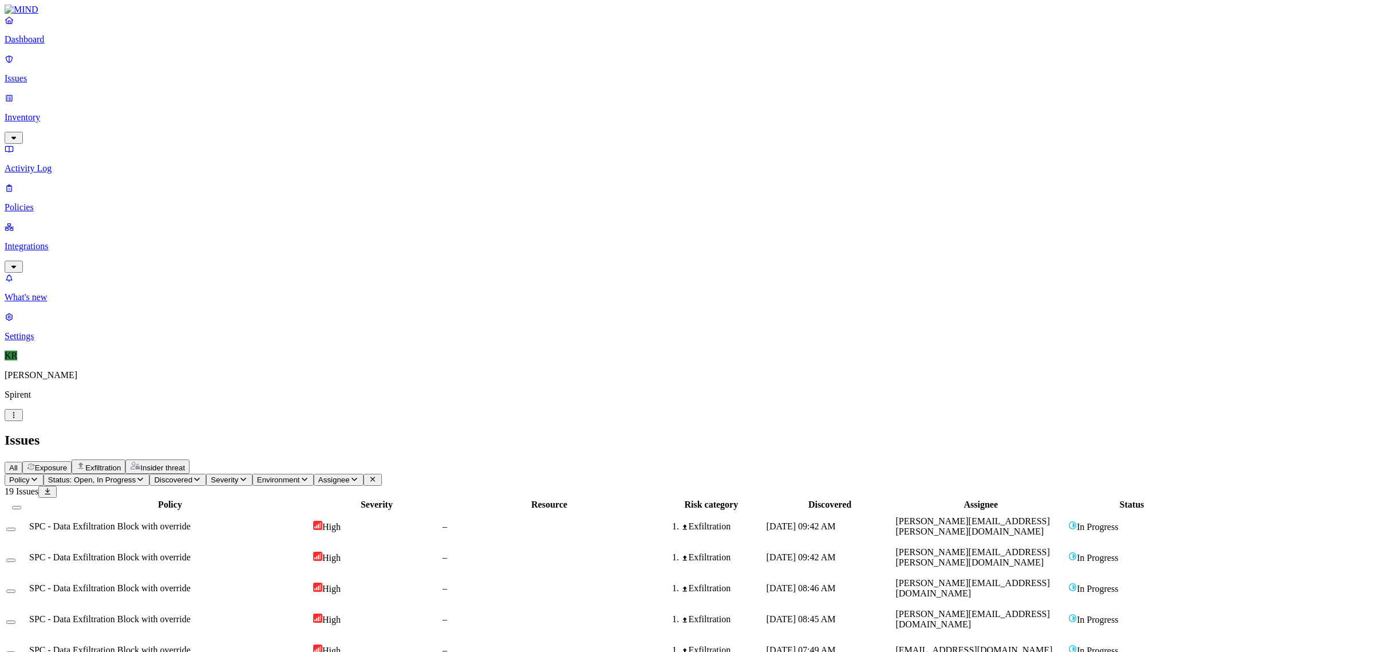
click at [136, 475] on span "Status: Open, In Progress" at bounding box center [92, 479] width 88 height 9
click at [236, 144] on span "In Progress" at bounding box center [223, 154] width 31 height 20
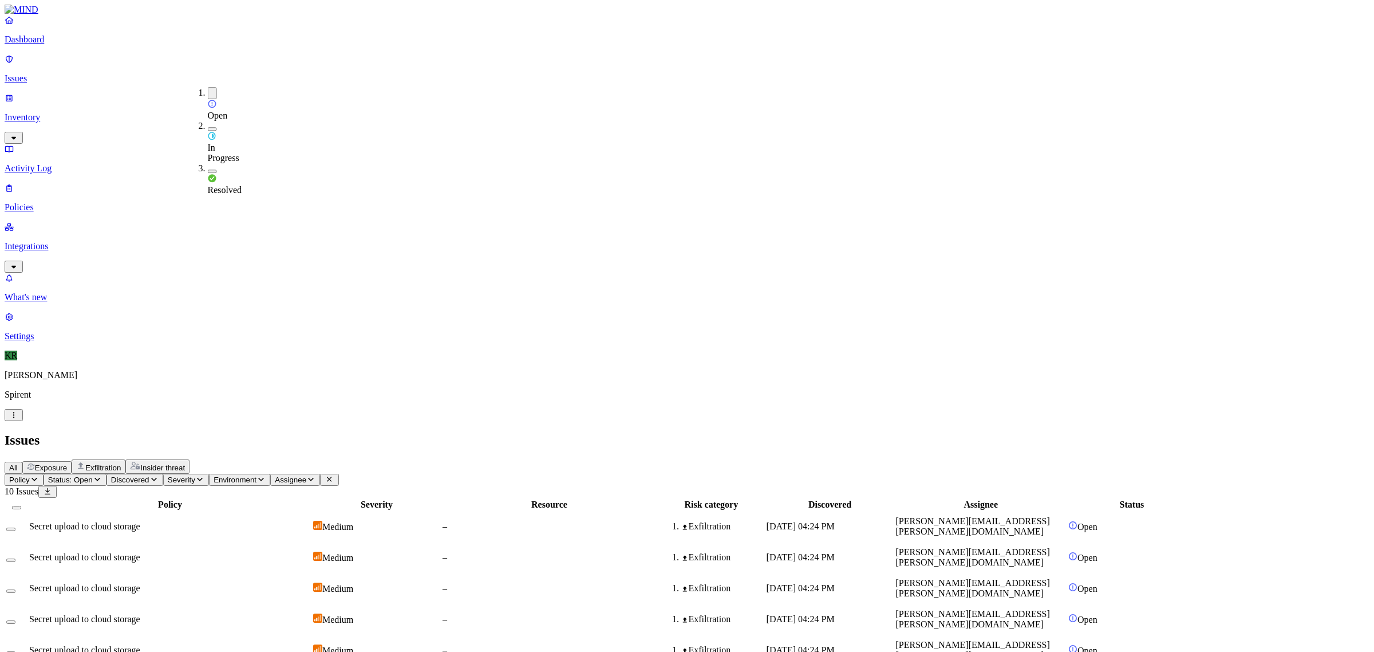
click at [21, 506] on button "Select all" at bounding box center [16, 507] width 9 height 3
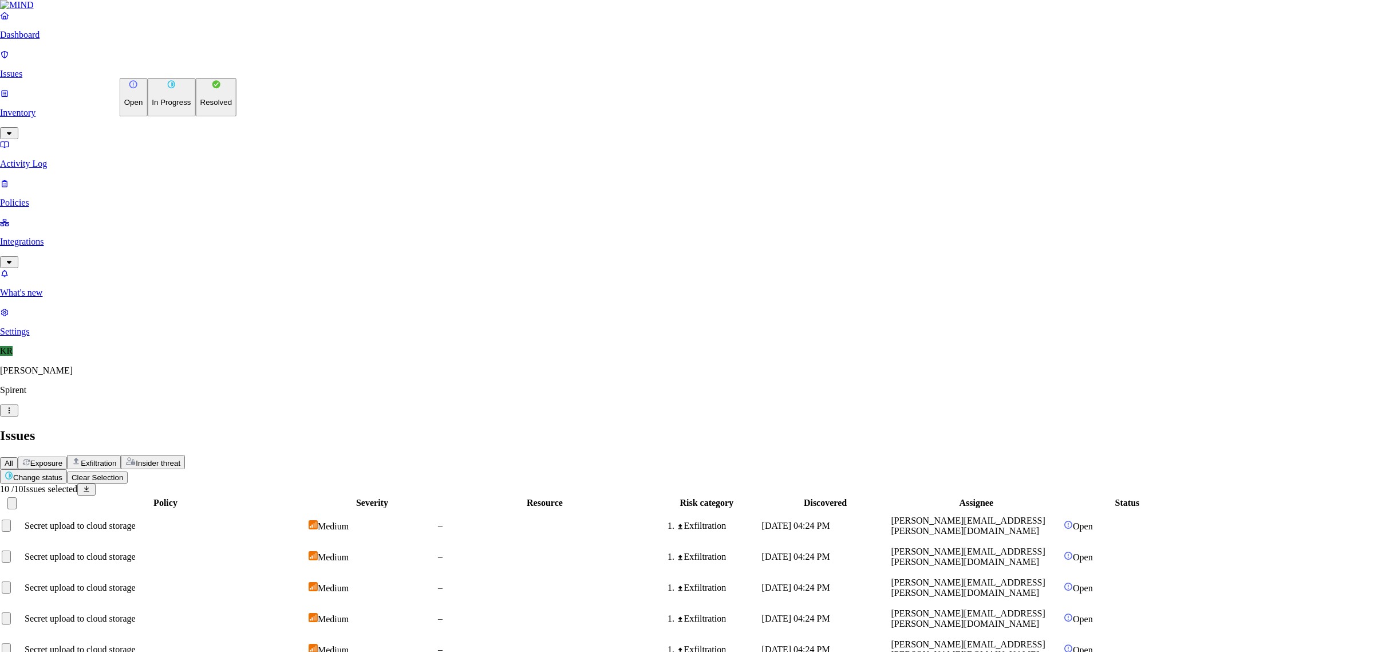
click at [179, 69] on html "Dashboard Issues Inventory Activity Log Policies Integrations What's new 1 Sett…" at bounding box center [687, 414] width 1374 height 829
click at [164, 107] on p "In Progress" at bounding box center [171, 102] width 39 height 9
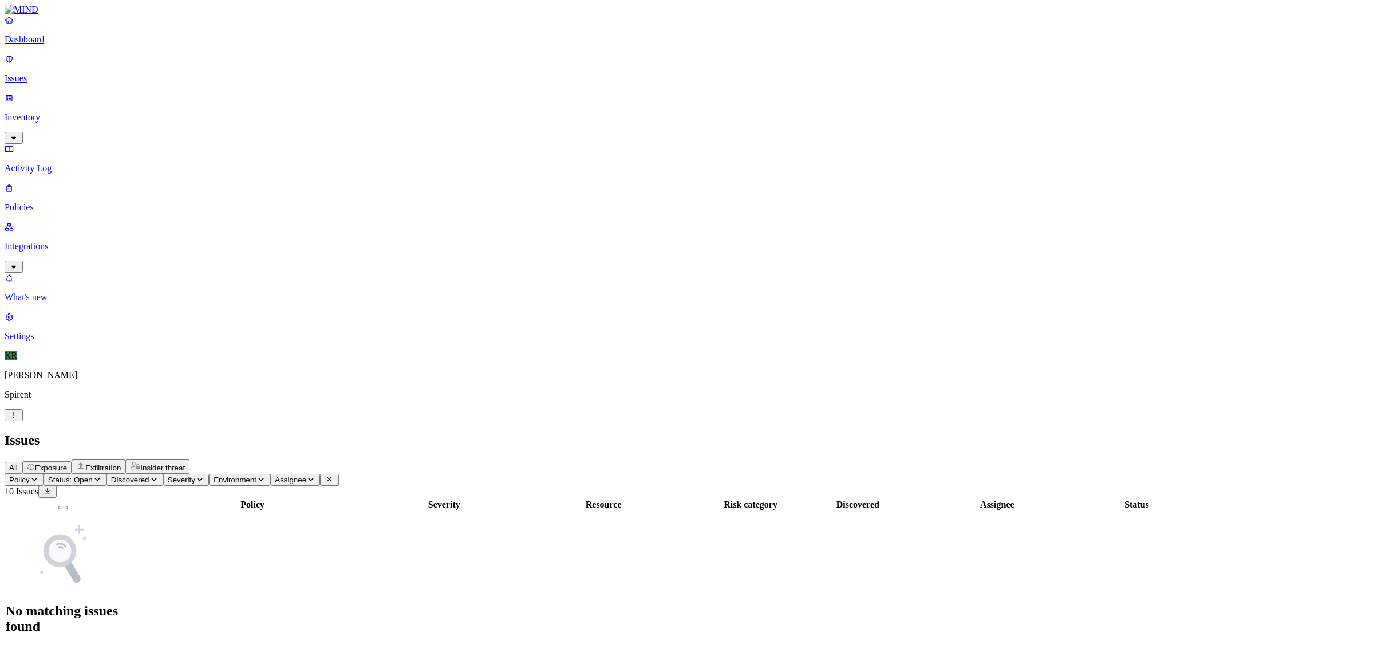
click at [93, 475] on span "Status: Open" at bounding box center [70, 479] width 45 height 9
click at [209, 131] on img at bounding box center [212, 135] width 9 height 9
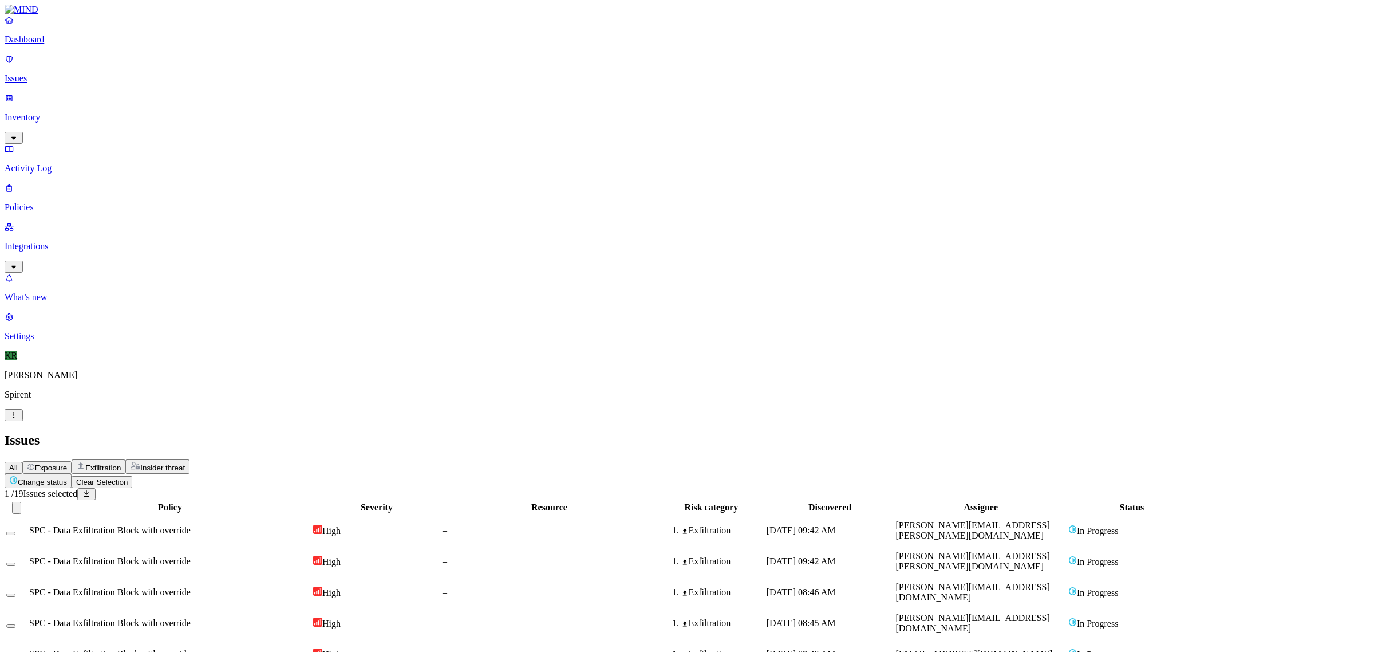
drag, startPoint x: 153, startPoint y: 362, endPoint x: 155, endPoint y: 373, distance: 11.0
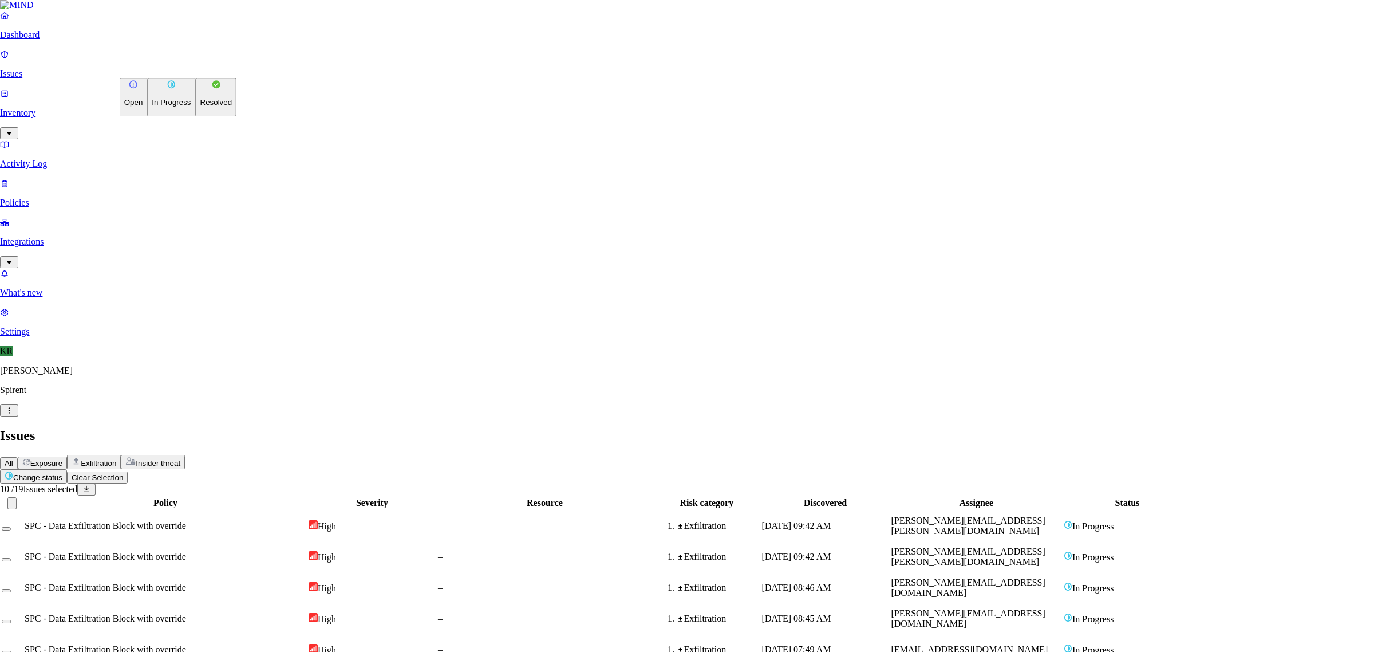
click at [159, 65] on html "Dashboard Issues Inventory Activity Log Policies Integrations What's new 1 Sett…" at bounding box center [687, 553] width 1374 height 1107
click at [200, 107] on p "Resolved" at bounding box center [216, 102] width 32 height 9
